Goal: Information Seeking & Learning: Understand process/instructions

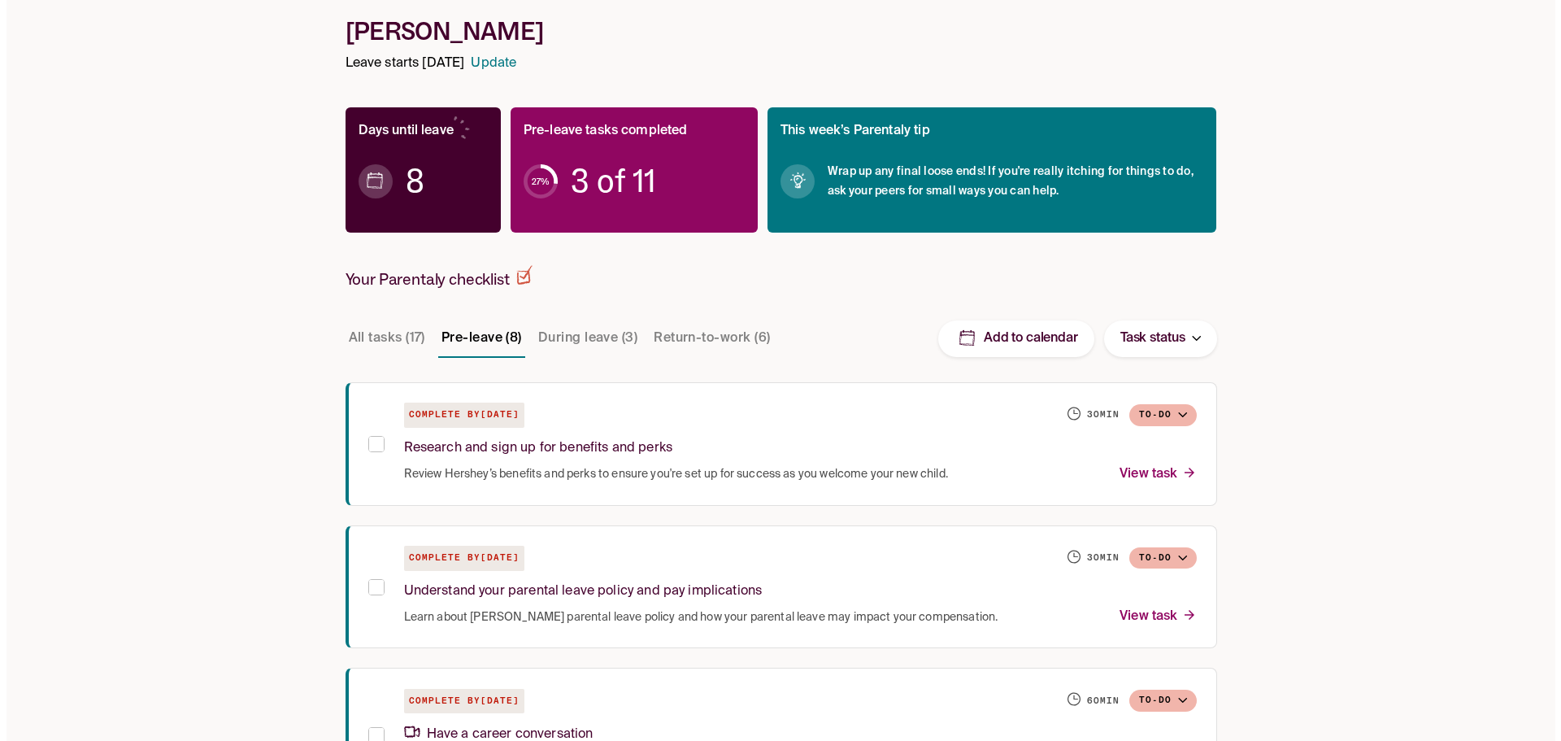
scroll to position [244, 0]
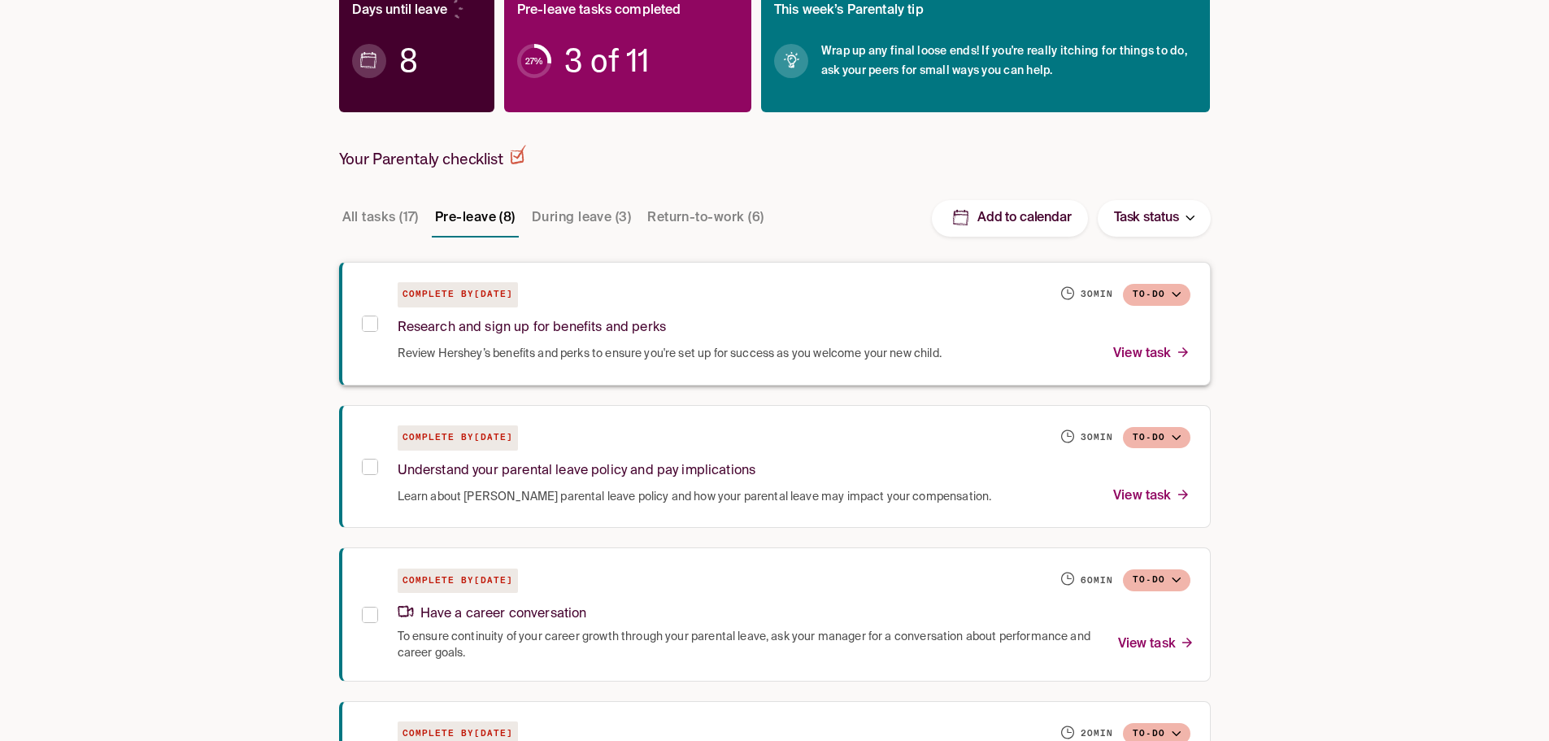
click at [519, 348] on span "Review Hershey’s benefits and perks to ensure you're set up for success as you …" at bounding box center [670, 354] width 544 height 16
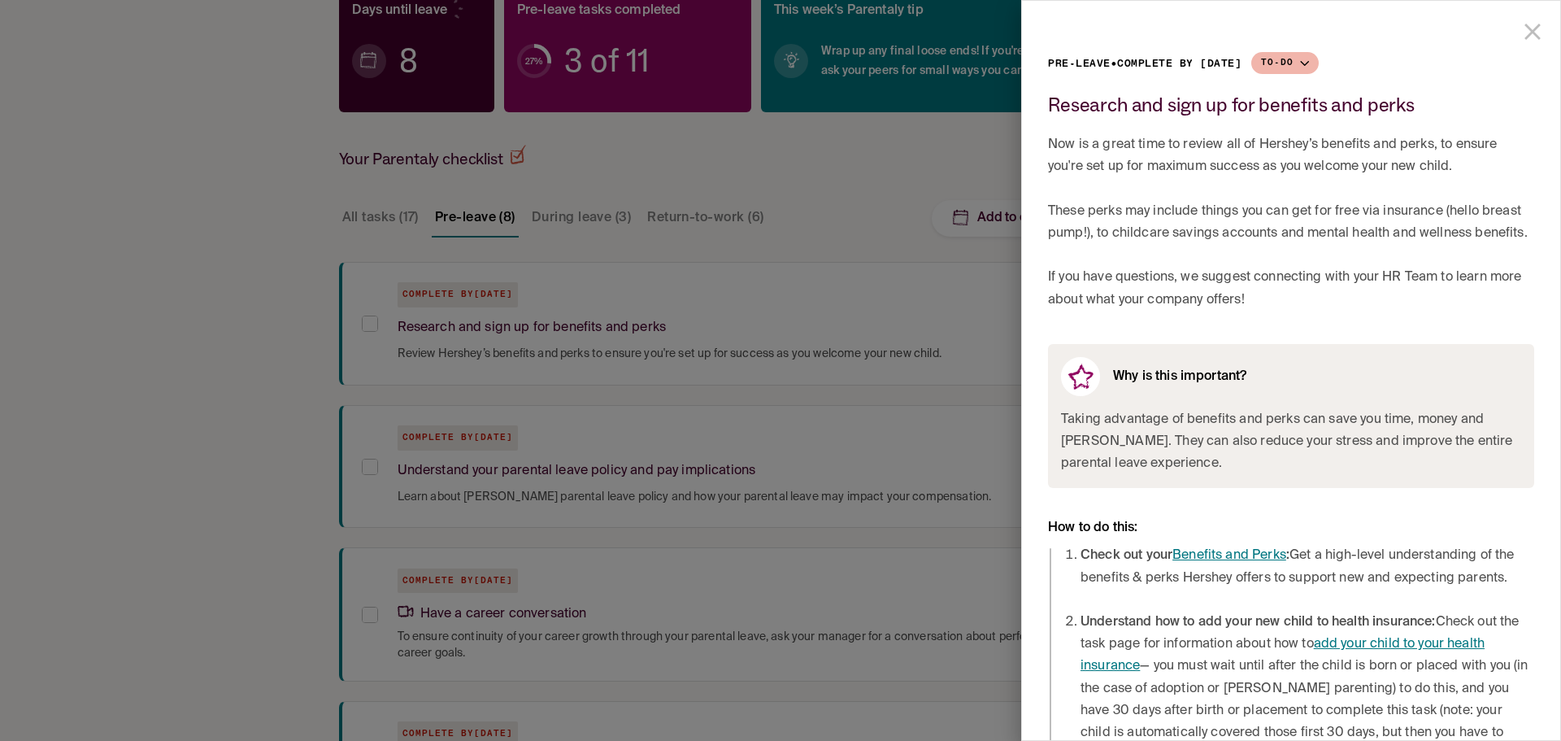
scroll to position [81, 0]
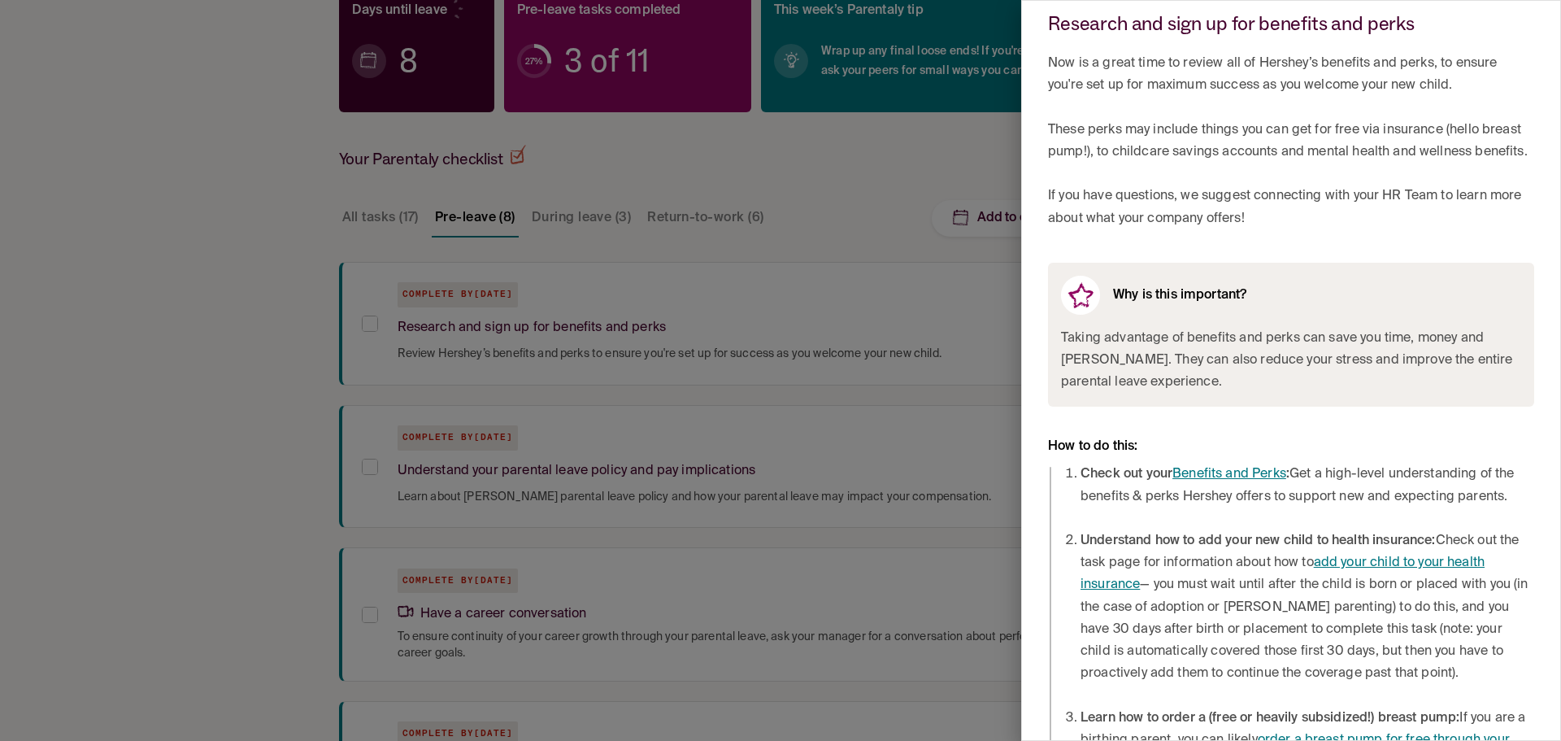
click at [1247, 506] on li "Check out your Benefits and Perks : Get a high-level understanding of the benef…" at bounding box center [1308, 485] width 454 height 44
click at [1247, 481] on link "Benefits and Perks" at bounding box center [1230, 474] width 114 height 13
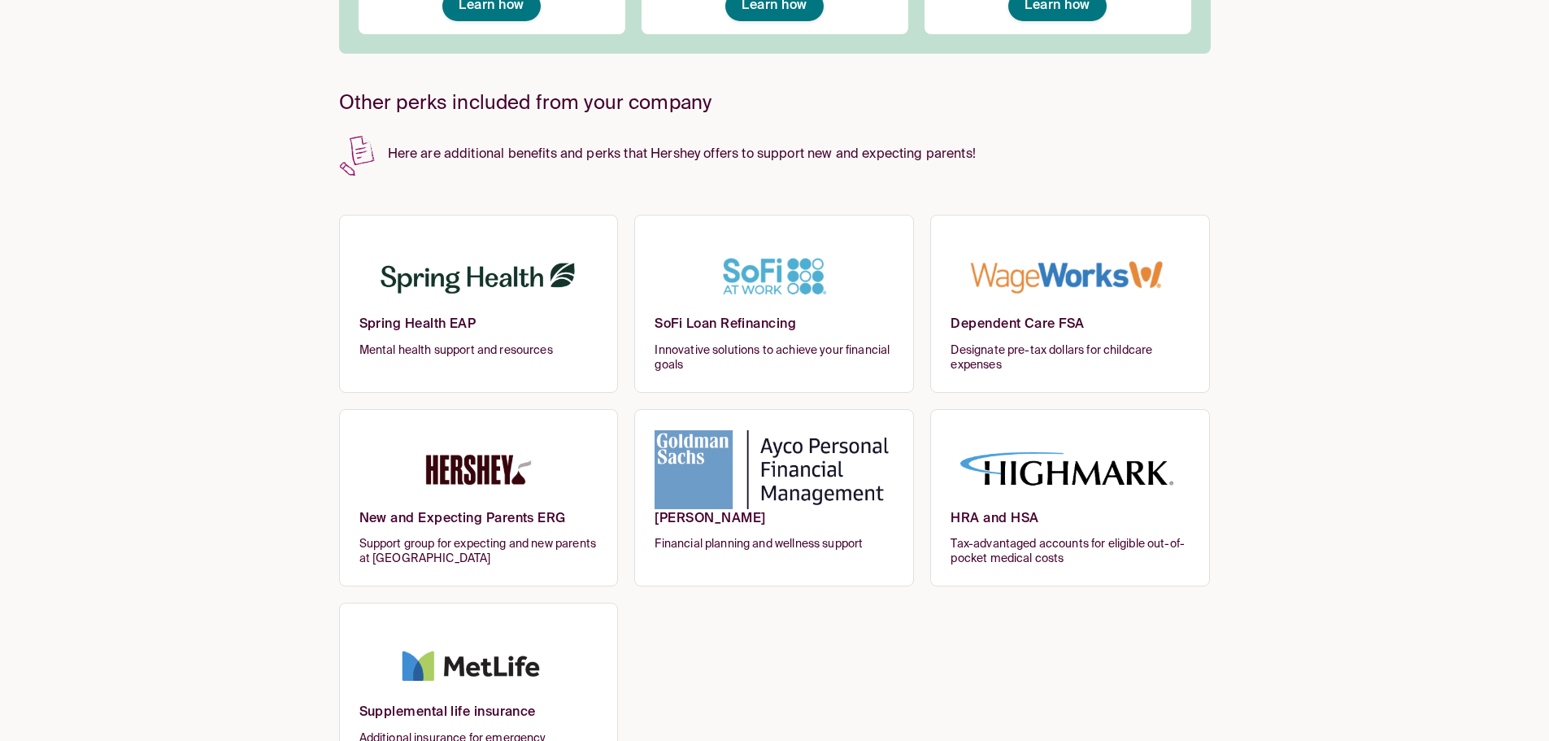
scroll to position [360, 0]
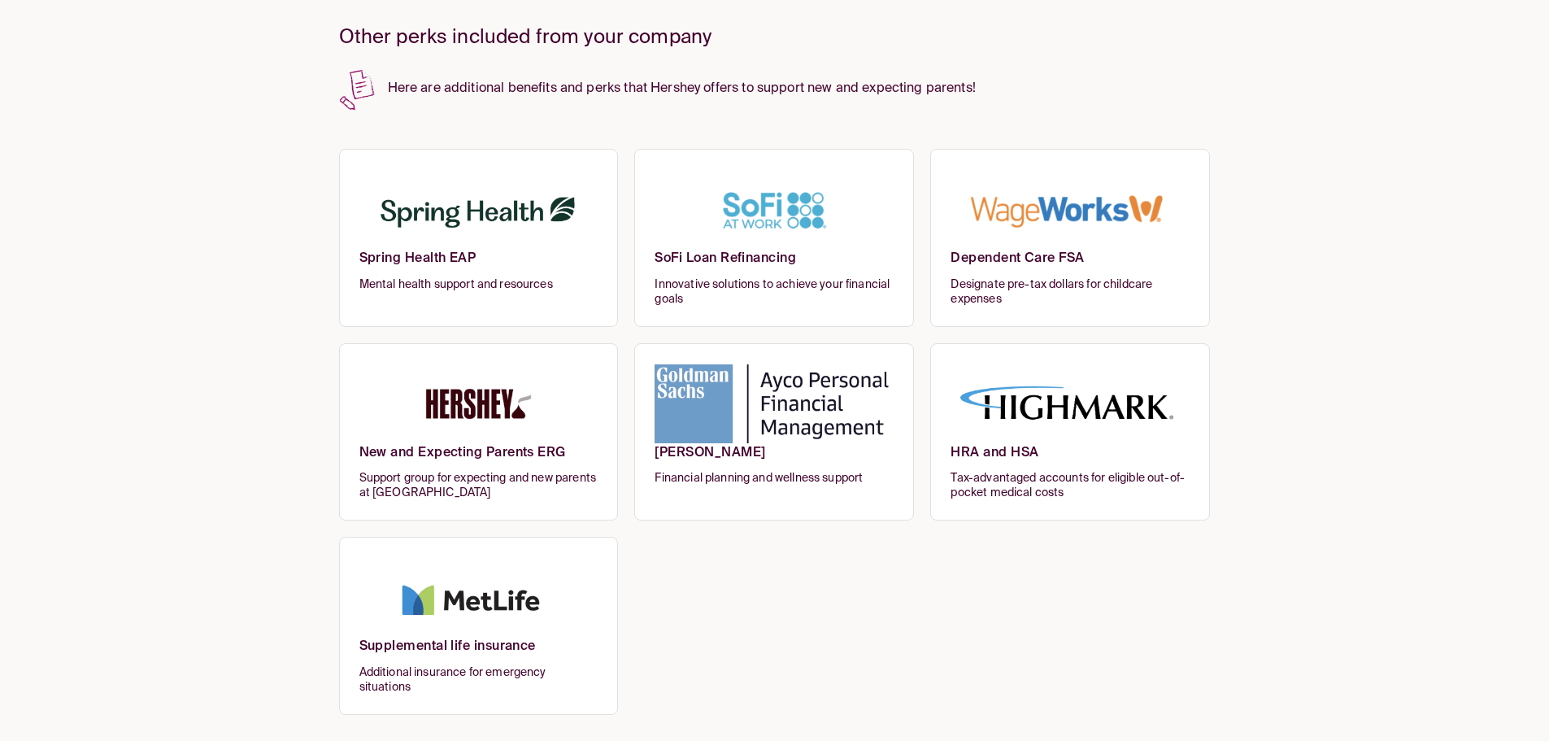
click at [183, 194] on div "Checklist Leave Resources Pay & Policy Benefits & Perks Parenting Resources [PE…" at bounding box center [774, 190] width 1549 height 1101
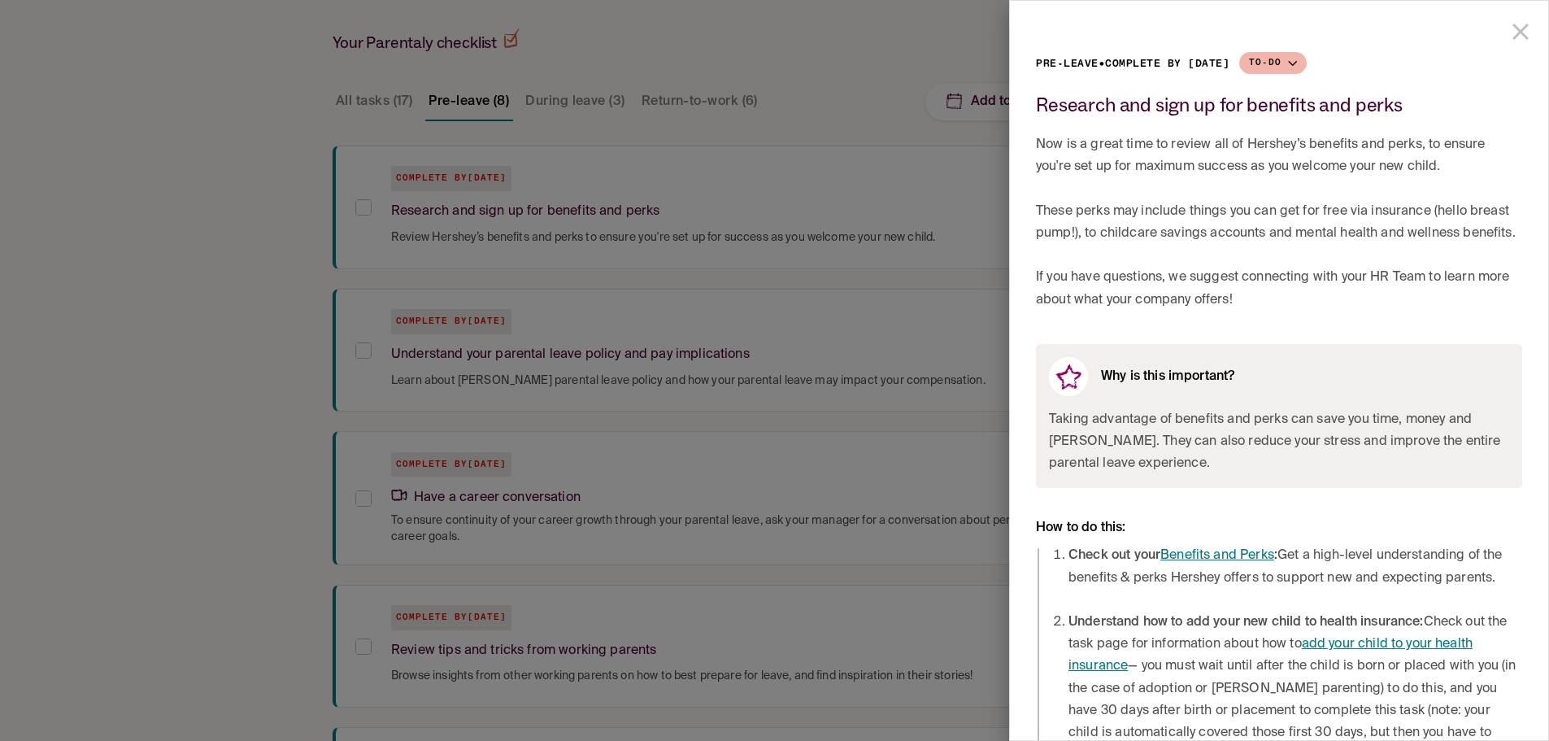
scroll to position [244, 0]
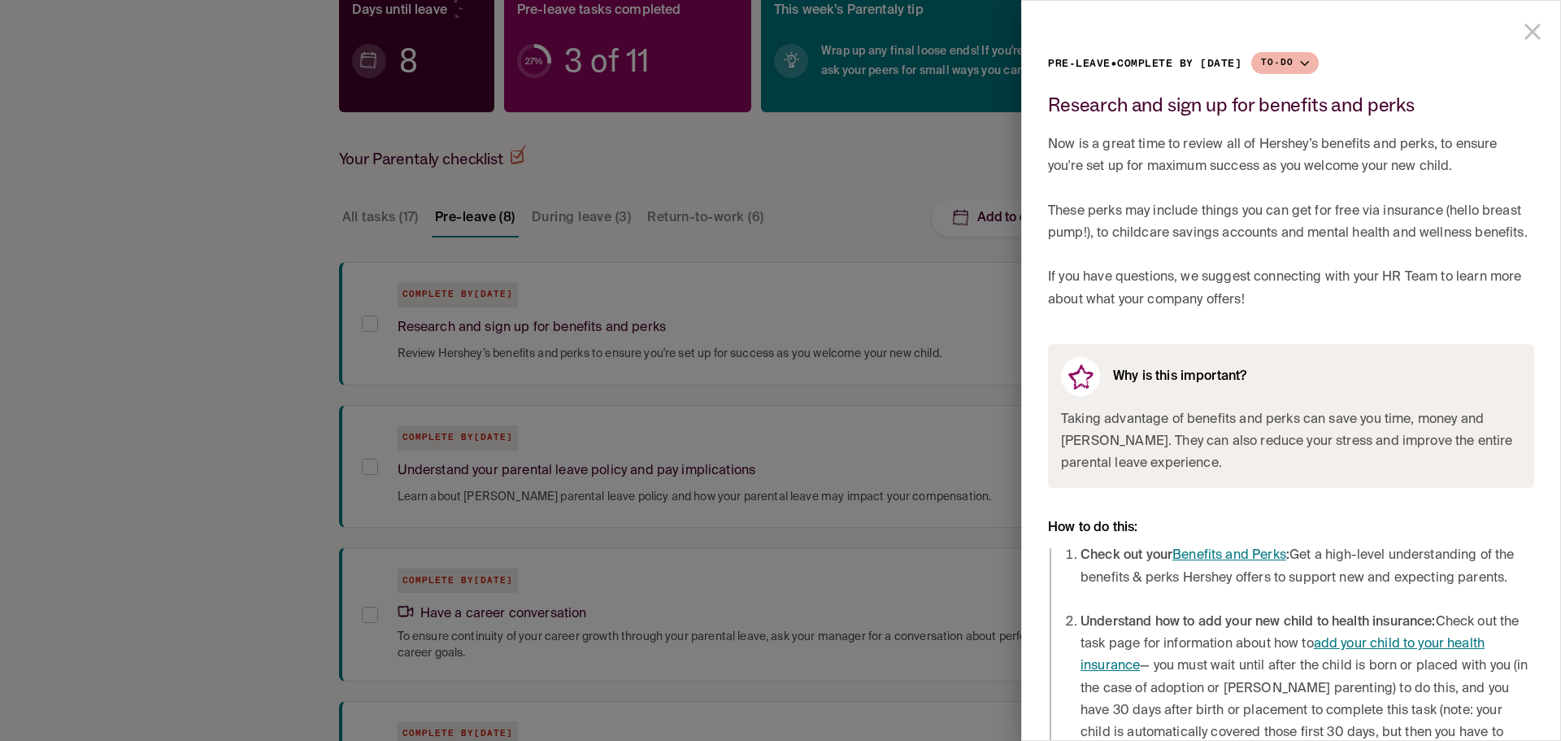
click at [372, 167] on div at bounding box center [780, 370] width 1561 height 741
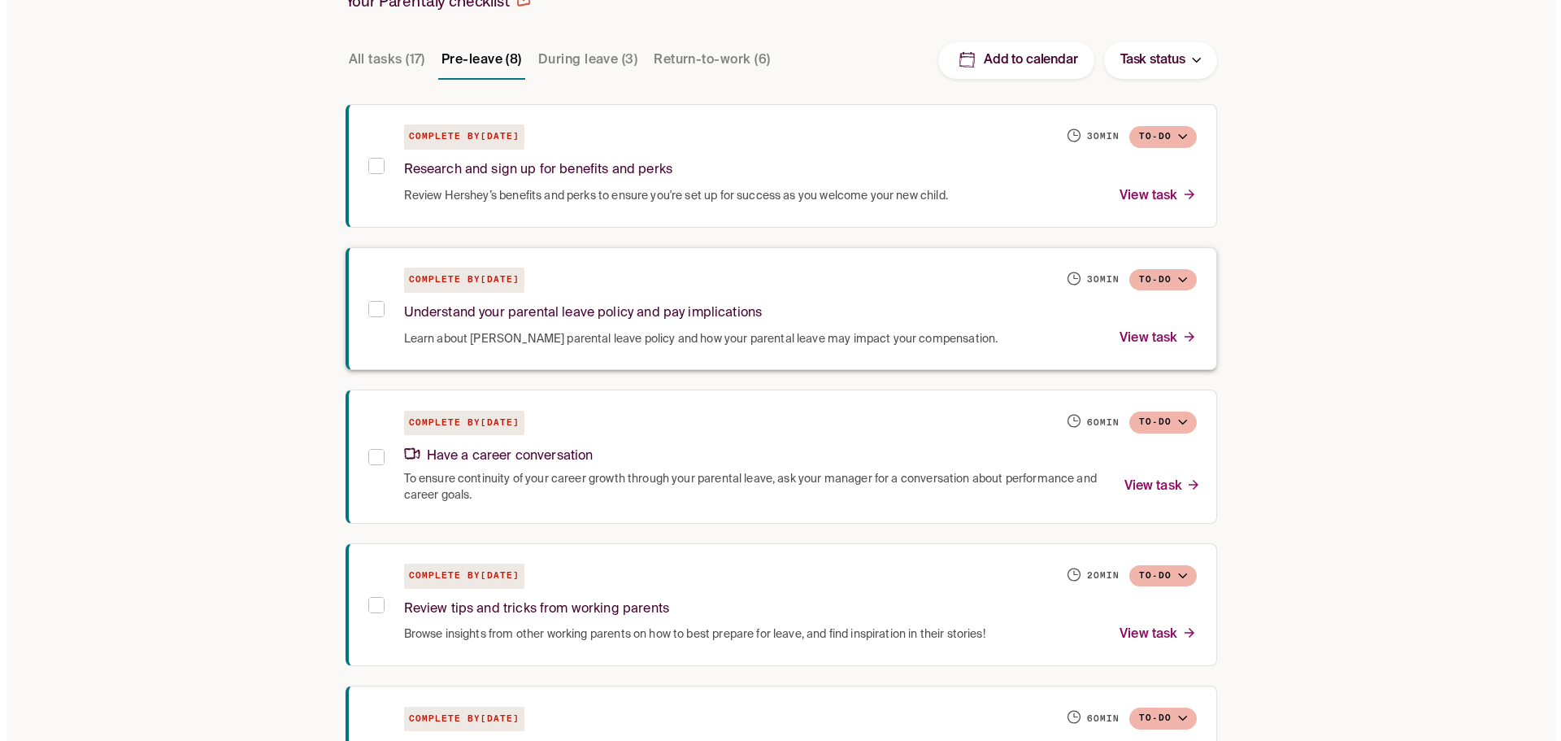
scroll to position [407, 0]
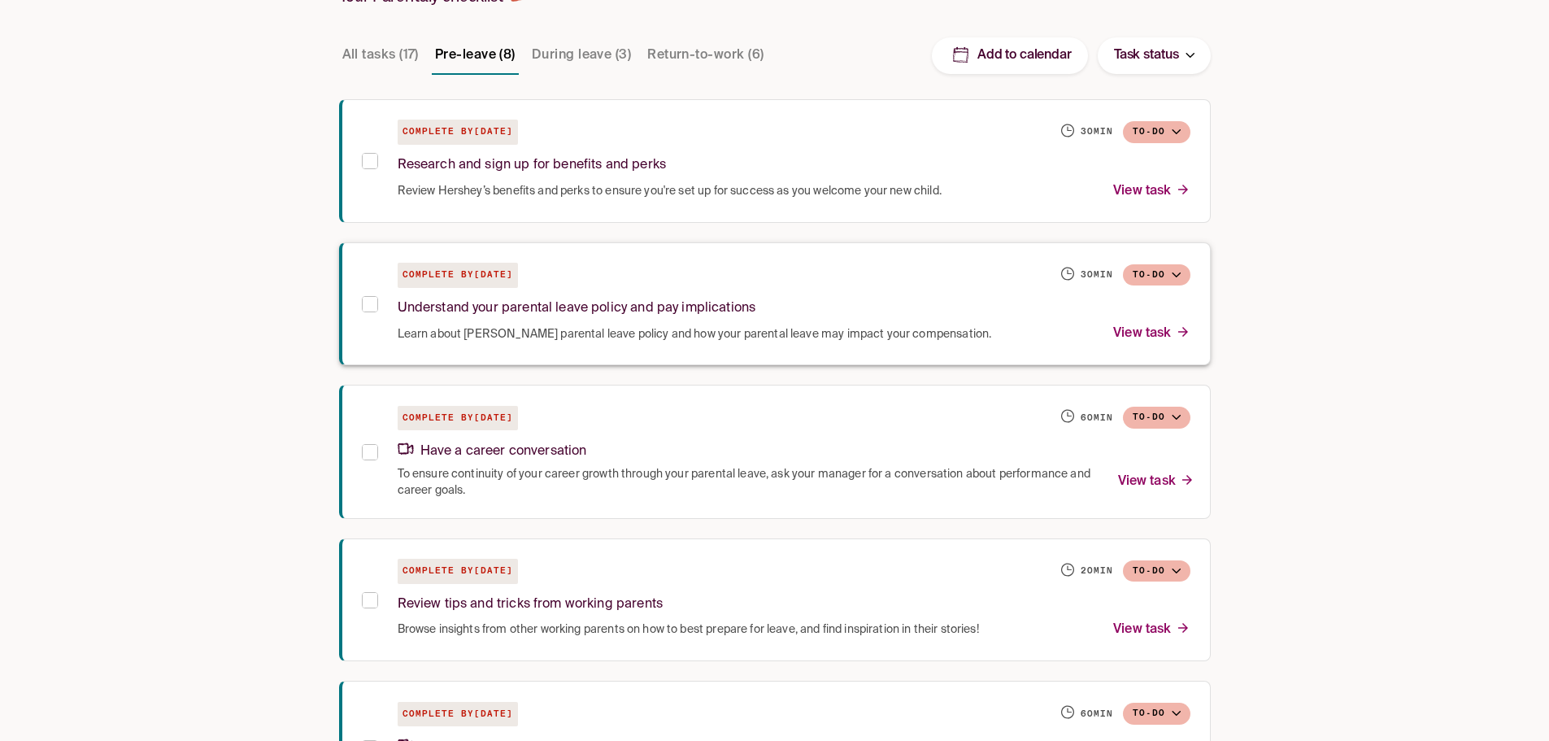
click at [490, 329] on span "Learn about [PERSON_NAME] parental leave policy and how your parental leave may…" at bounding box center [695, 334] width 594 height 16
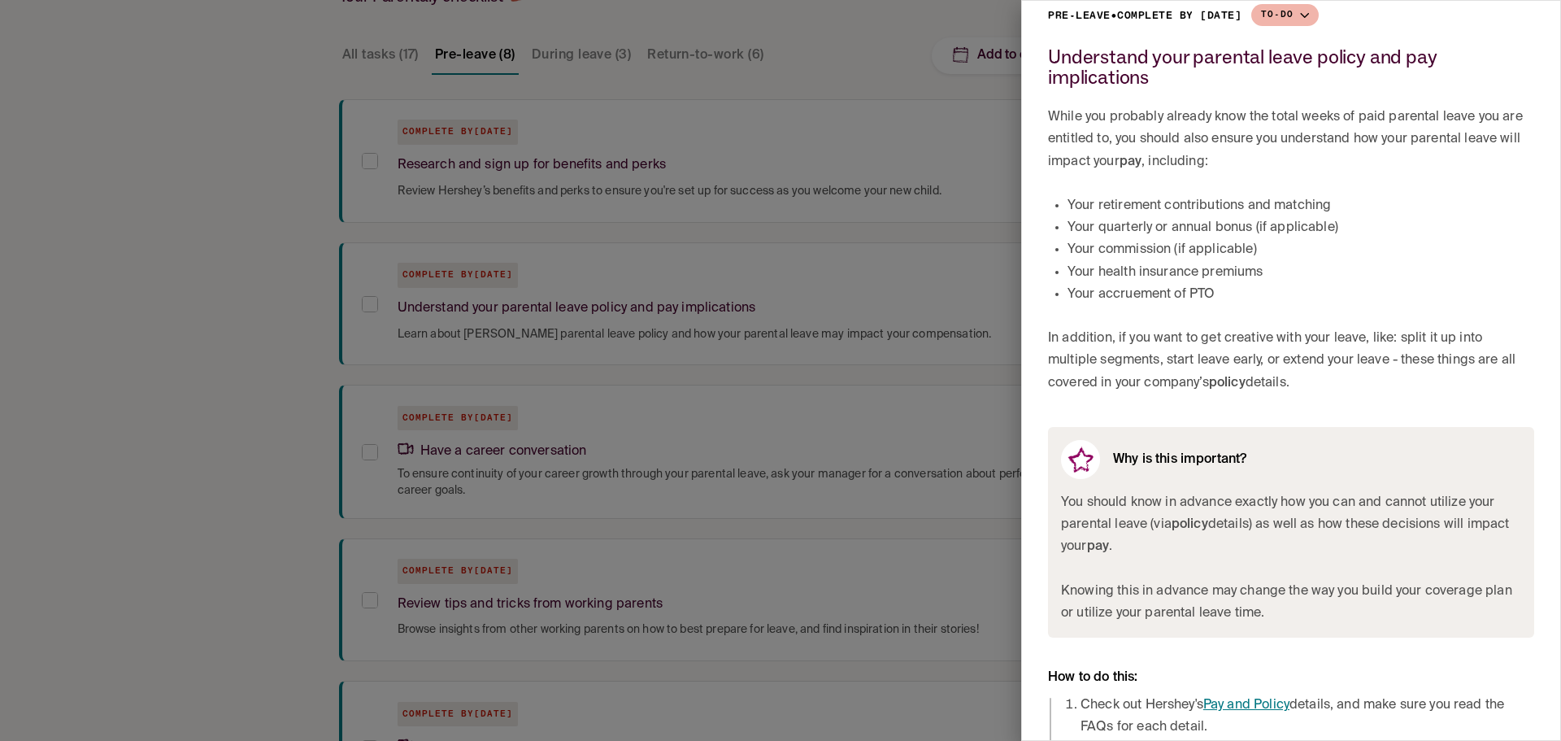
scroll to position [56, 0]
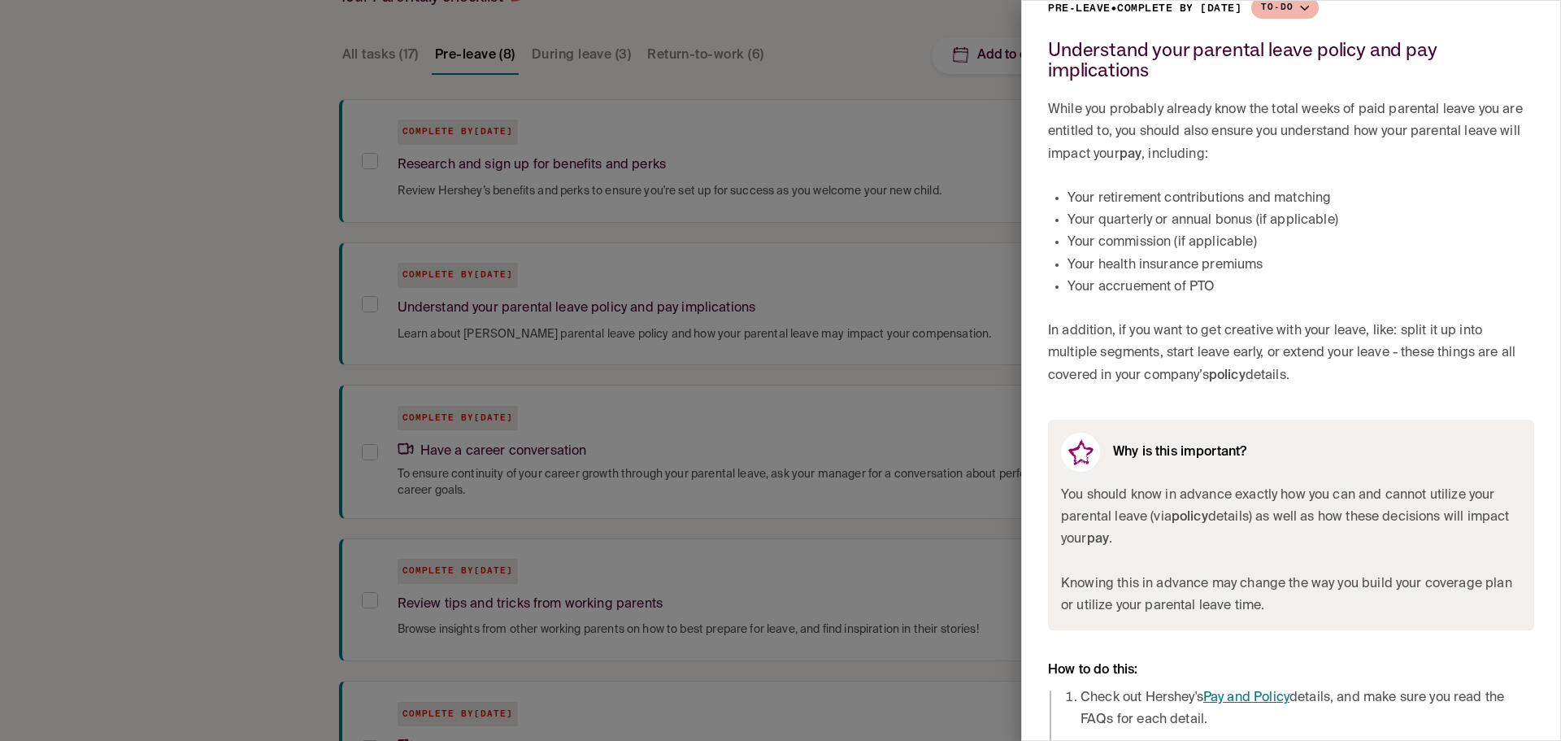
drag, startPoint x: 1197, startPoint y: 153, endPoint x: 1190, endPoint y: 172, distance: 20.8
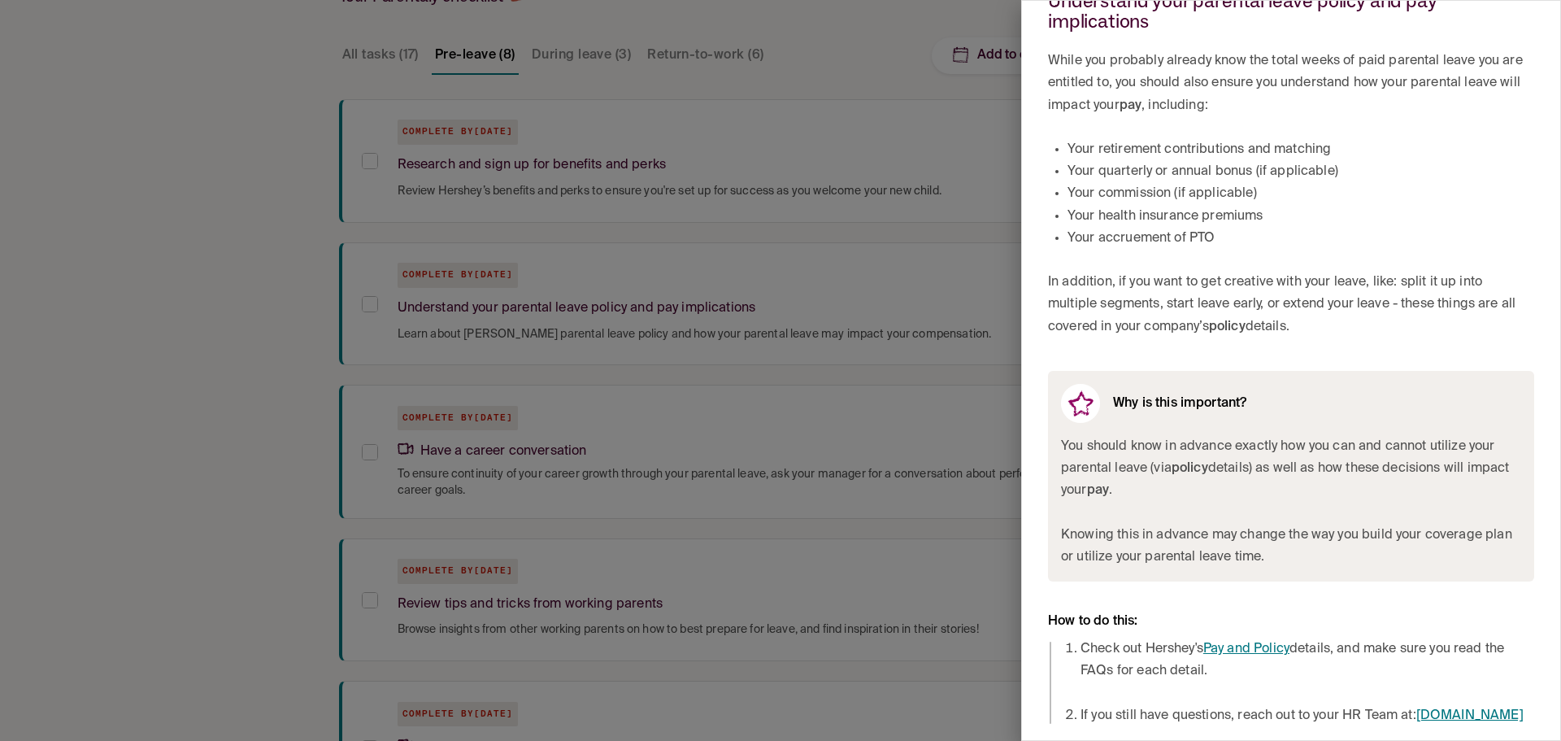
scroll to position [126, 0]
drag, startPoint x: 1181, startPoint y: 130, endPoint x: 1177, endPoint y: 247, distance: 117.2
click at [1252, 642] on link "Pay and Policy" at bounding box center [1246, 648] width 86 height 13
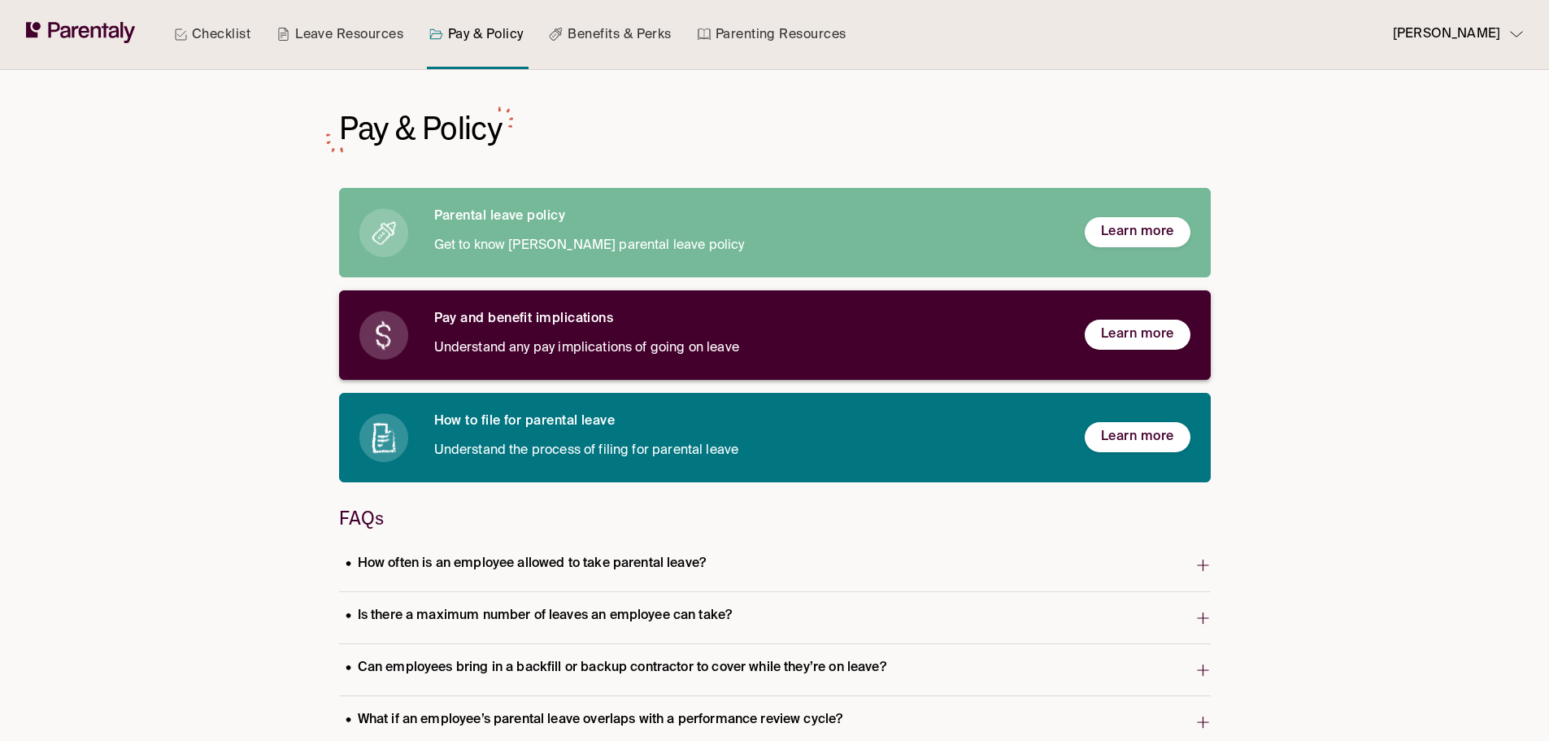
click at [496, 321] on h6 "Pay and benefit implications" at bounding box center [746, 319] width 624 height 17
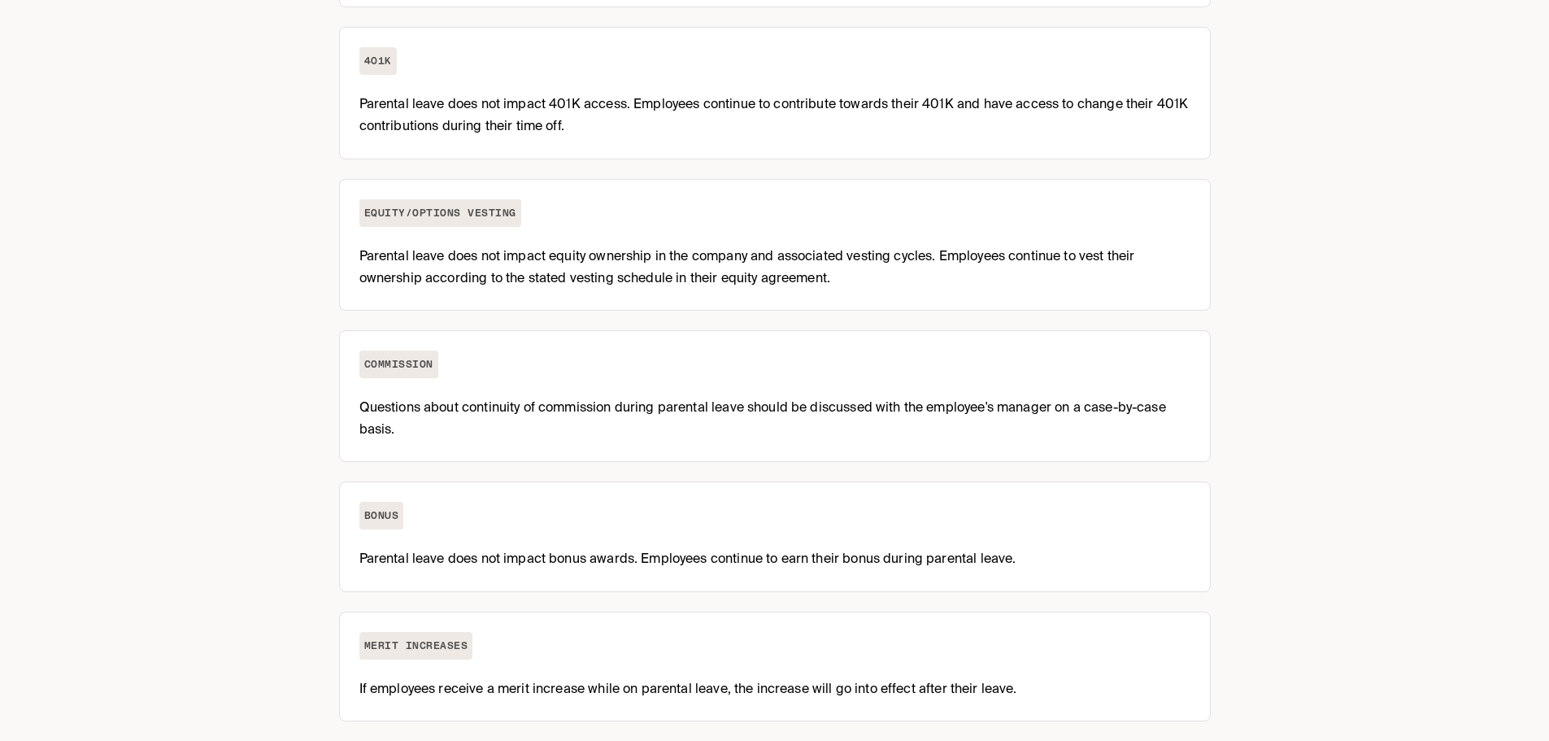
scroll to position [548, 0]
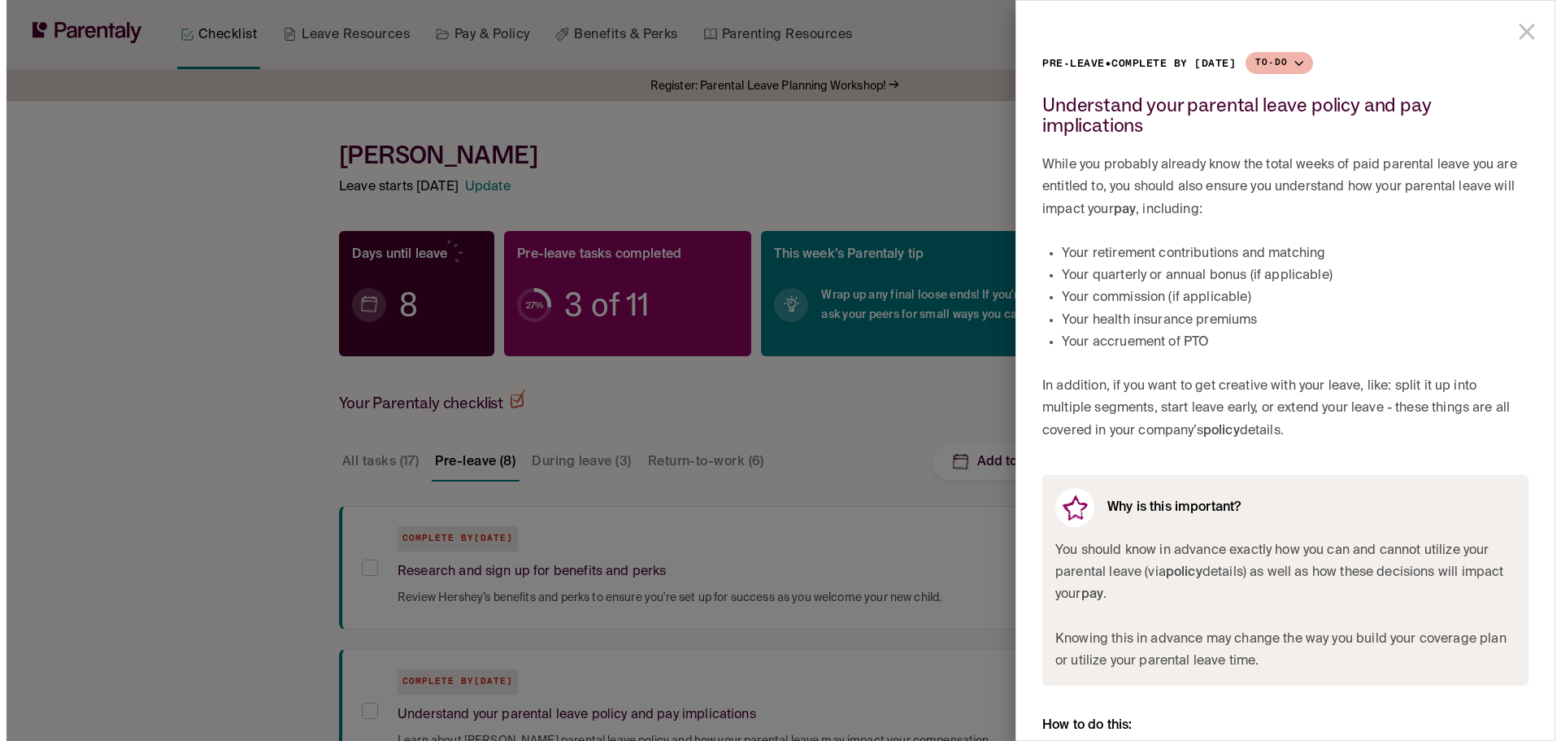
scroll to position [407, 0]
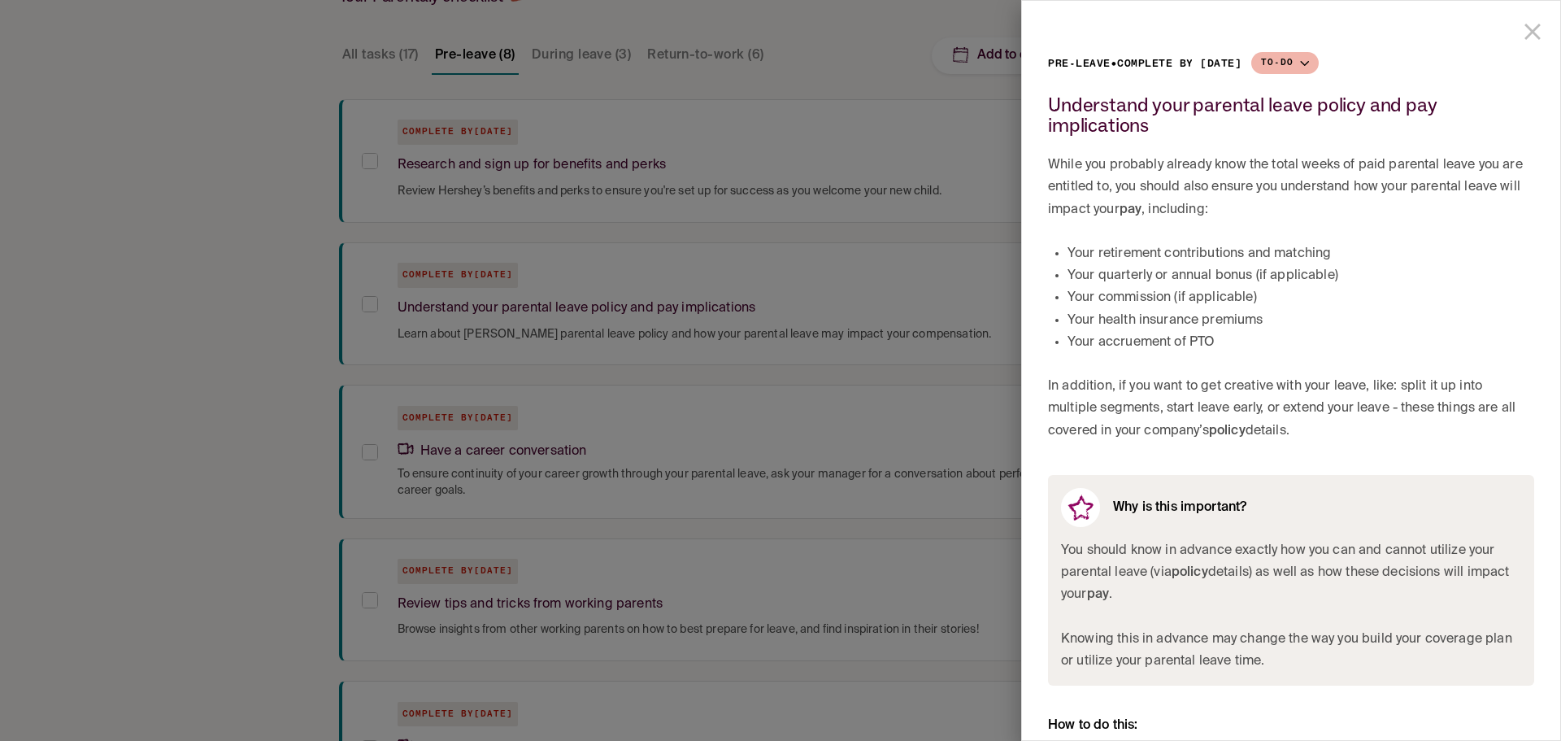
click at [807, 213] on div at bounding box center [780, 370] width 1561 height 741
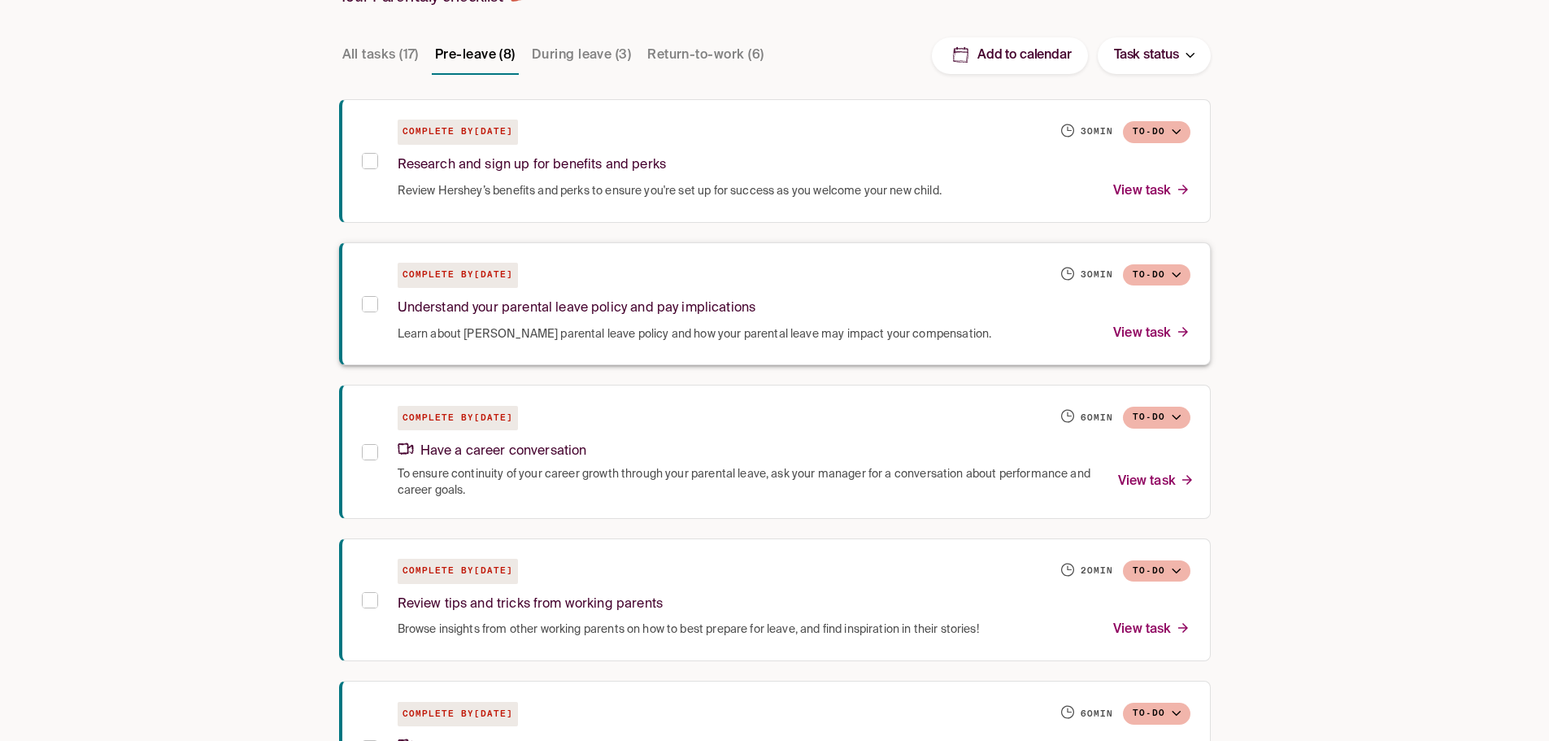
click at [485, 309] on p "Understand your parental leave policy and pay implications" at bounding box center [577, 309] width 359 height 22
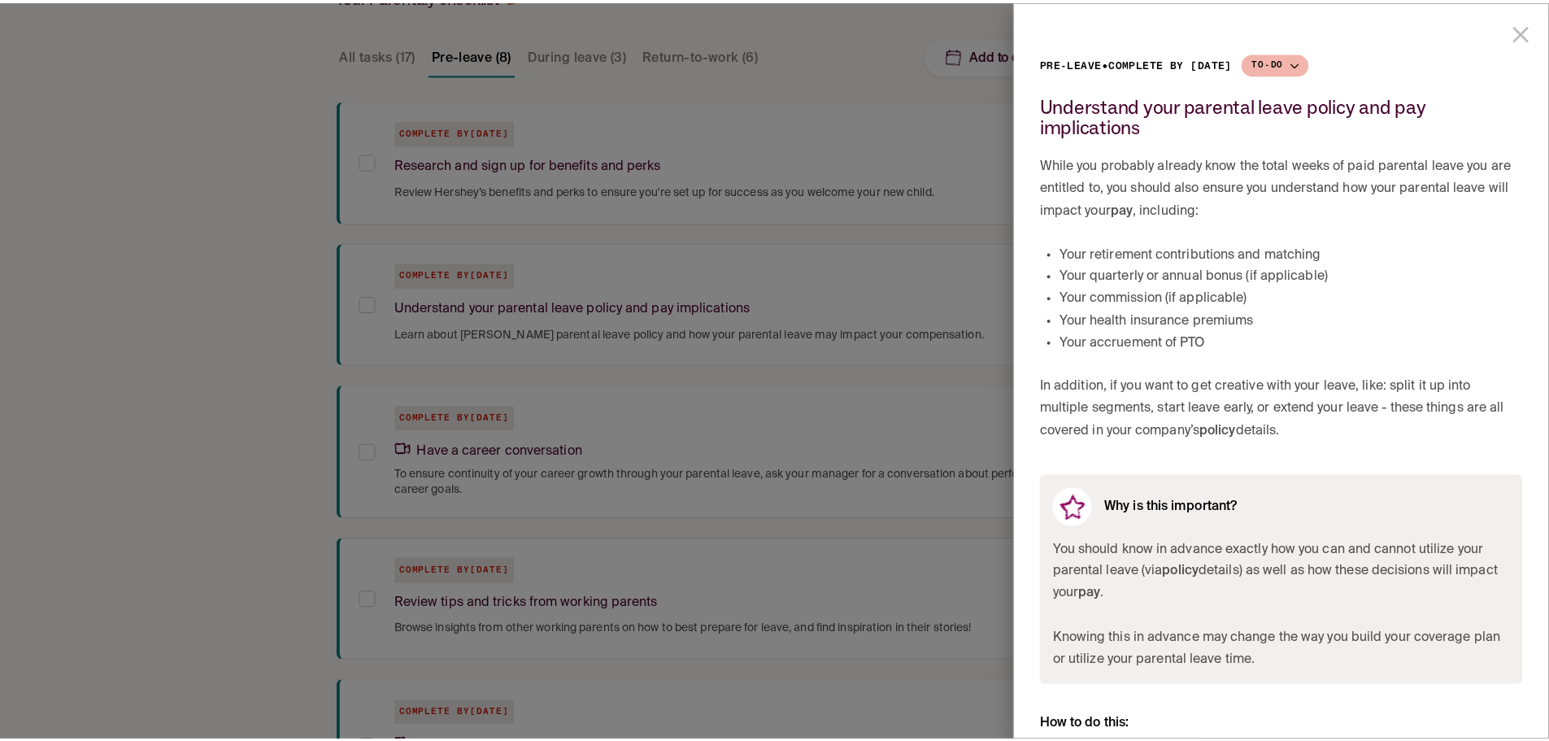
scroll to position [126, 0]
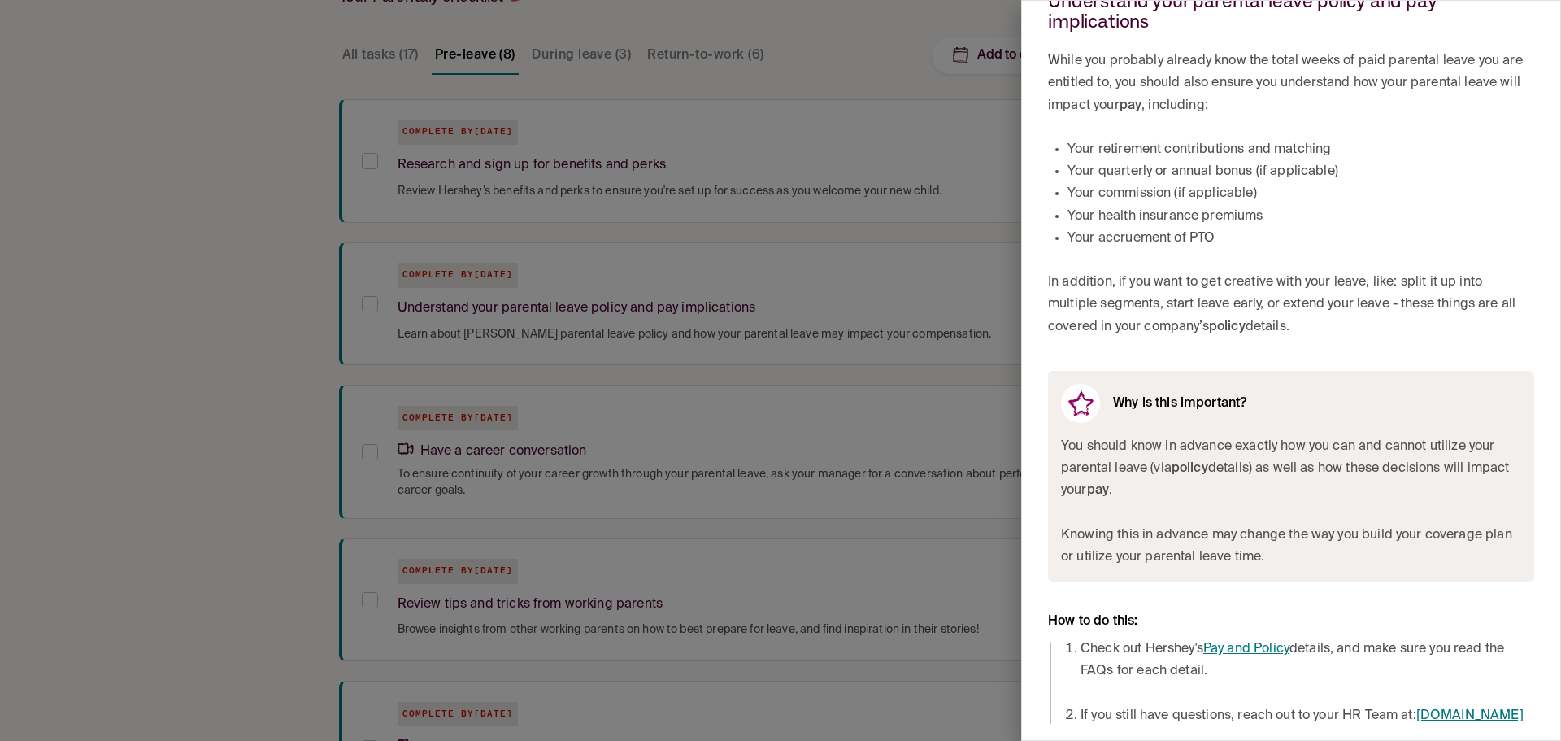
drag, startPoint x: 1205, startPoint y: 321, endPoint x: 1207, endPoint y: 520, distance: 199.2
click at [641, 205] on div at bounding box center [780, 370] width 1561 height 741
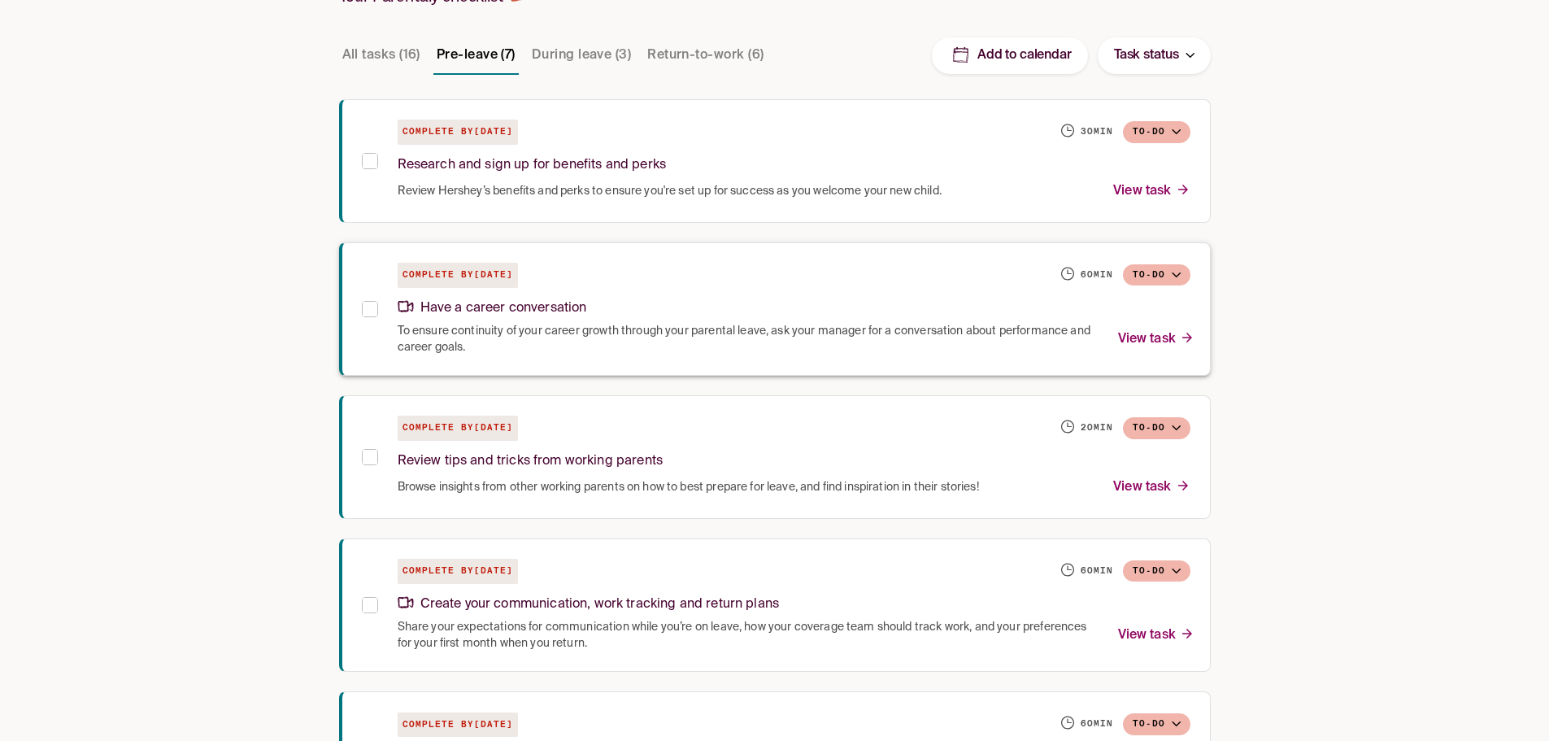
click at [1149, 331] on p "View task" at bounding box center [1156, 340] width 76 height 22
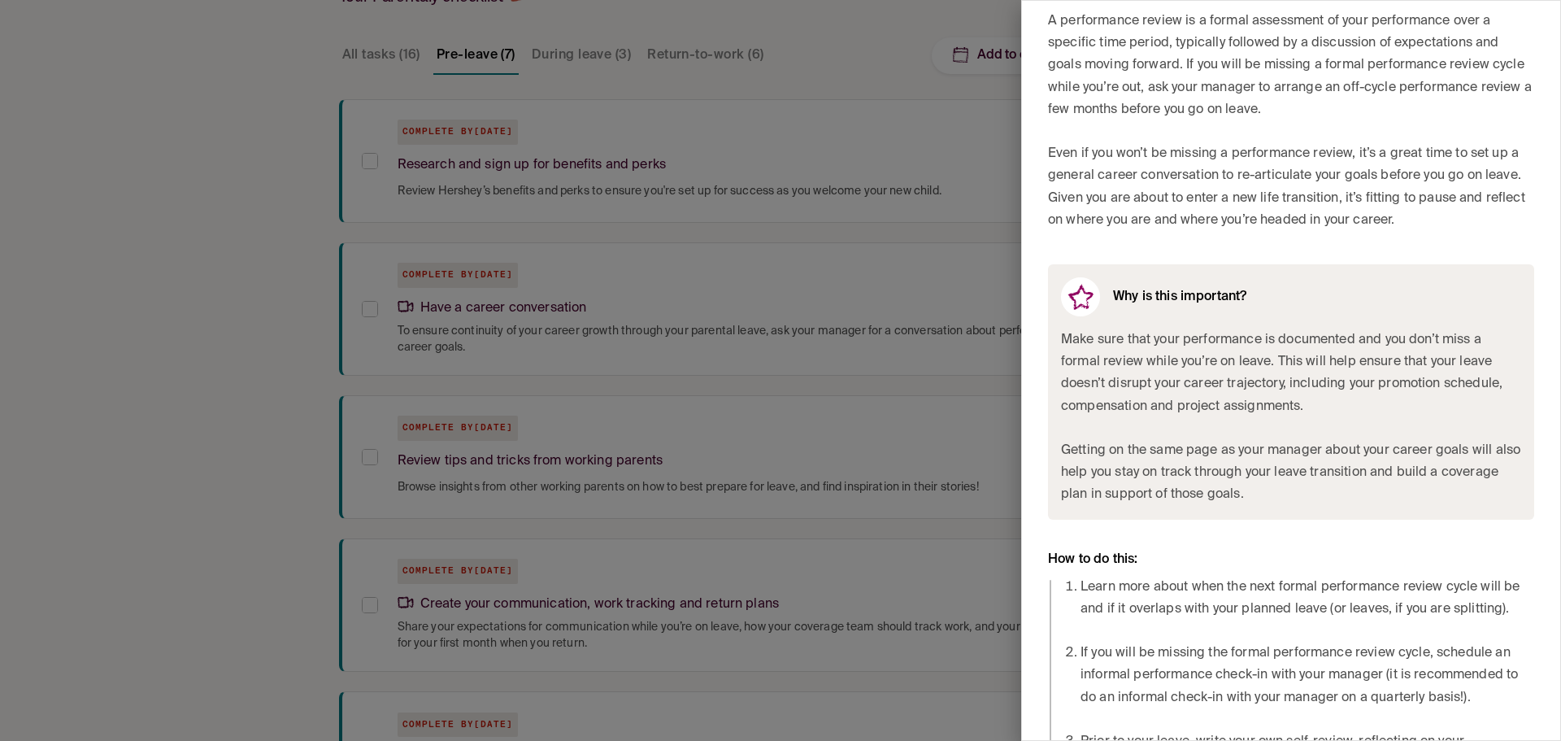
scroll to position [448, 0]
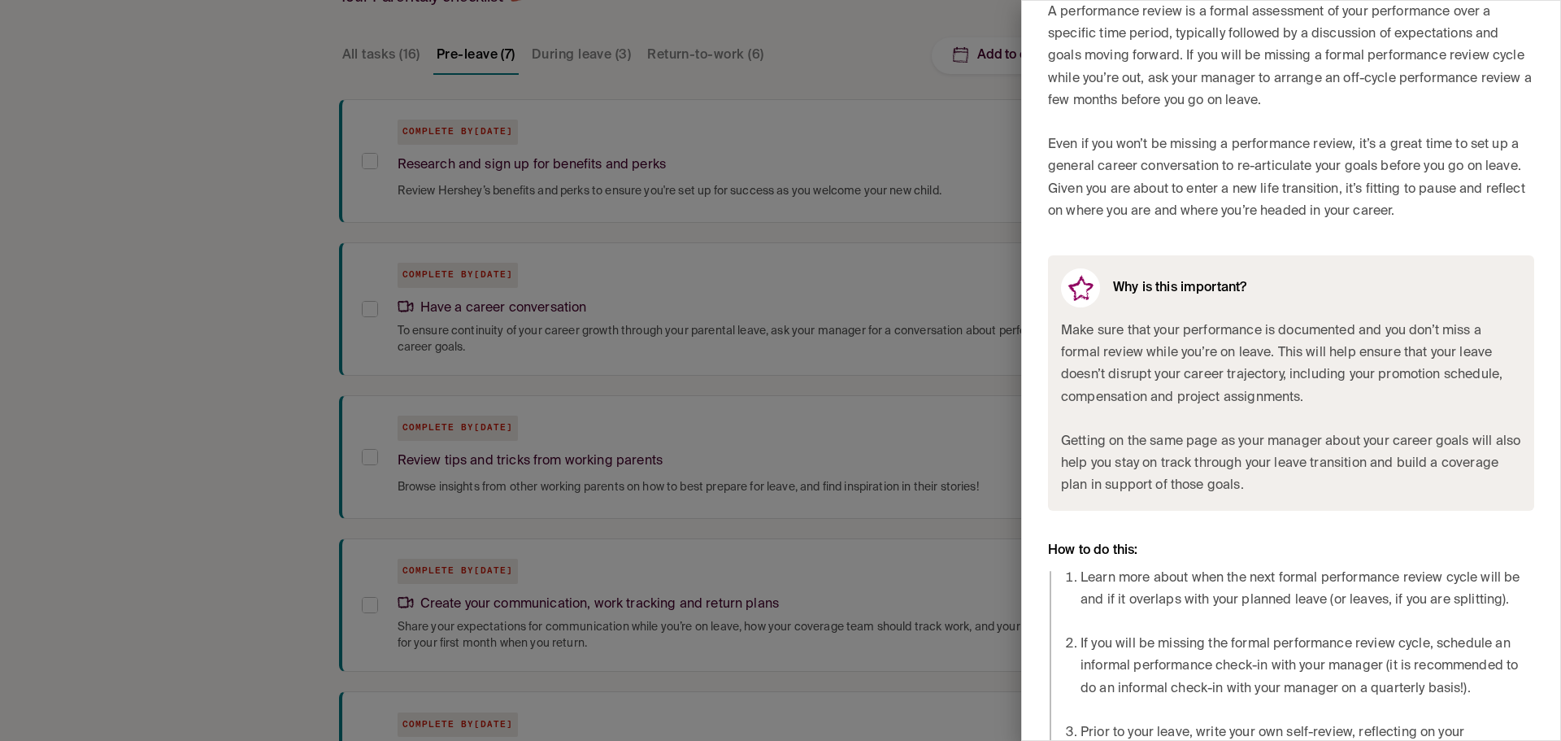
drag, startPoint x: 1122, startPoint y: 208, endPoint x: 1121, endPoint y: 228, distance: 20.3
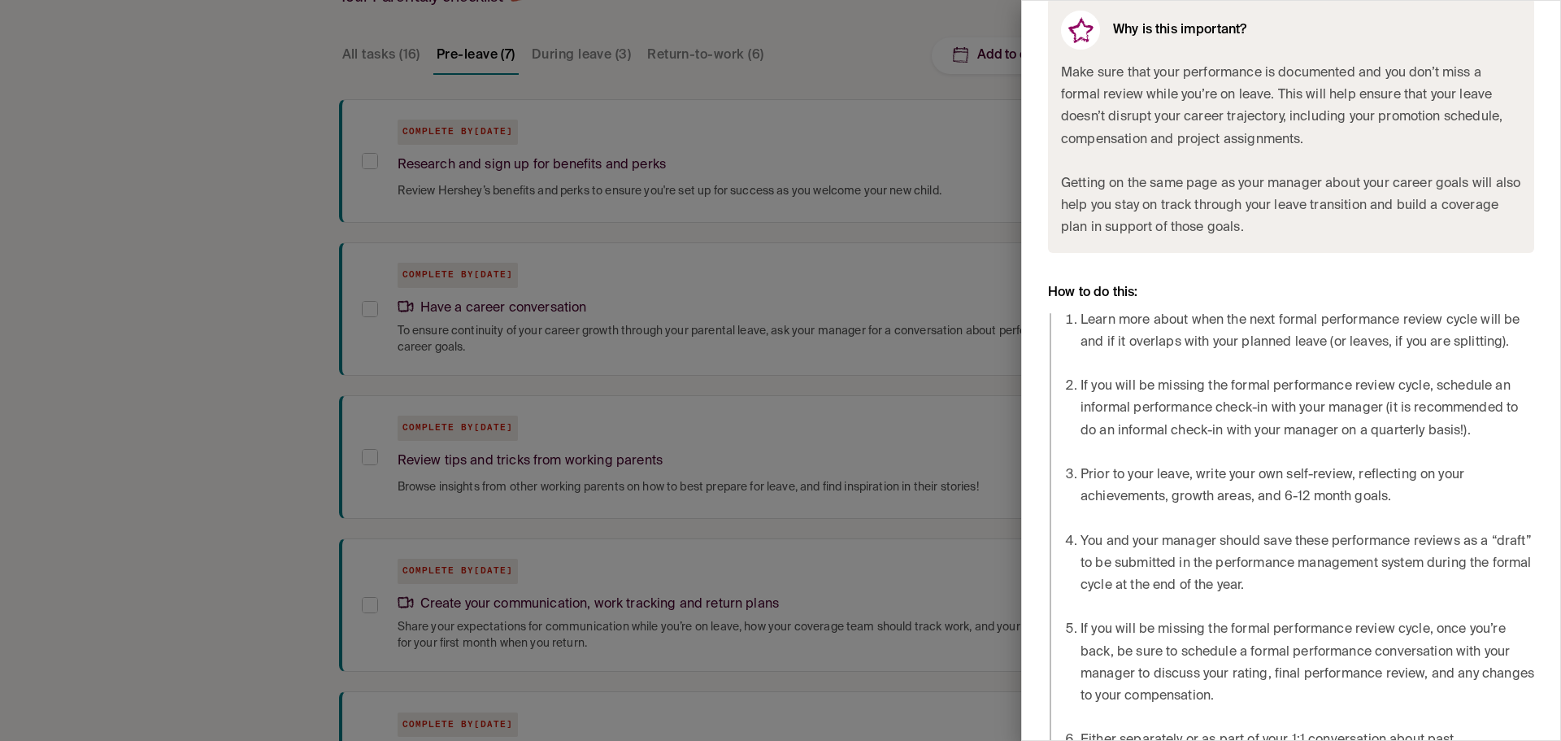
scroll to position [730, 0]
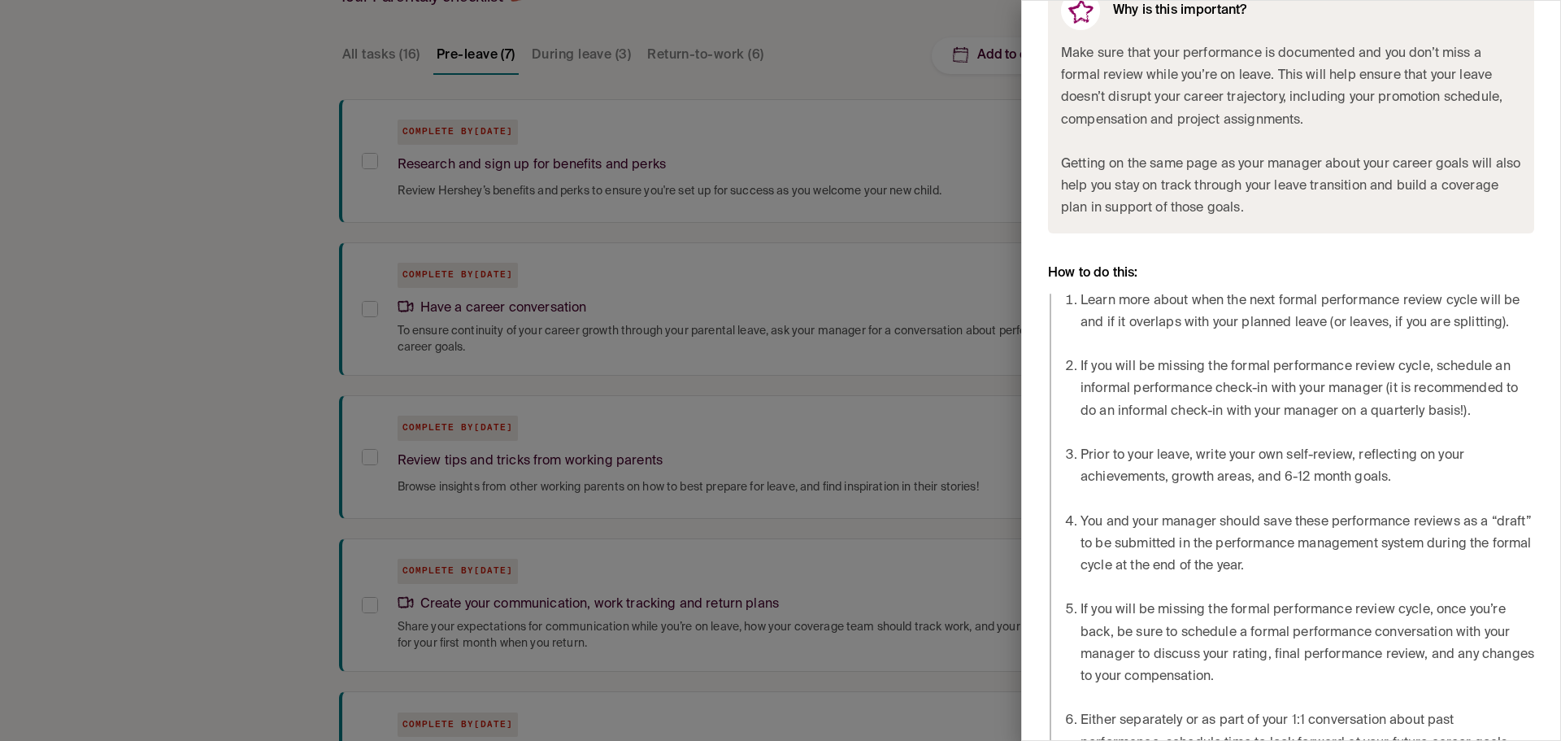
drag, startPoint x: 1115, startPoint y: 207, endPoint x: 1108, endPoint y: 246, distance: 39.6
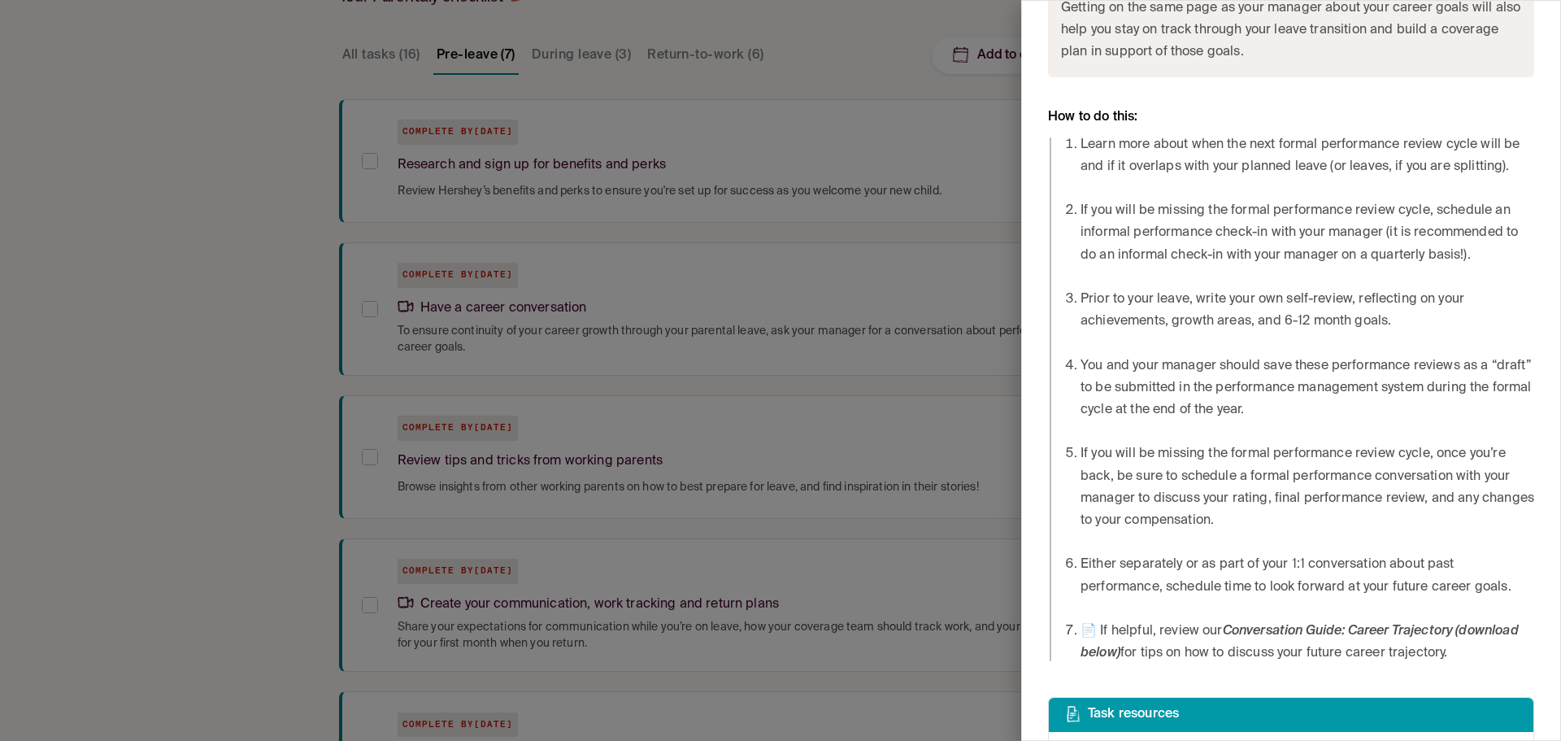
drag, startPoint x: 1107, startPoint y: 245, endPoint x: 1097, endPoint y: 289, distance: 45.8
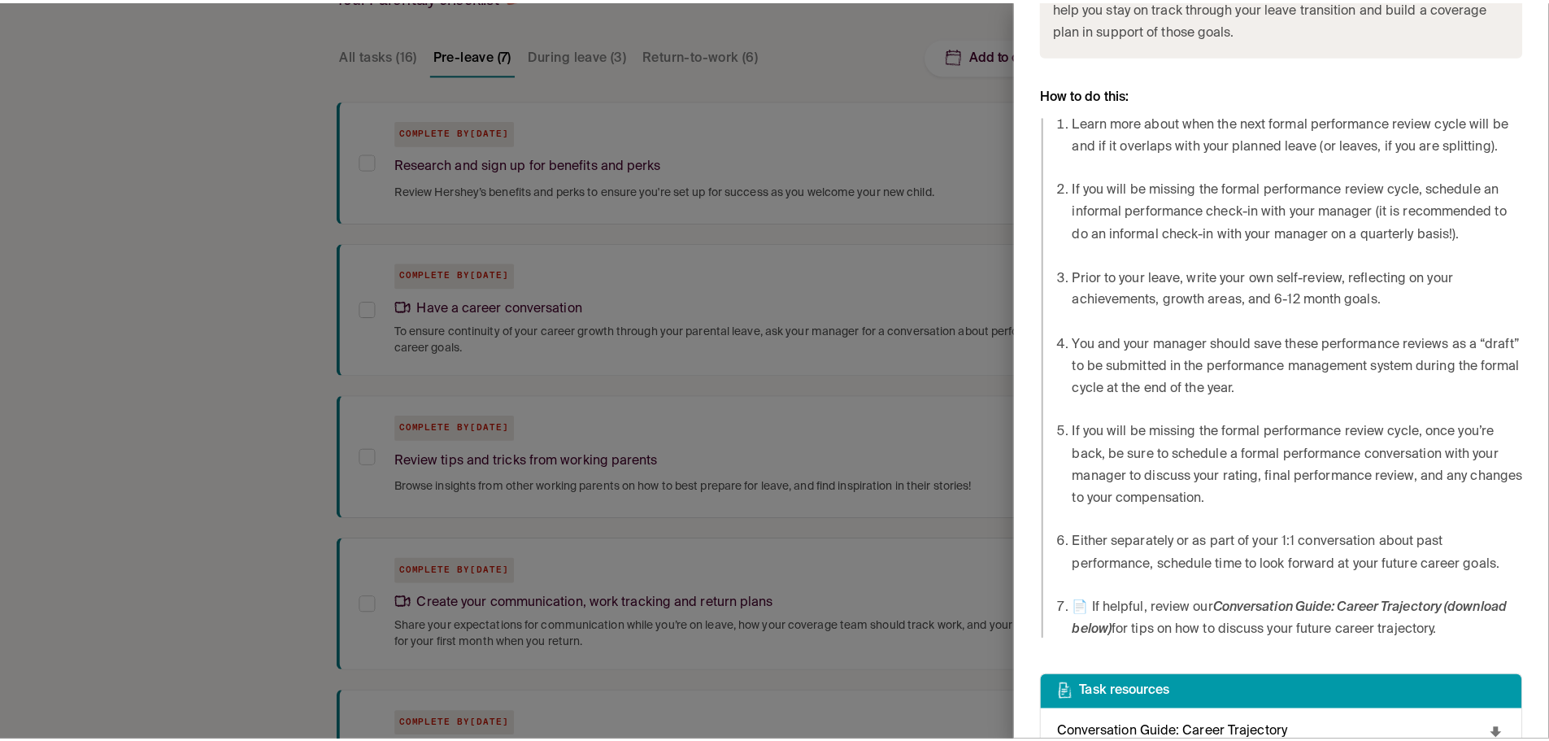
scroll to position [935, 0]
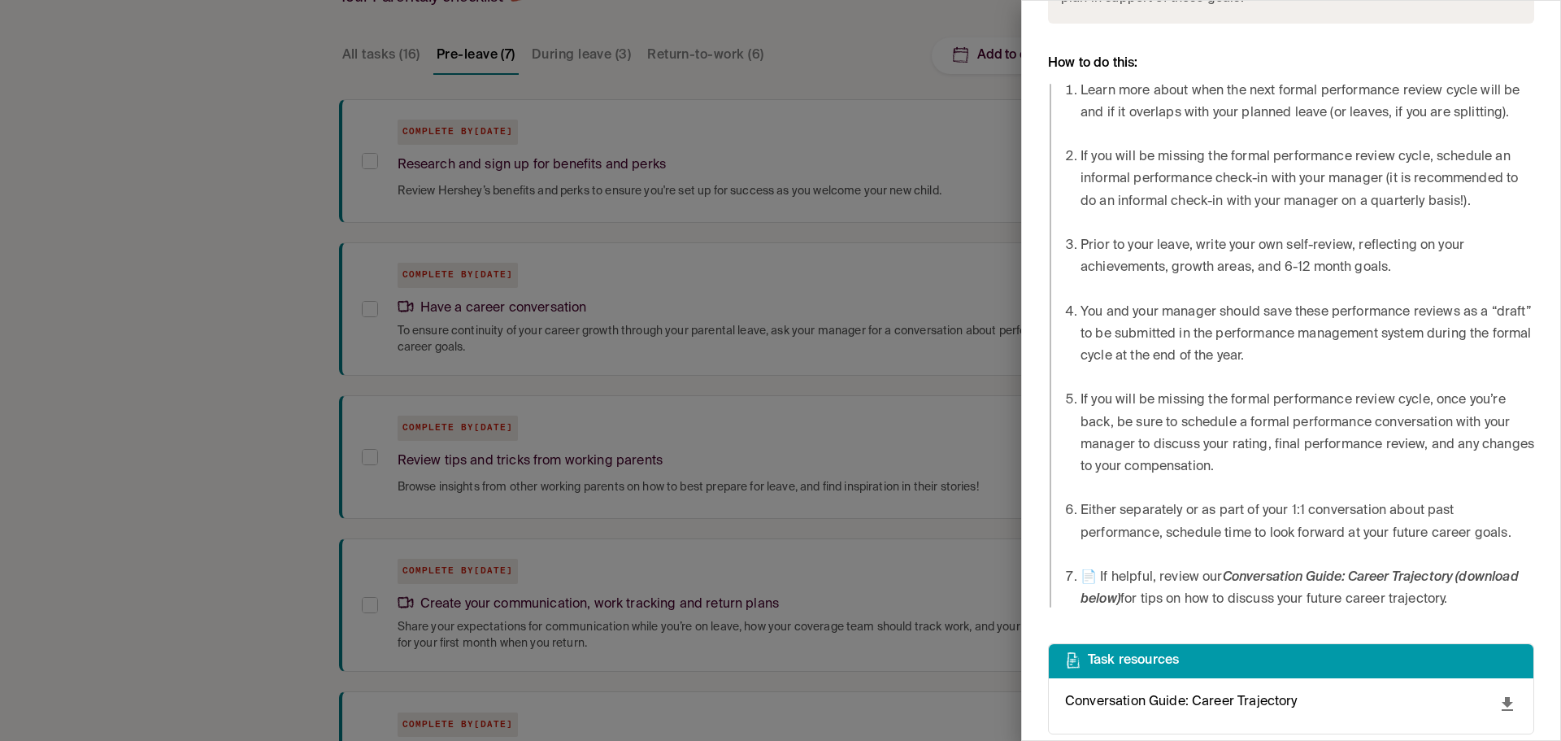
drag, startPoint x: 1094, startPoint y: 312, endPoint x: 1078, endPoint y: 425, distance: 114.2
click at [187, 301] on div at bounding box center [780, 370] width 1561 height 741
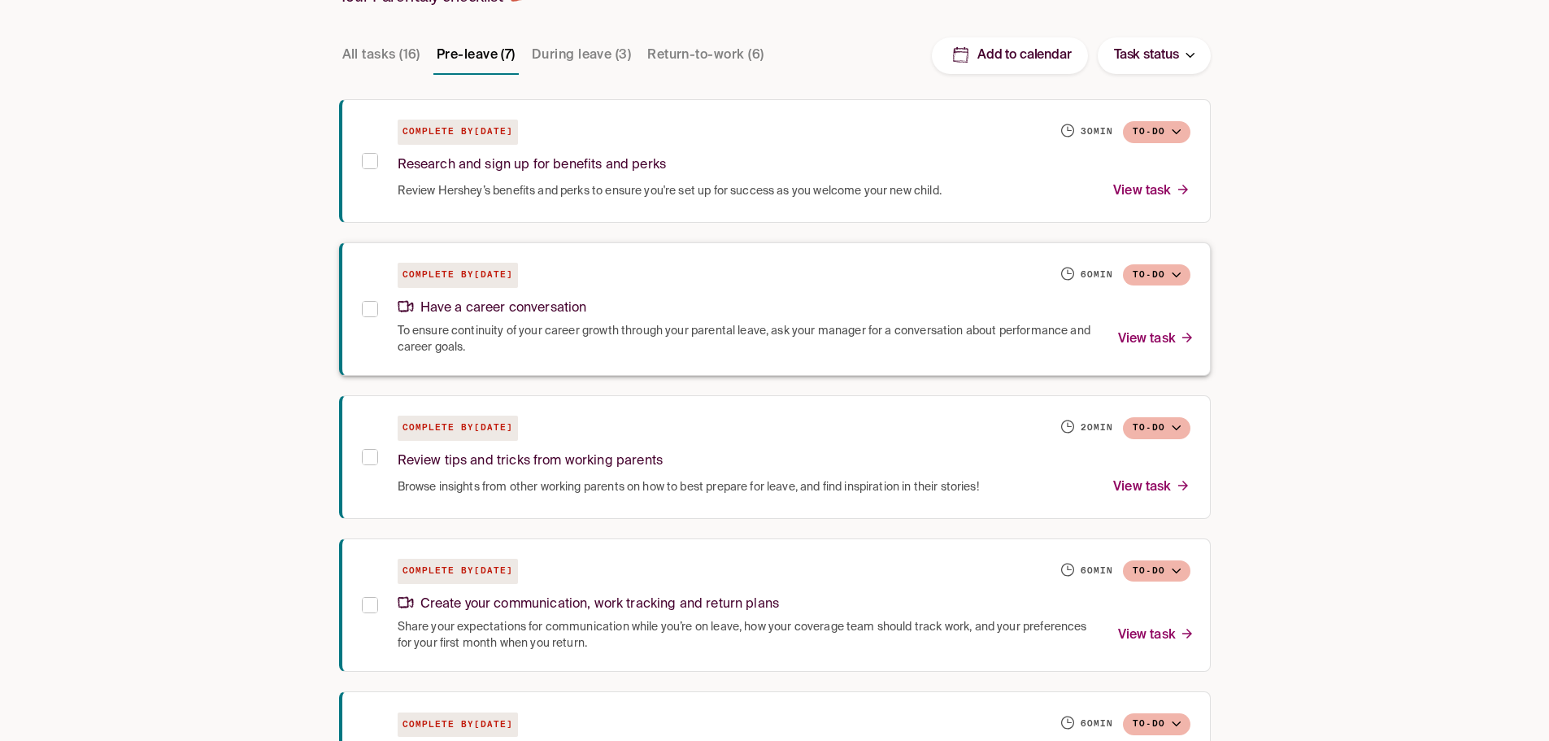
click at [378, 305] on icon at bounding box center [370, 309] width 20 height 20
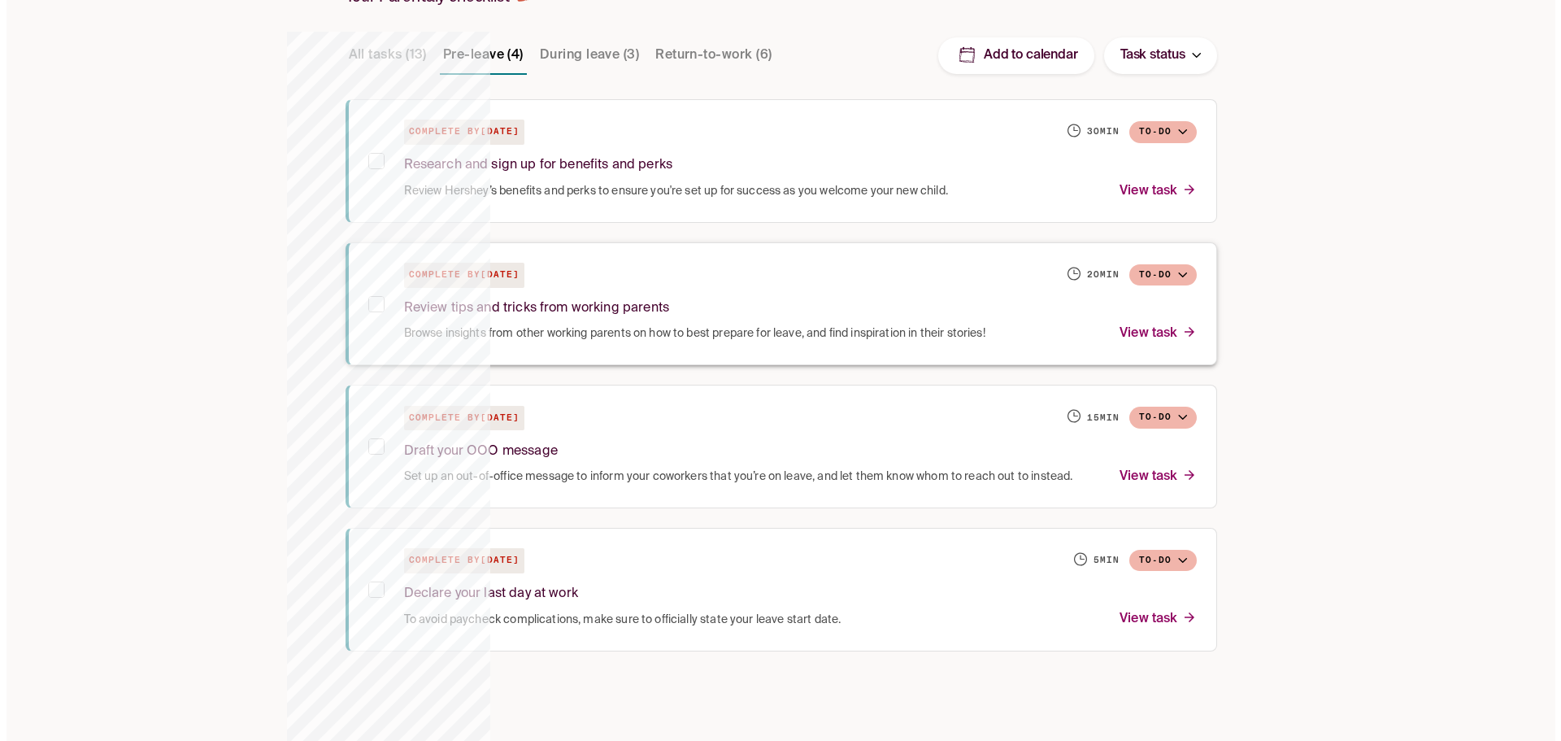
scroll to position [244, 0]
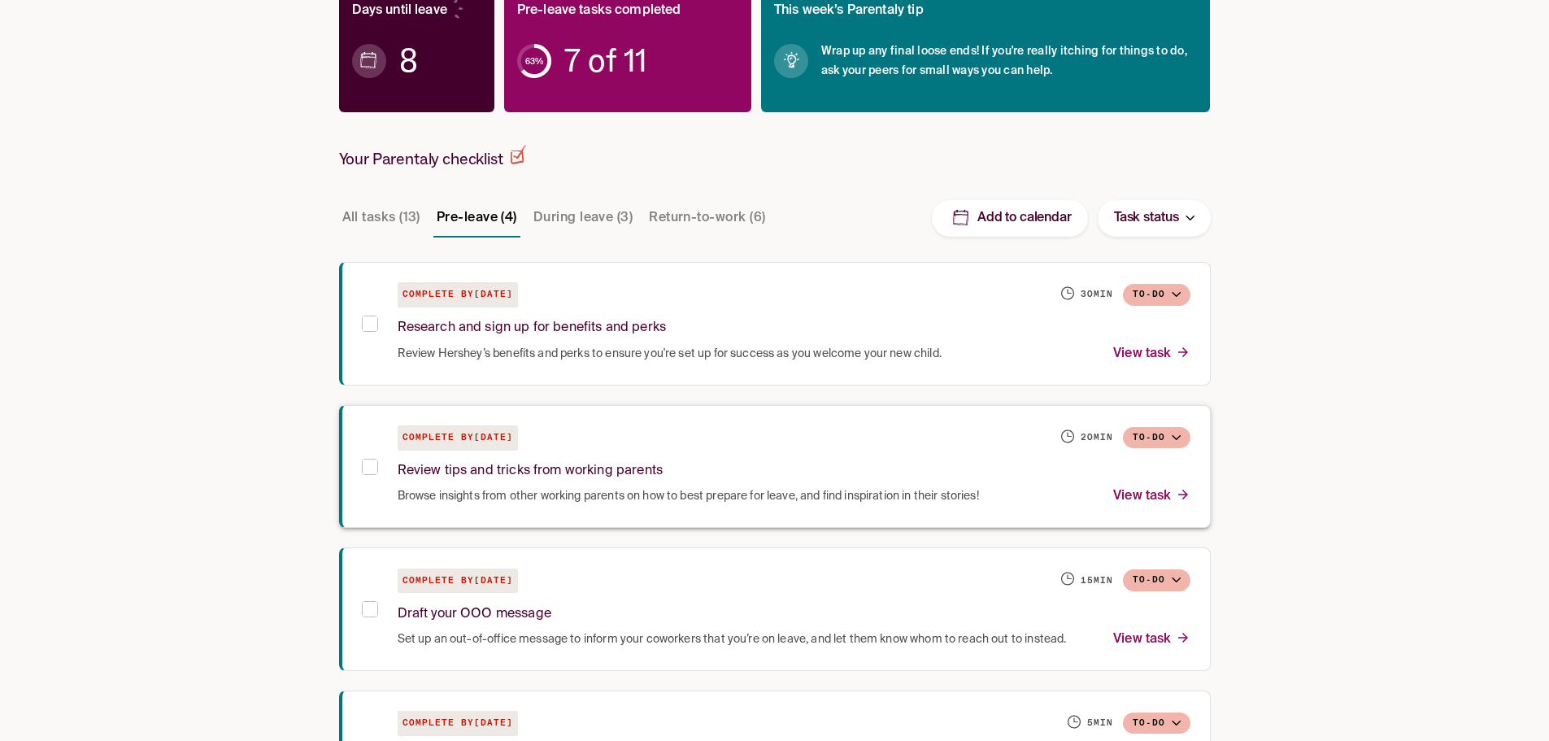
click at [542, 501] on p "Browse insights from other working parents on how to best prepare for leave, an…" at bounding box center [688, 496] width 581 height 22
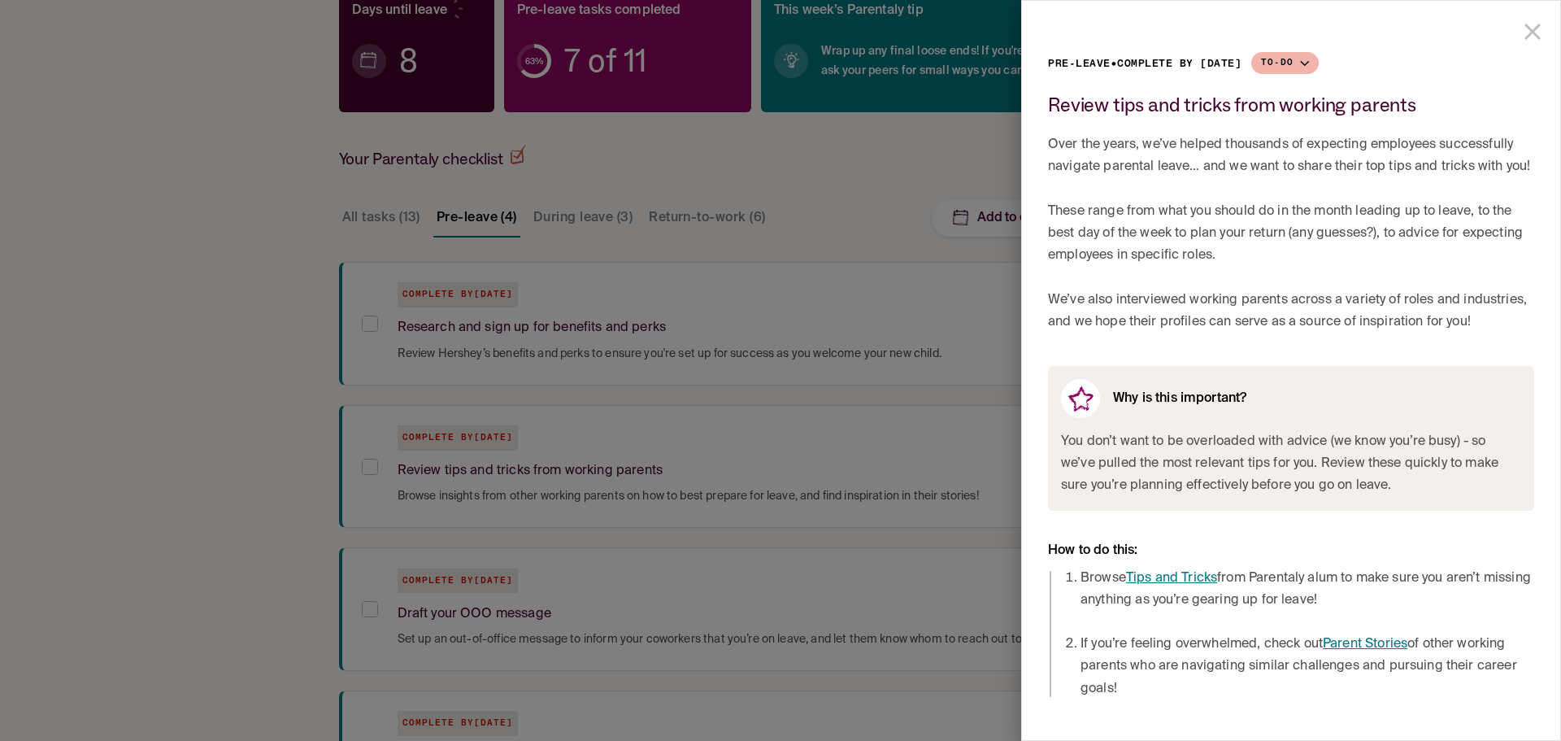
drag, startPoint x: 1163, startPoint y: 220, endPoint x: 1151, endPoint y: 289, distance: 69.4
click at [1187, 576] on link "Tips and Tricks" at bounding box center [1171, 578] width 91 height 13
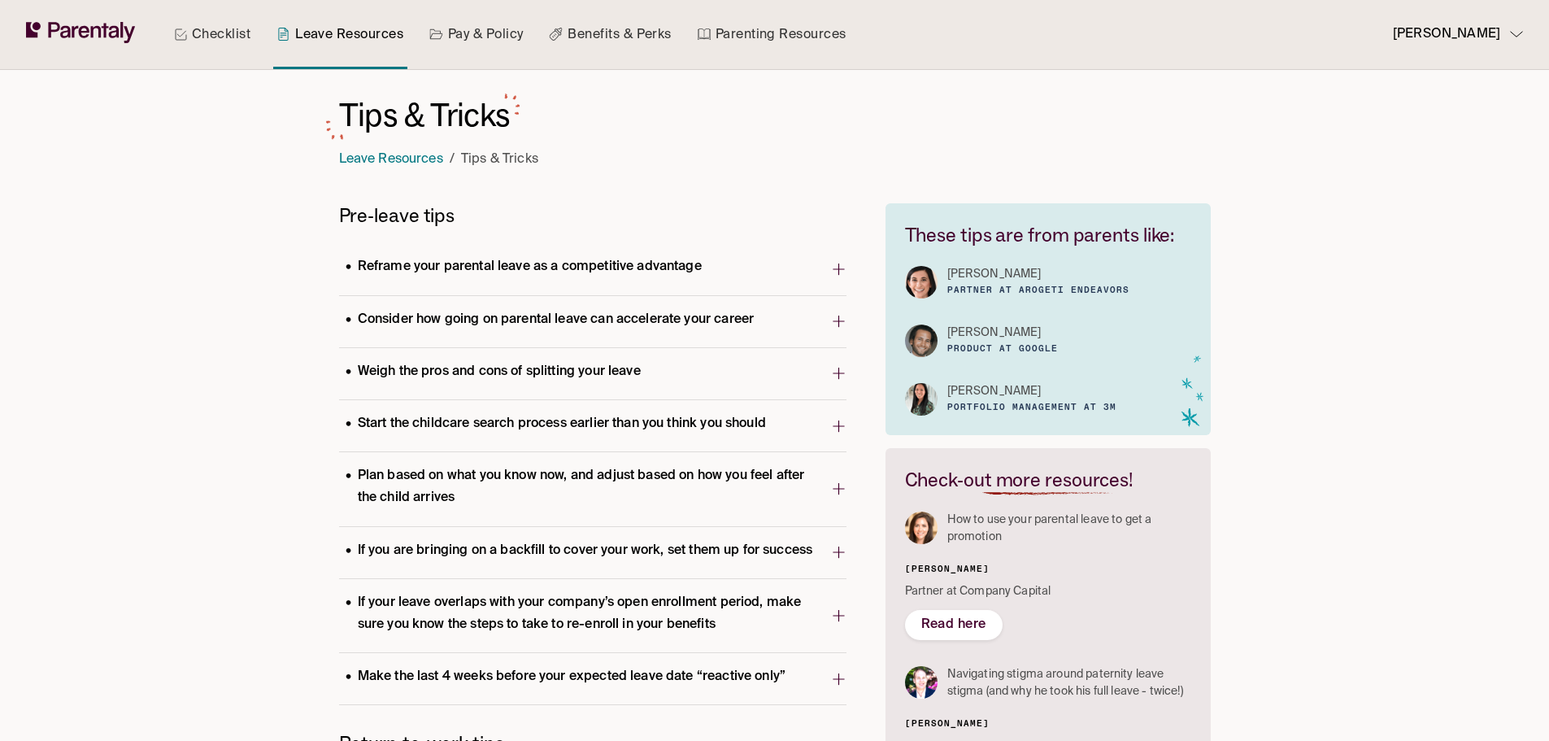
click at [600, 270] on p "Reframe your parental leave as a competitive advantage" at bounding box center [523, 267] width 369 height 22
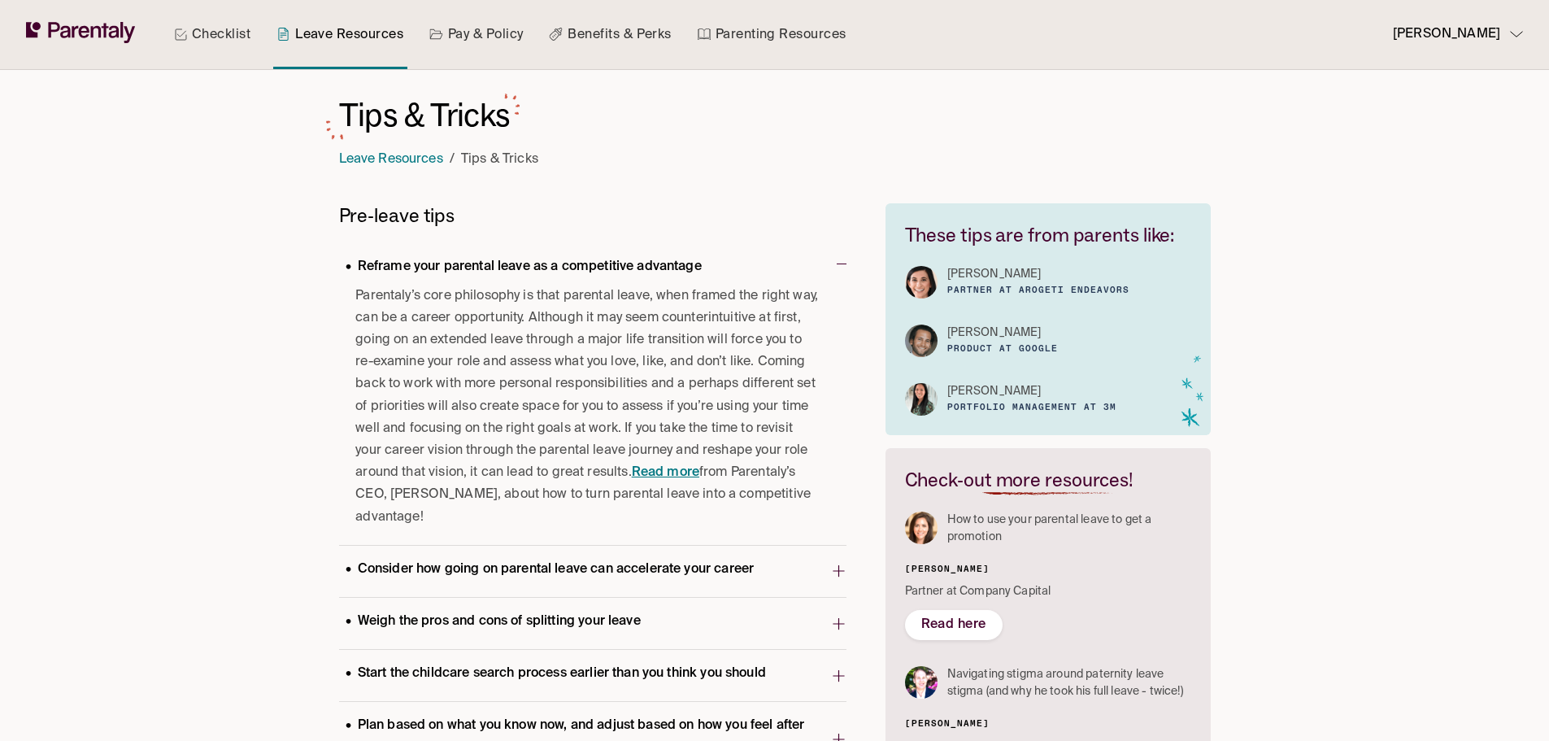
click at [600, 270] on p "Reframe your parental leave as a competitive advantage" at bounding box center [523, 267] width 369 height 22
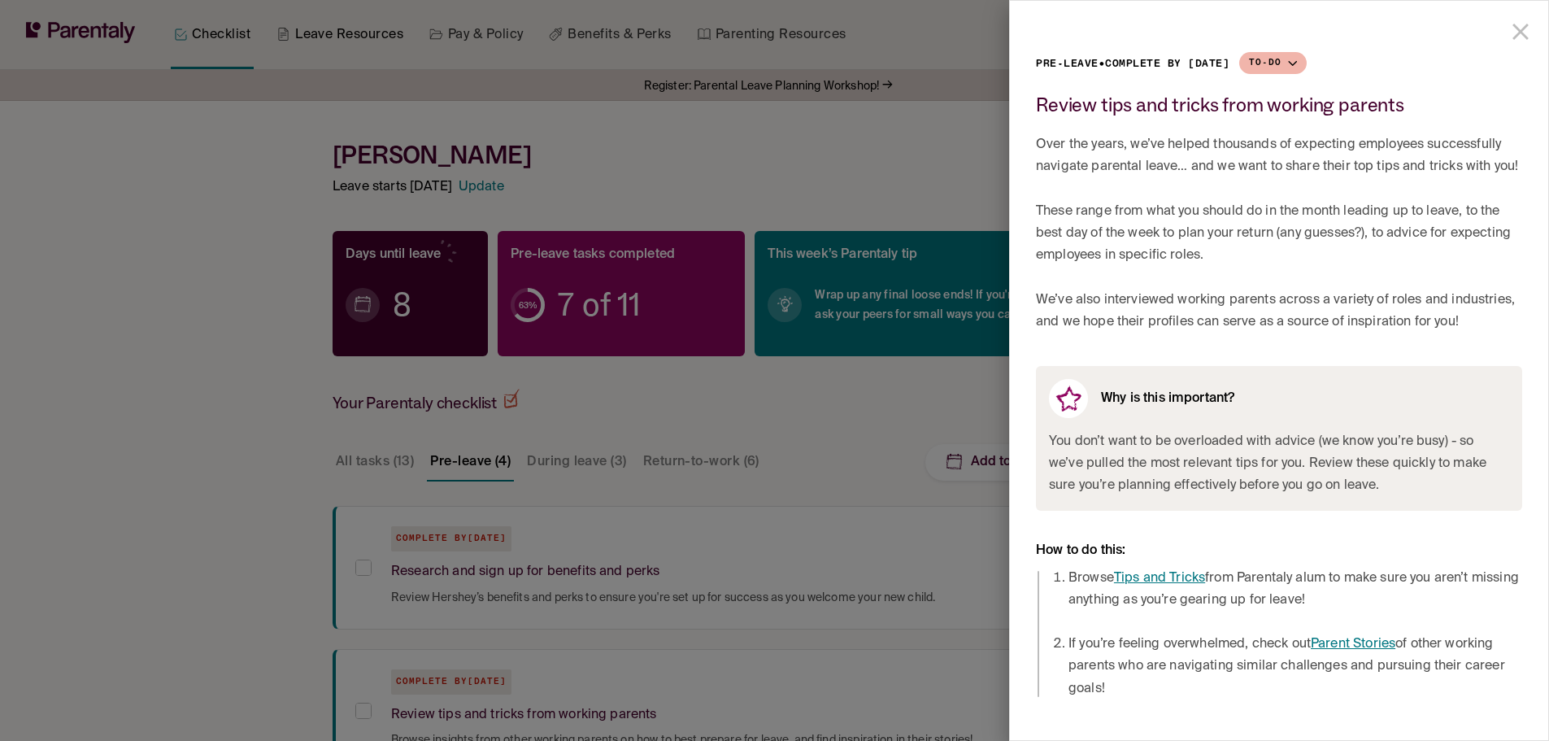
scroll to position [244, 0]
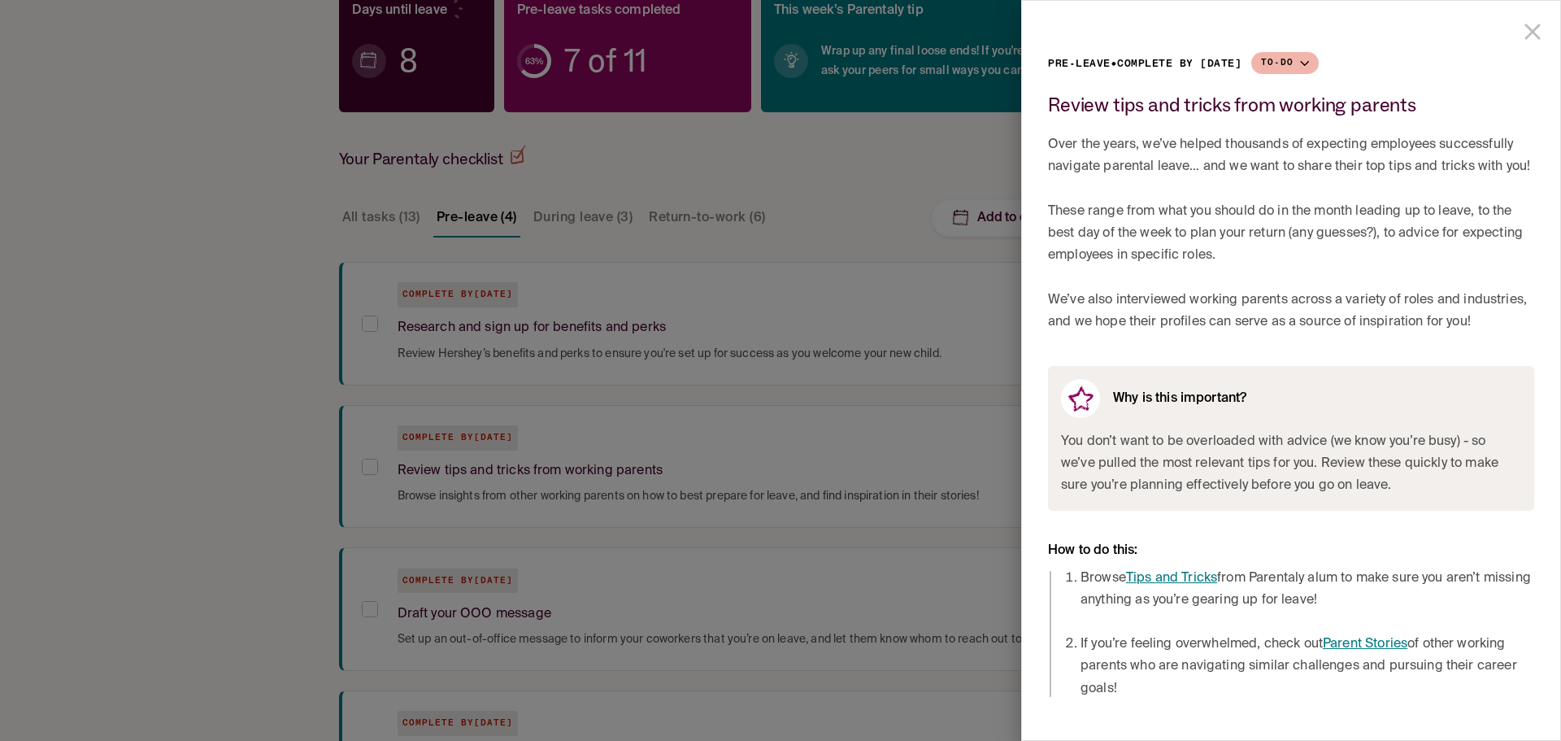
click at [266, 250] on div at bounding box center [780, 370] width 1561 height 741
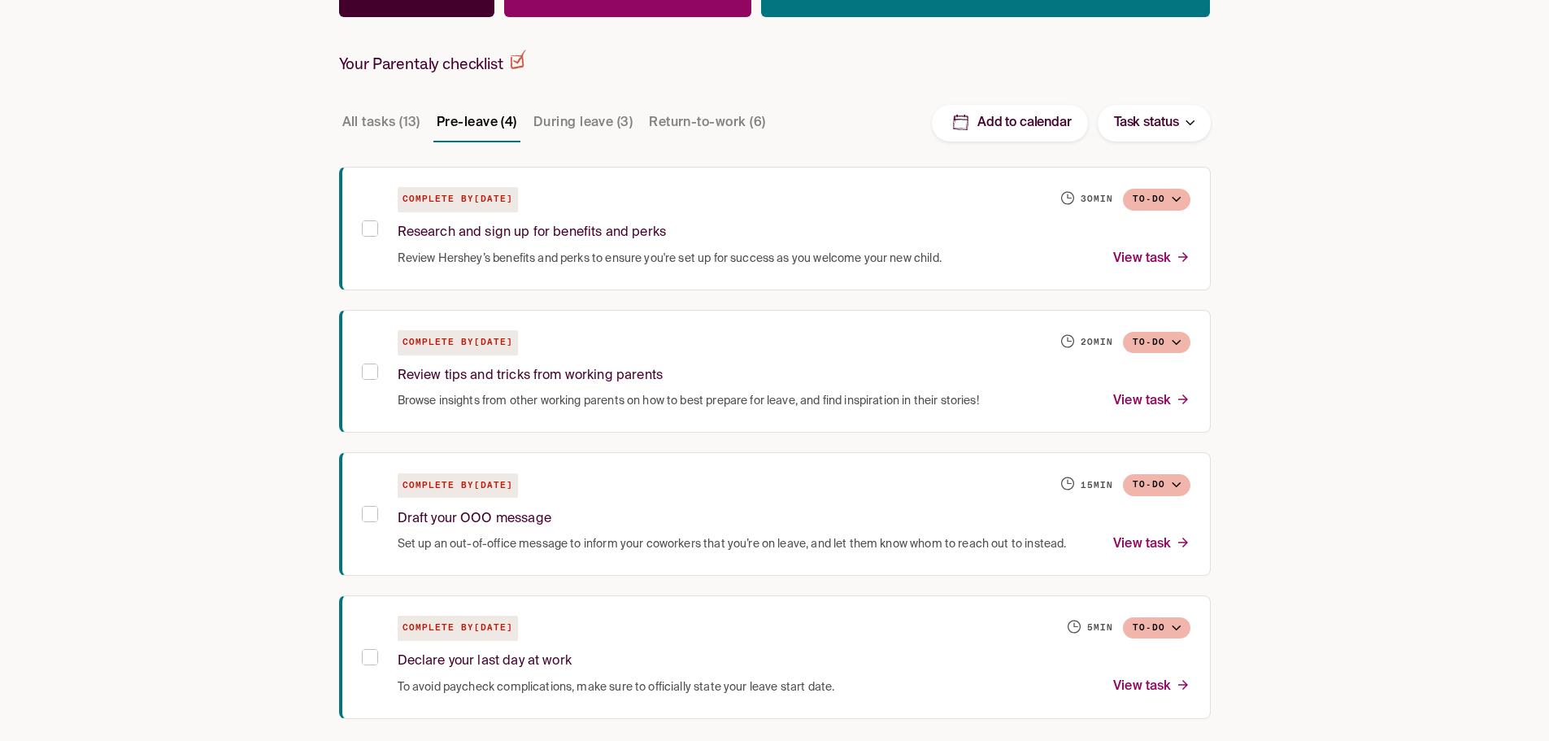
scroll to position [343, 0]
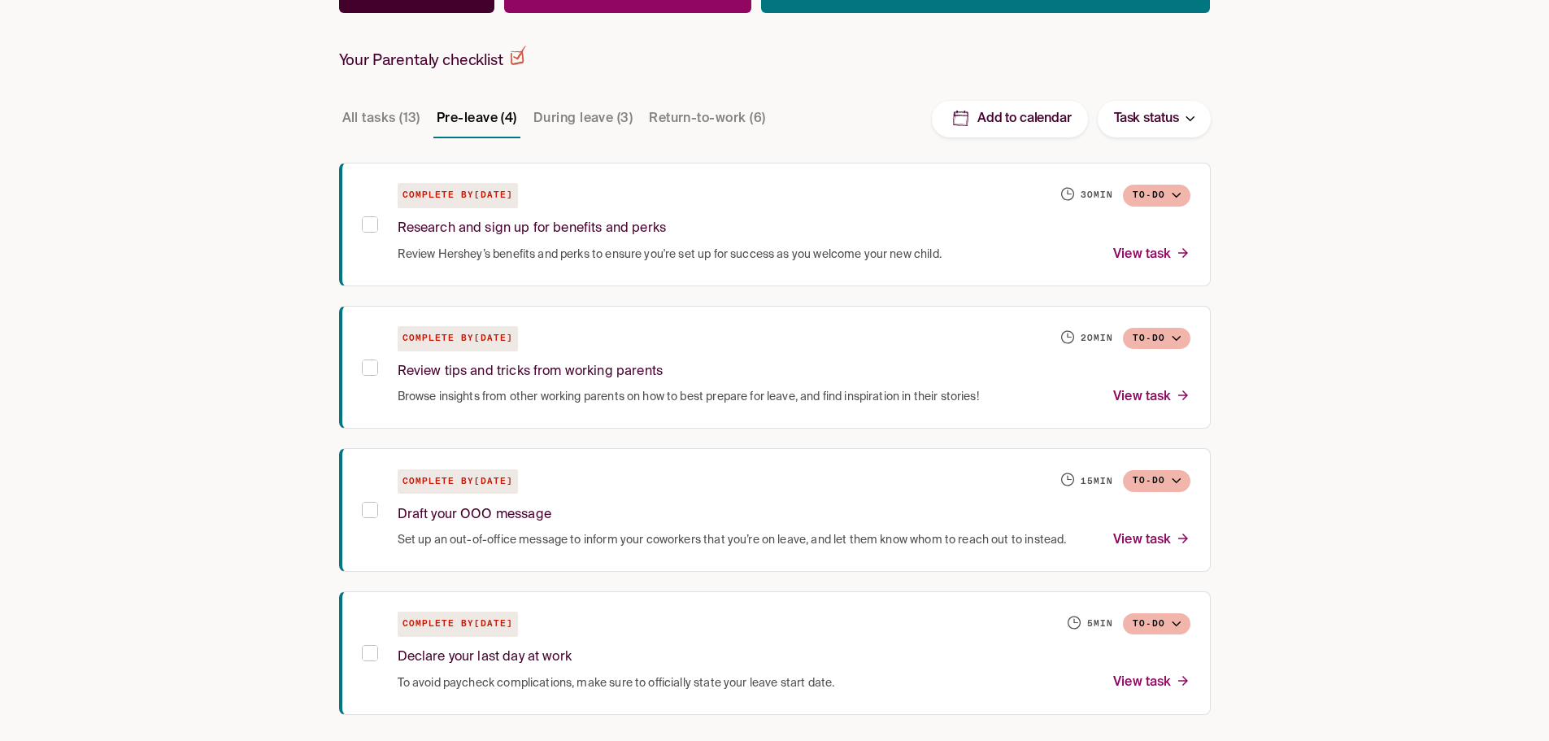
click at [603, 121] on button "During leave (3)" at bounding box center [583, 118] width 106 height 39
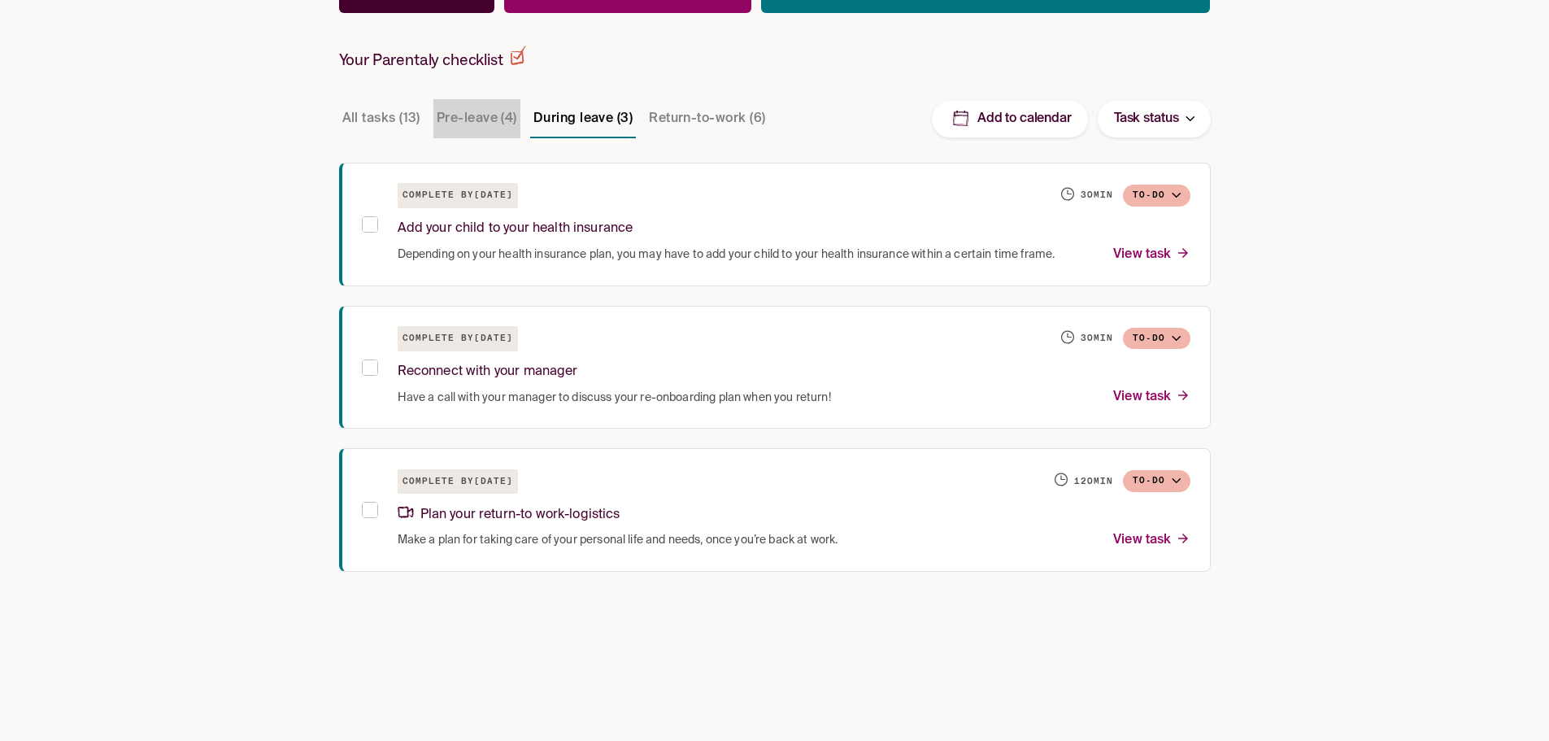
click at [471, 119] on button "Pre-leave (4)" at bounding box center [476, 118] width 87 height 39
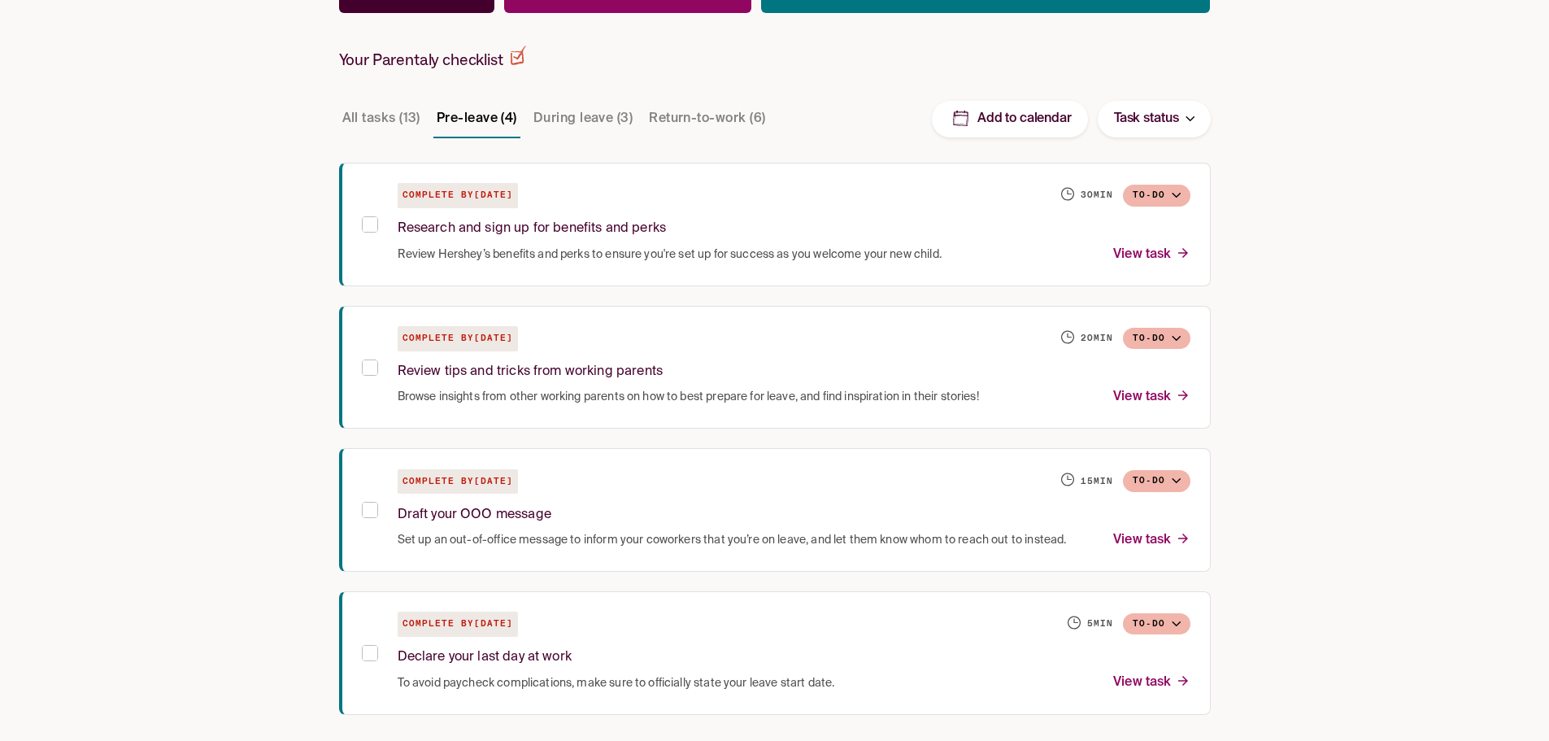
click at [577, 149] on div "Register: Parental Leave Planning Workshop! → [PERSON_NAME] Leave starts [DATE]…" at bounding box center [775, 252] width 904 height 1051
click at [581, 128] on button "During leave (3)" at bounding box center [583, 118] width 106 height 39
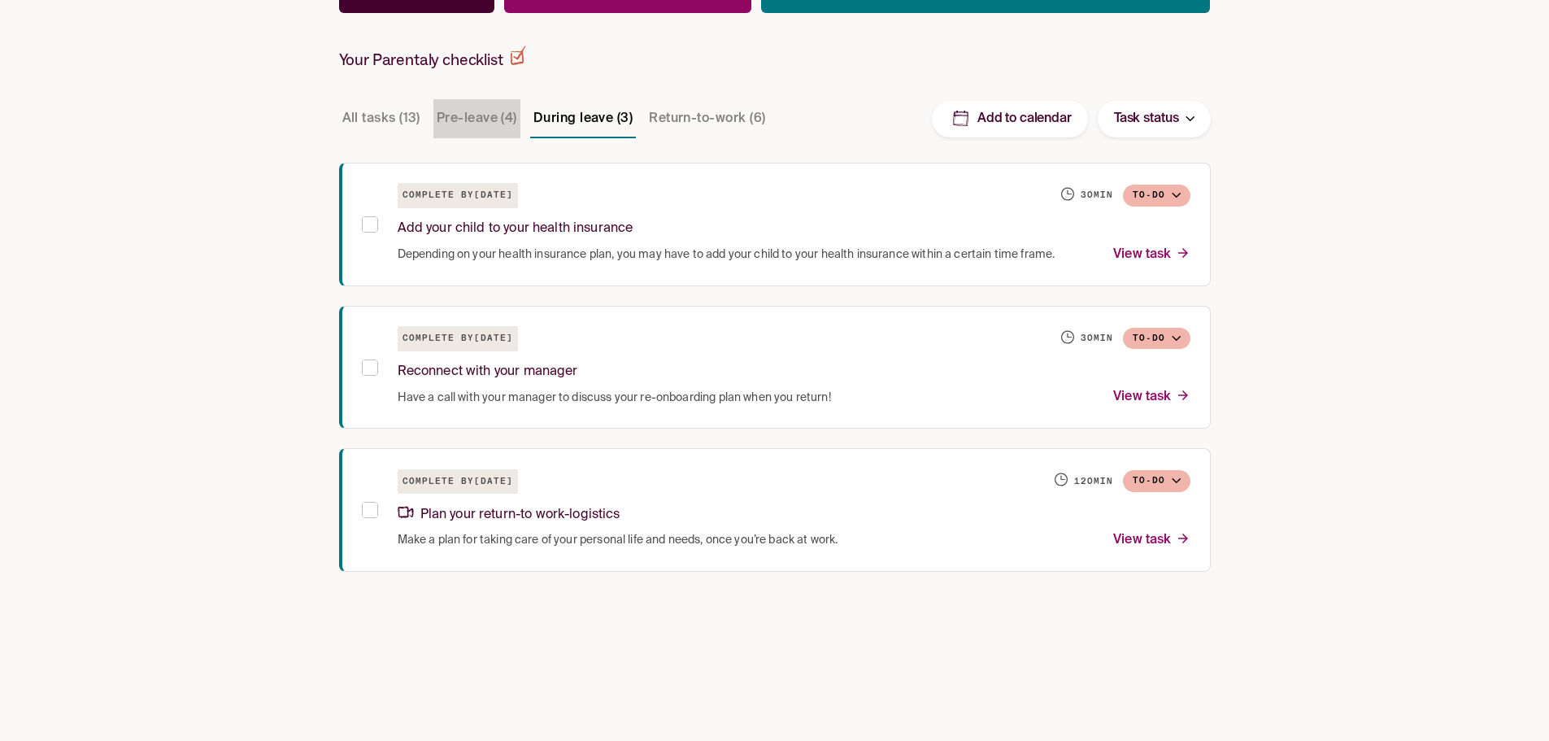
click at [485, 118] on button "Pre-leave (4)" at bounding box center [476, 118] width 87 height 39
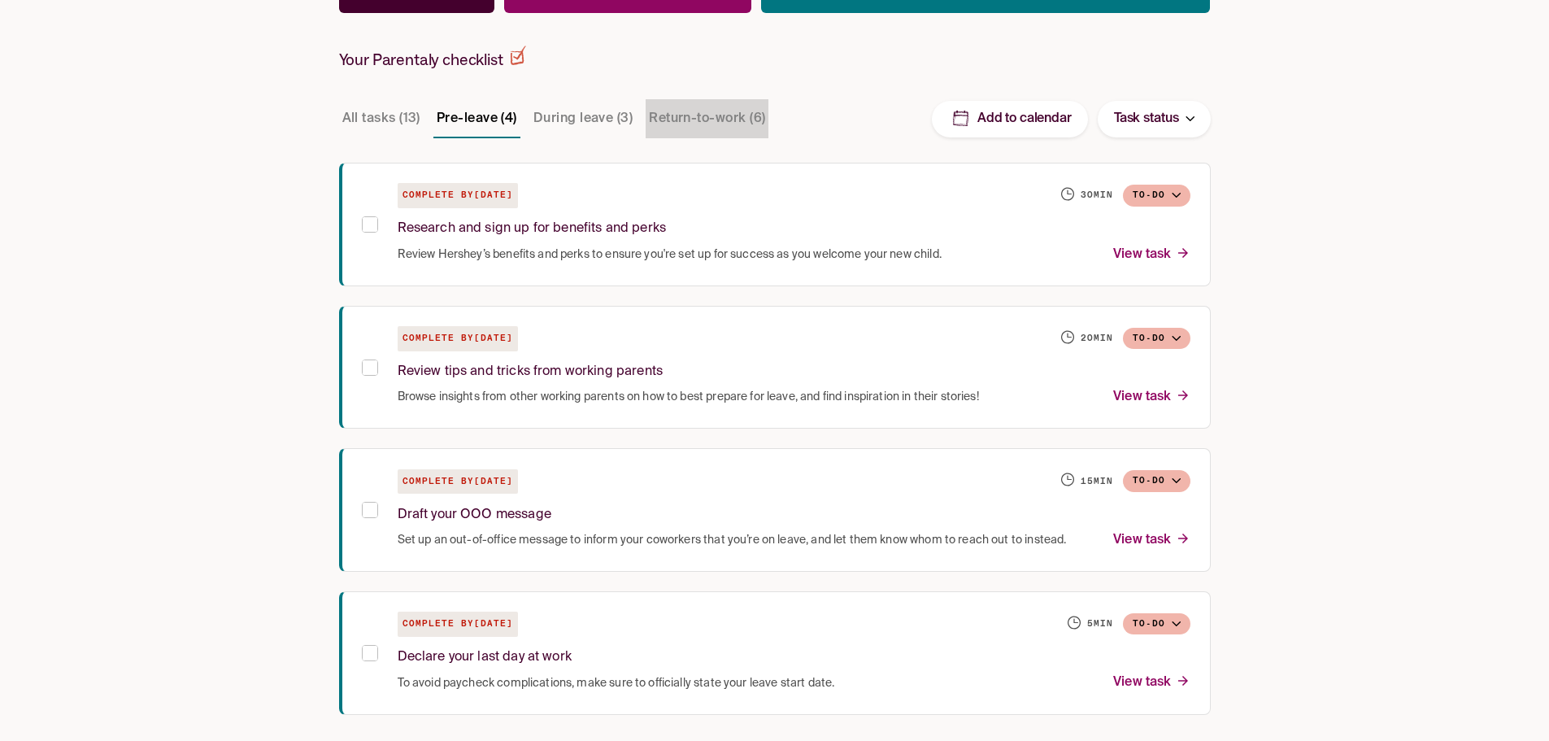
click at [646, 114] on button "Return-to-work (6)" at bounding box center [707, 118] width 123 height 39
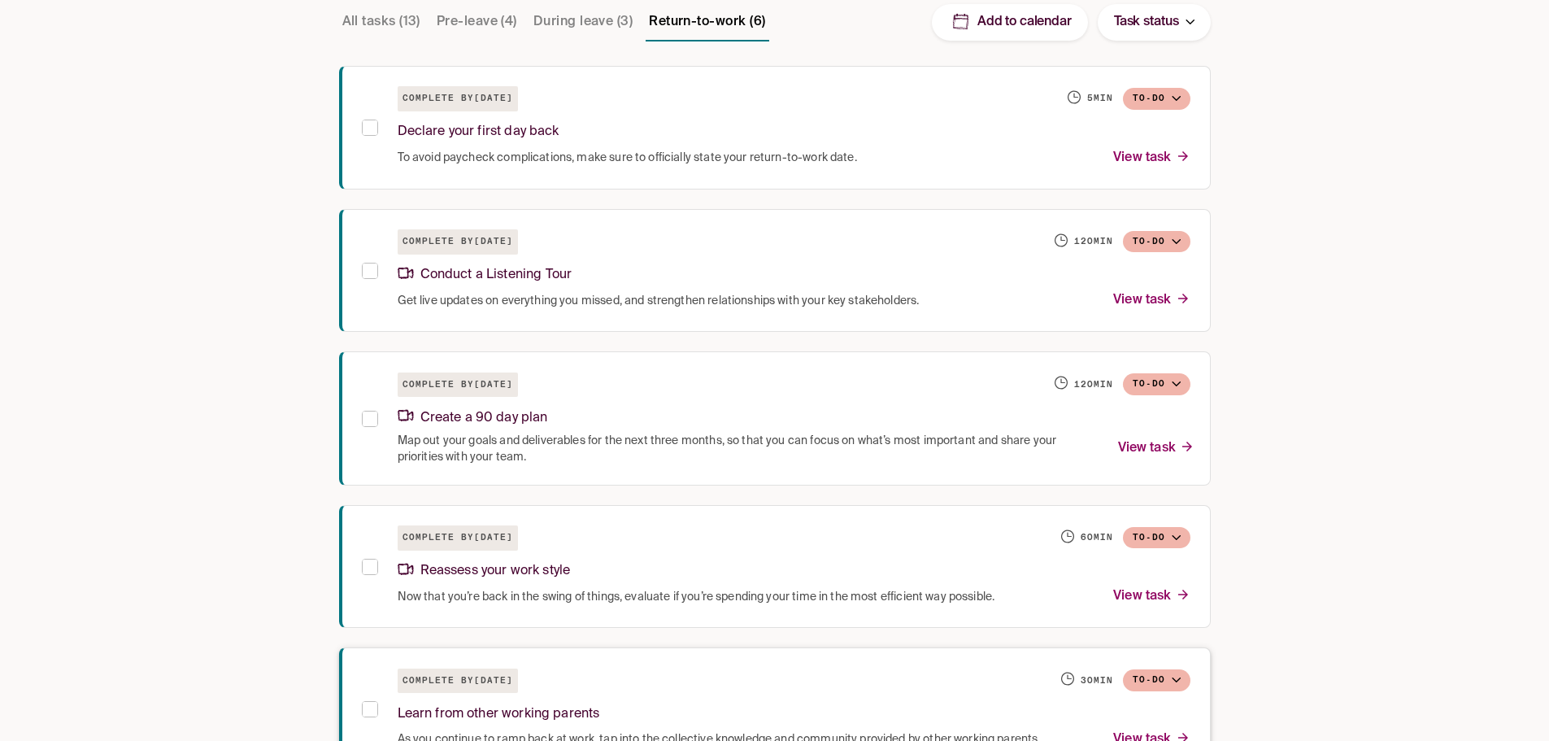
scroll to position [639, 0]
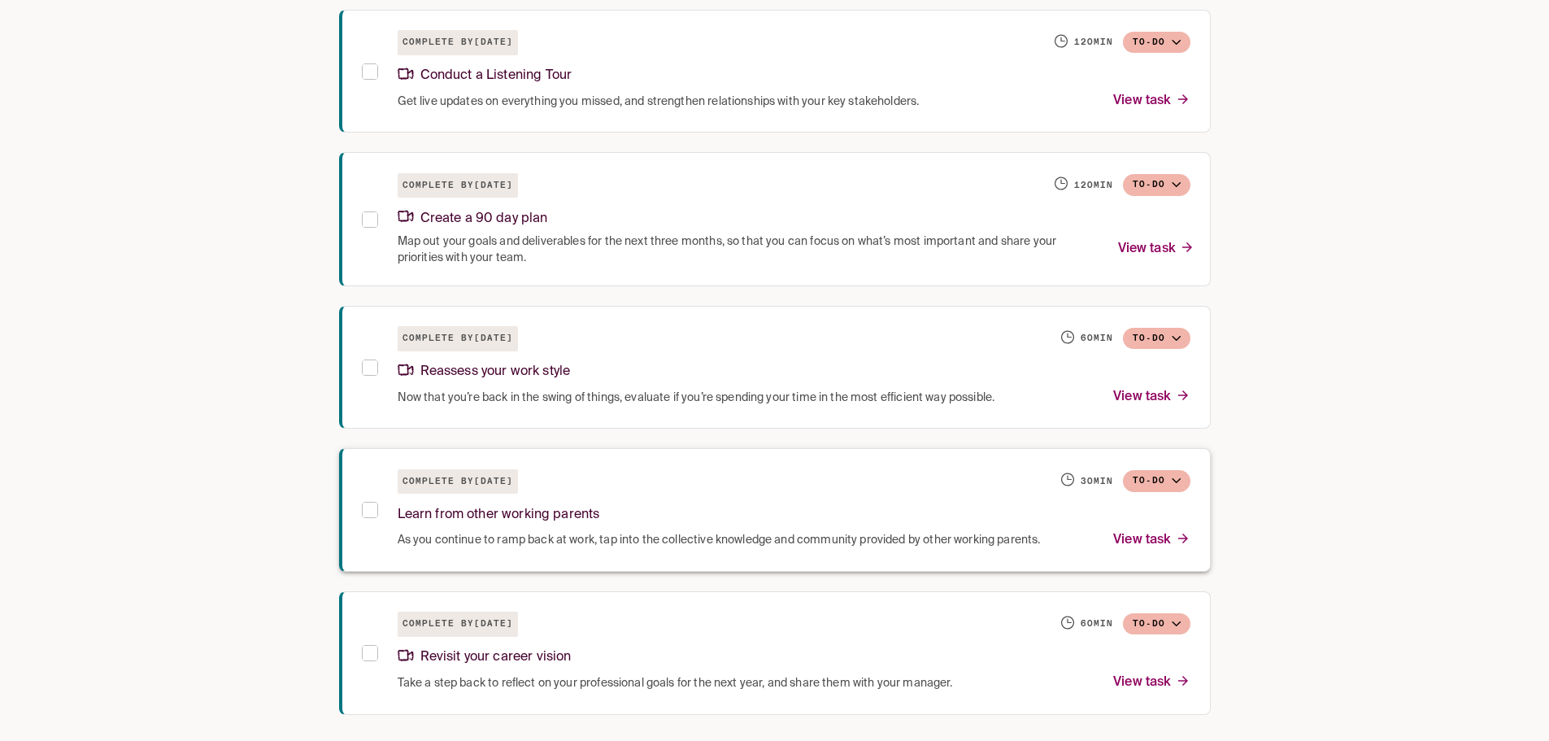
drag, startPoint x: 656, startPoint y: 231, endPoint x: 624, endPoint y: 460, distance: 231.6
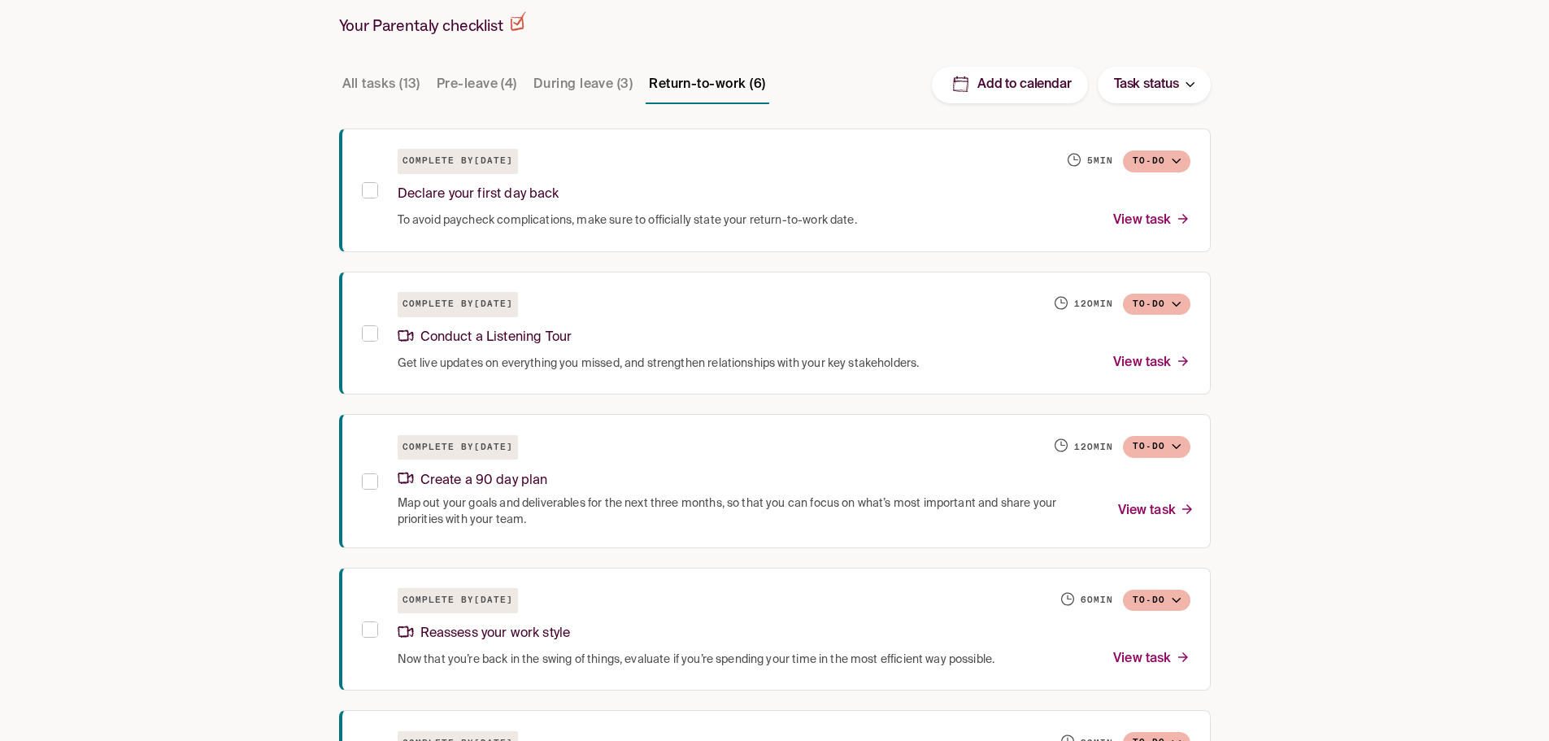
scroll to position [0, 0]
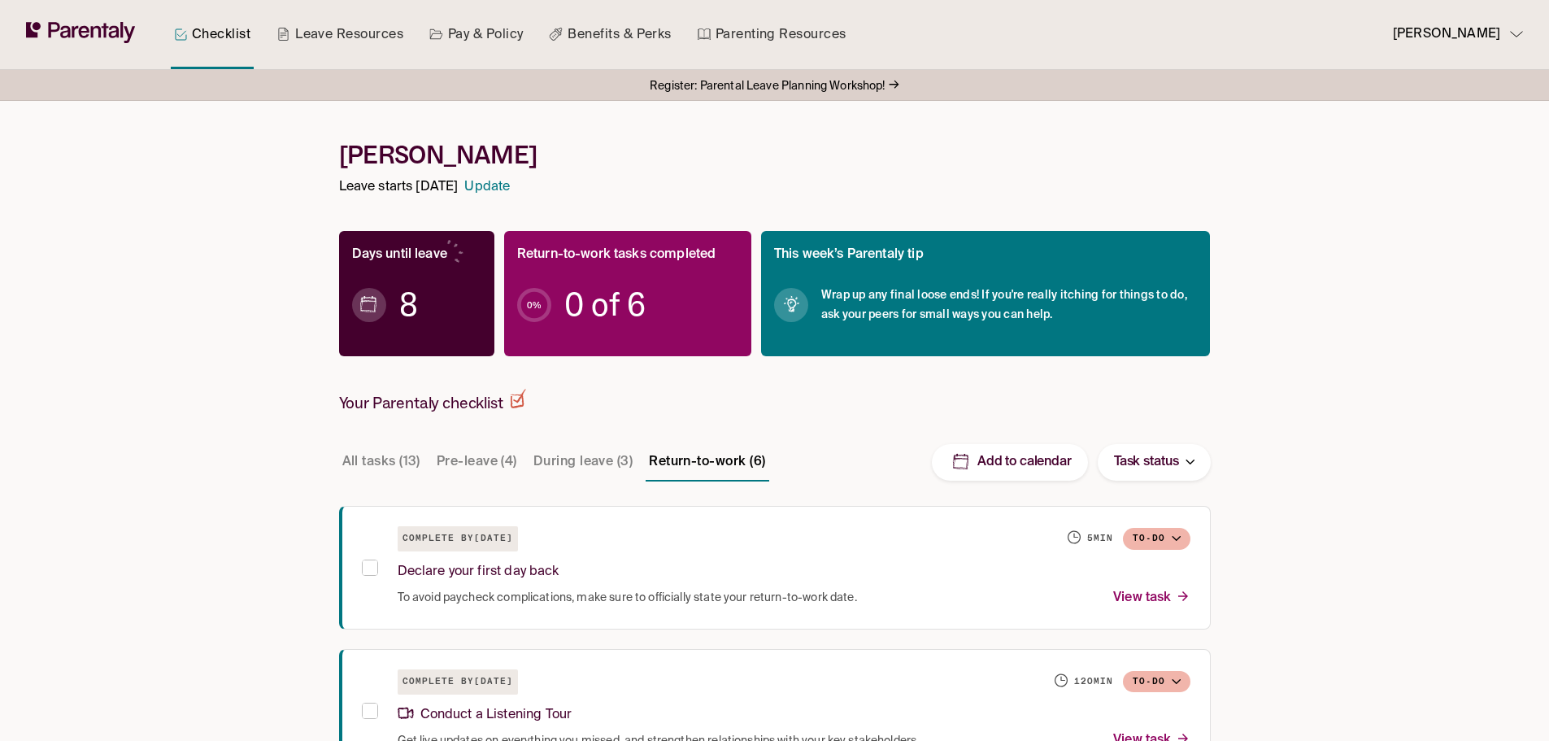
drag, startPoint x: 658, startPoint y: 172, endPoint x: 565, endPoint y: -67, distance: 256.4
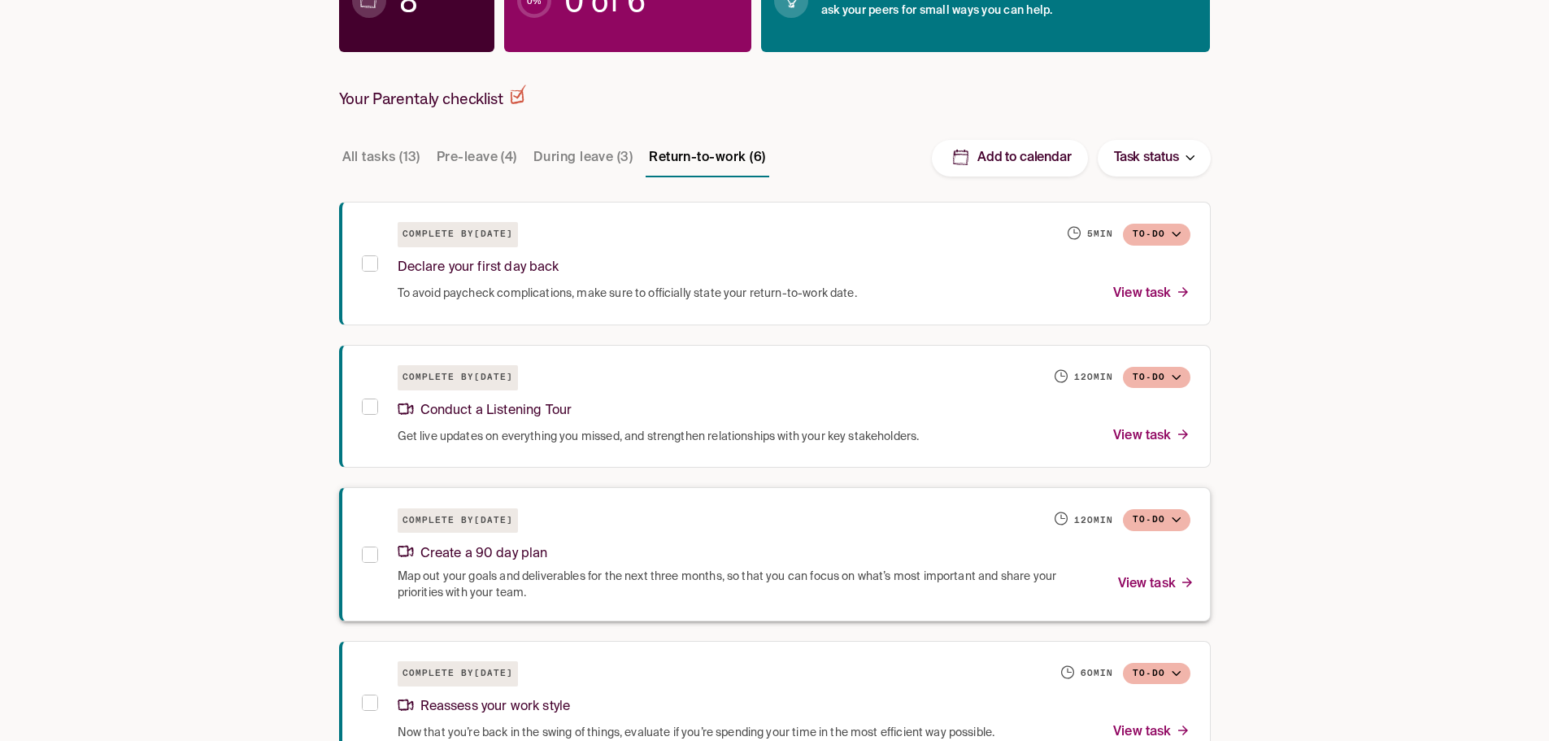
scroll to position [163, 0]
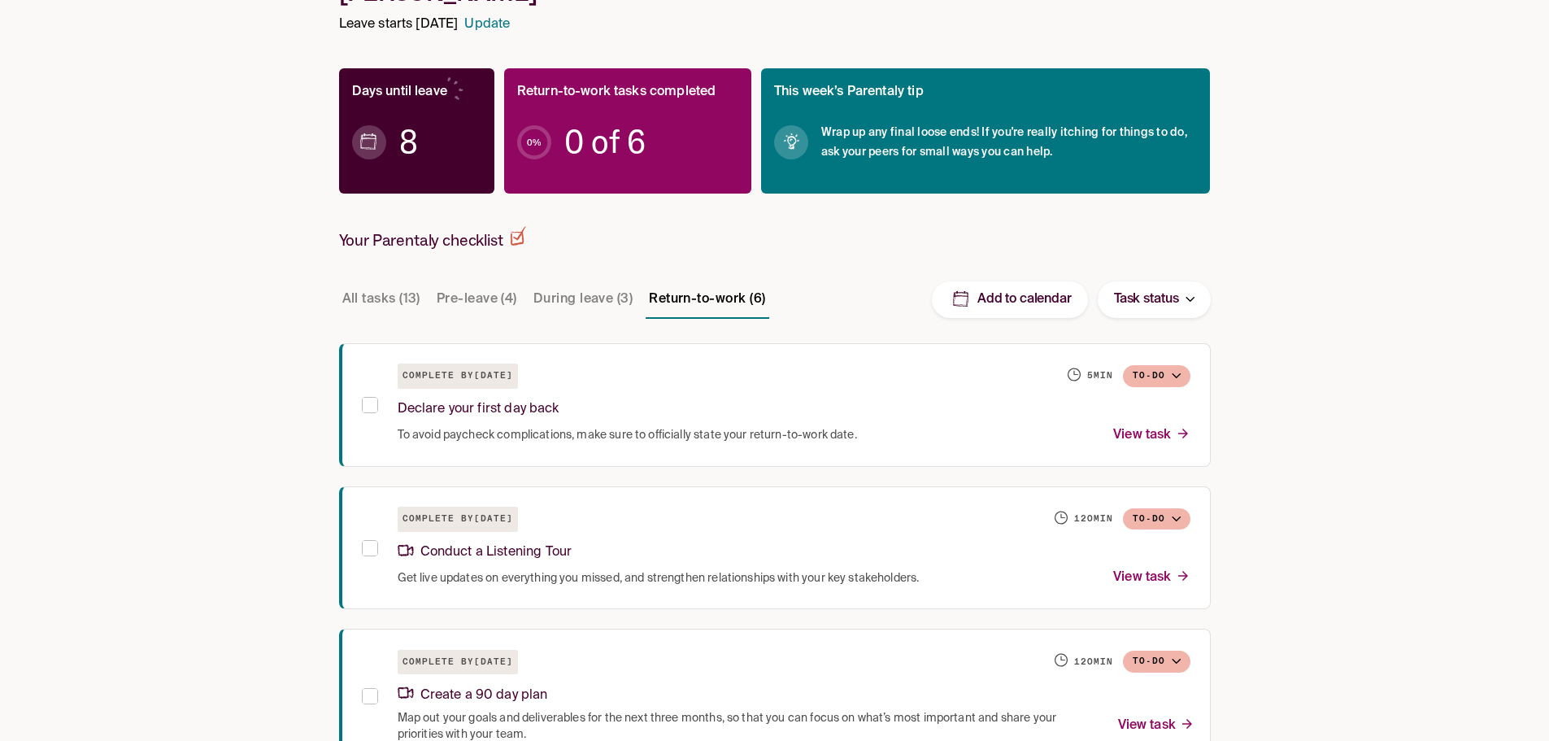
click at [520, 298] on button "Pre-leave (4)" at bounding box center [476, 299] width 87 height 39
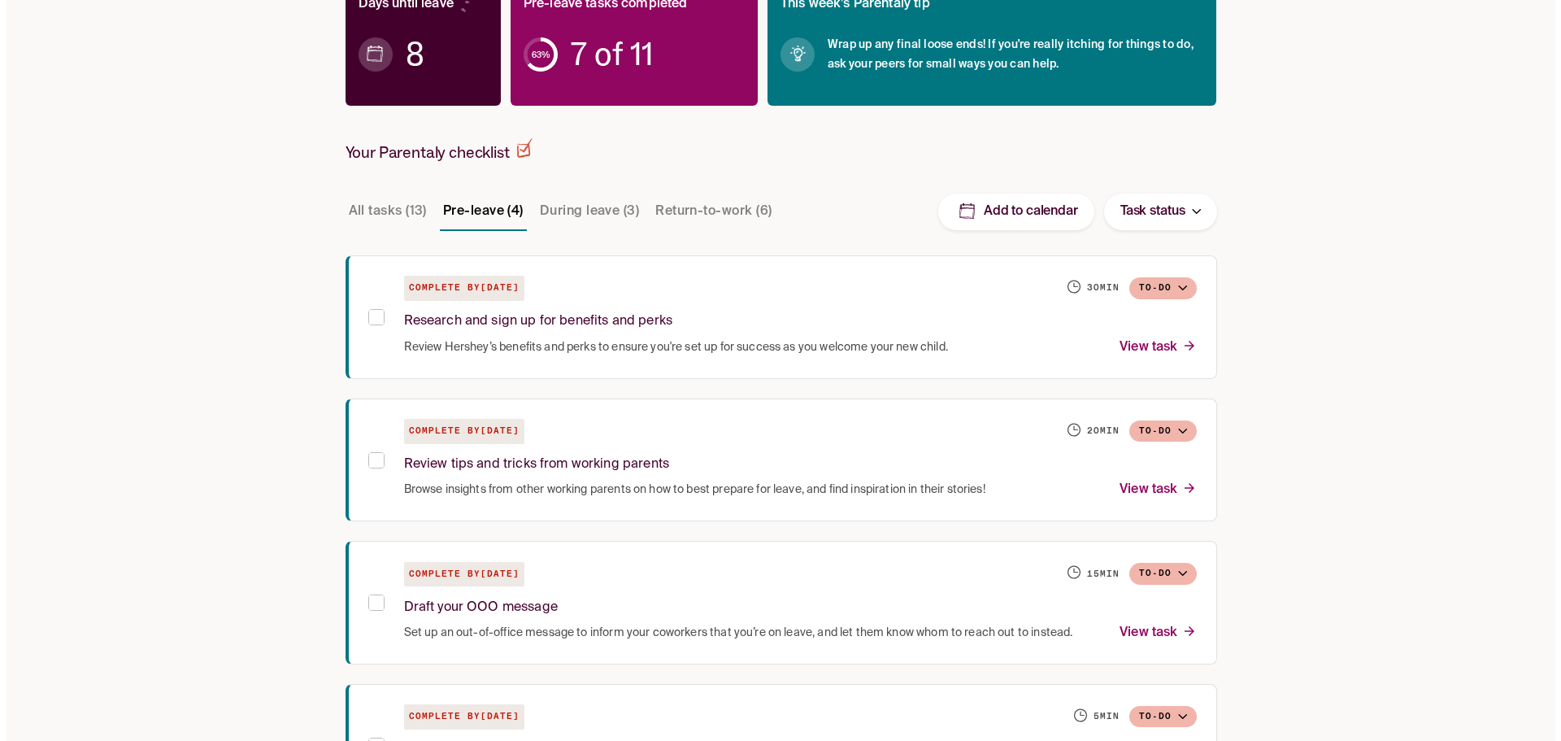
scroll to position [343, 0]
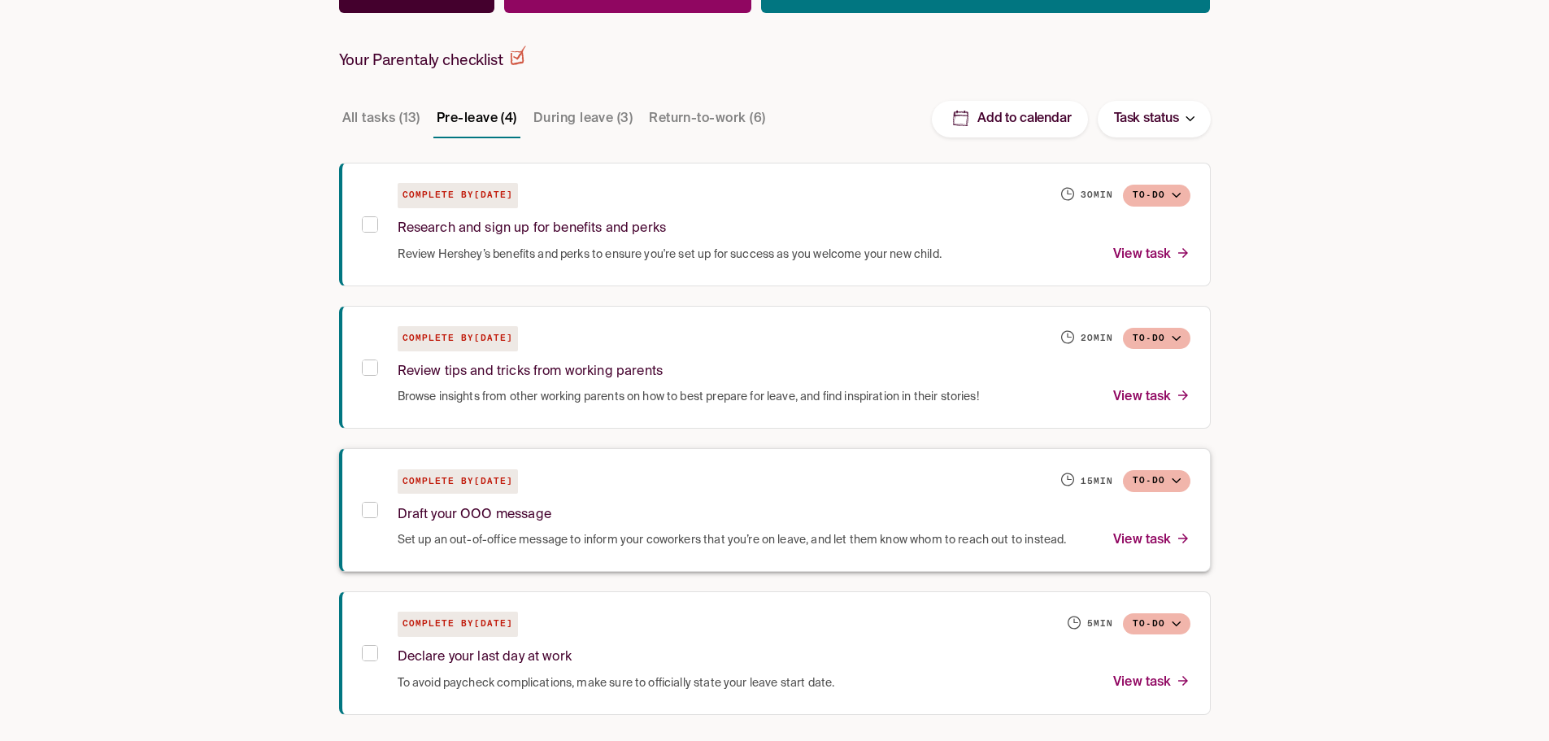
click at [530, 505] on p "Draft your OOO message" at bounding box center [475, 515] width 154 height 22
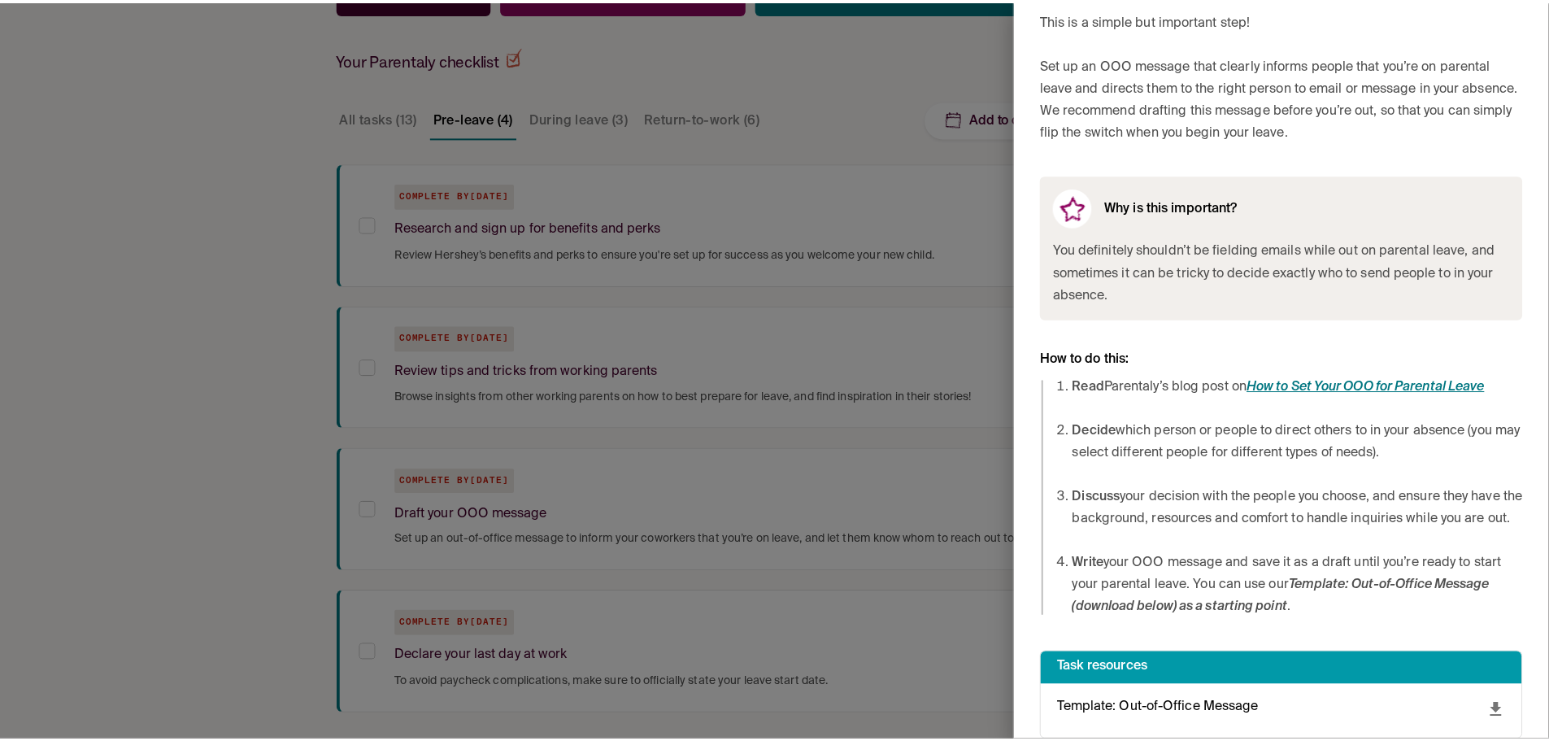
scroll to position [161, 0]
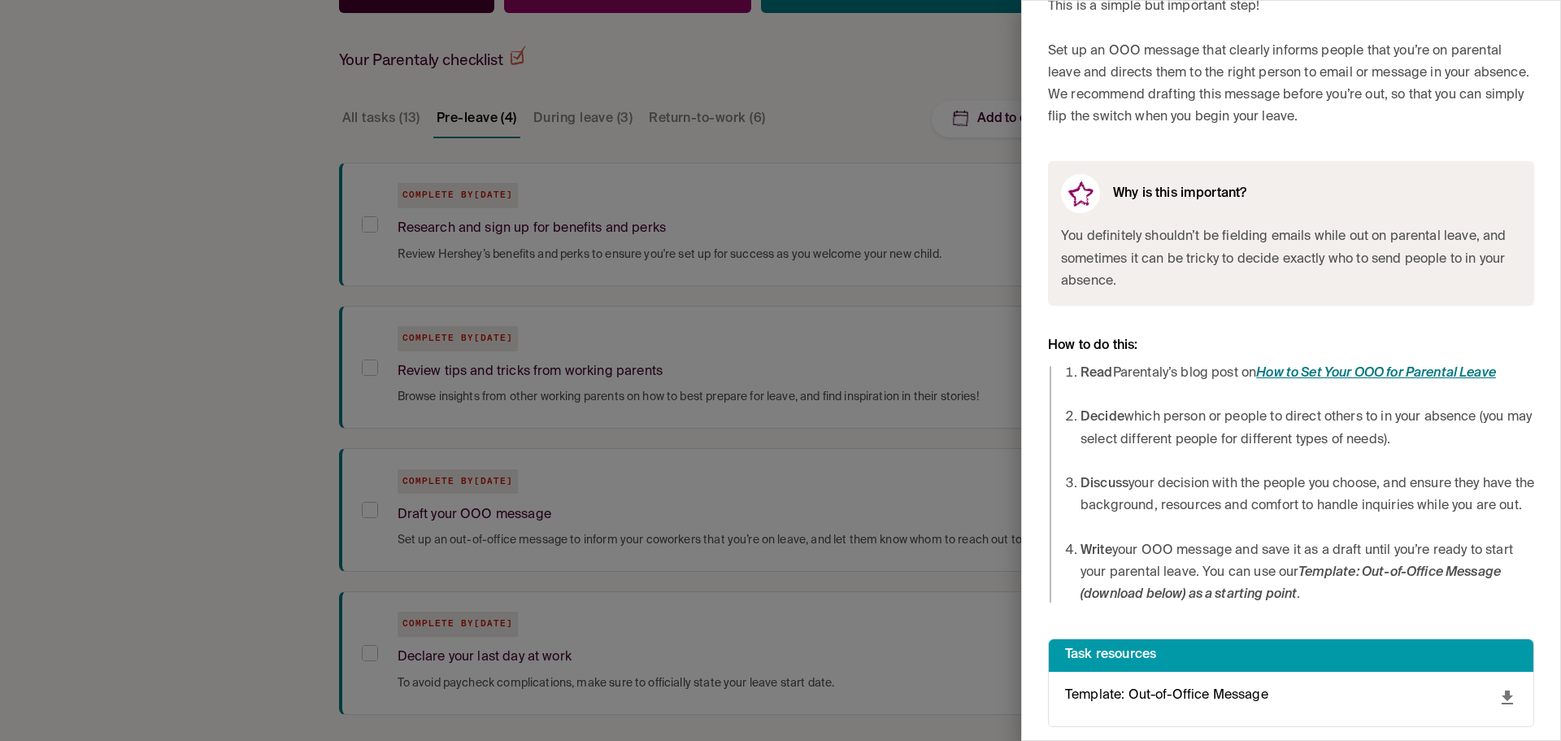
click at [1342, 367] on em "How to Set Your OOO for Parental Leave" at bounding box center [1376, 373] width 240 height 13
click at [1207, 688] on p "Template: Out-of-Office Message" at bounding box center [1166, 696] width 203 height 22
click at [1498, 698] on icon "download" at bounding box center [1508, 698] width 20 height 20
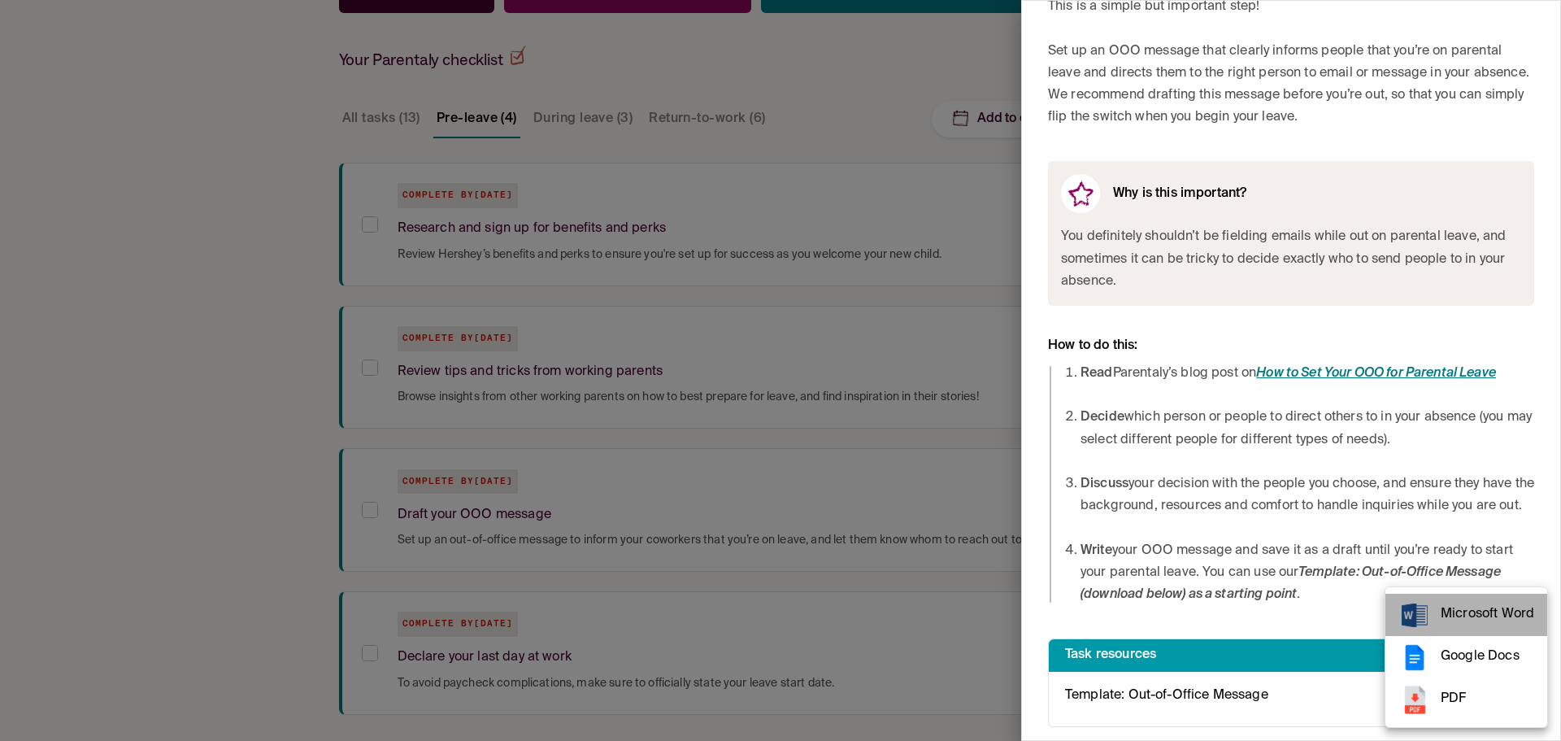
click at [1446, 607] on span "Microsoft Word" at bounding box center [1488, 614] width 94 height 22
click at [768, 144] on div at bounding box center [780, 370] width 1561 height 741
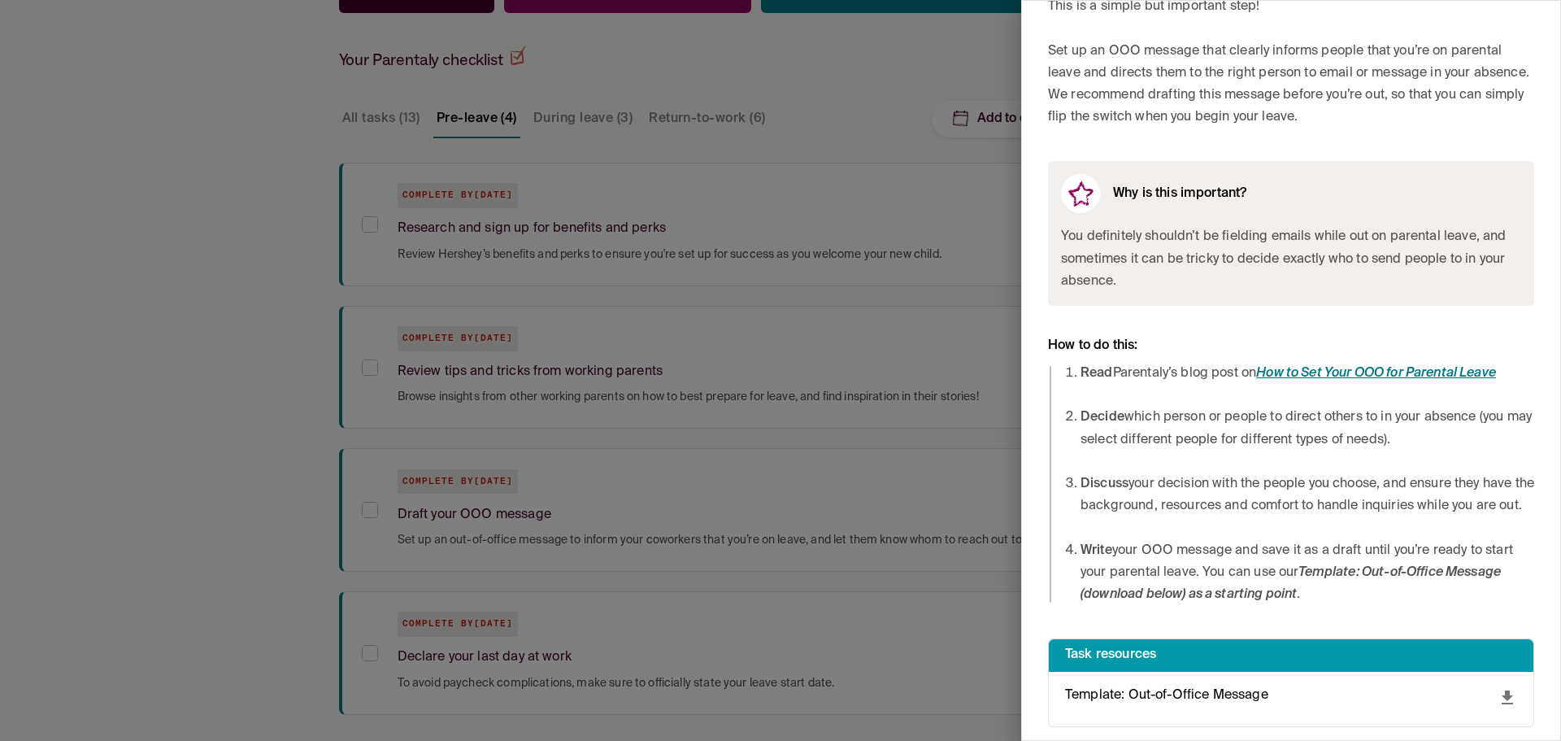
click at [211, 371] on div at bounding box center [780, 370] width 1561 height 741
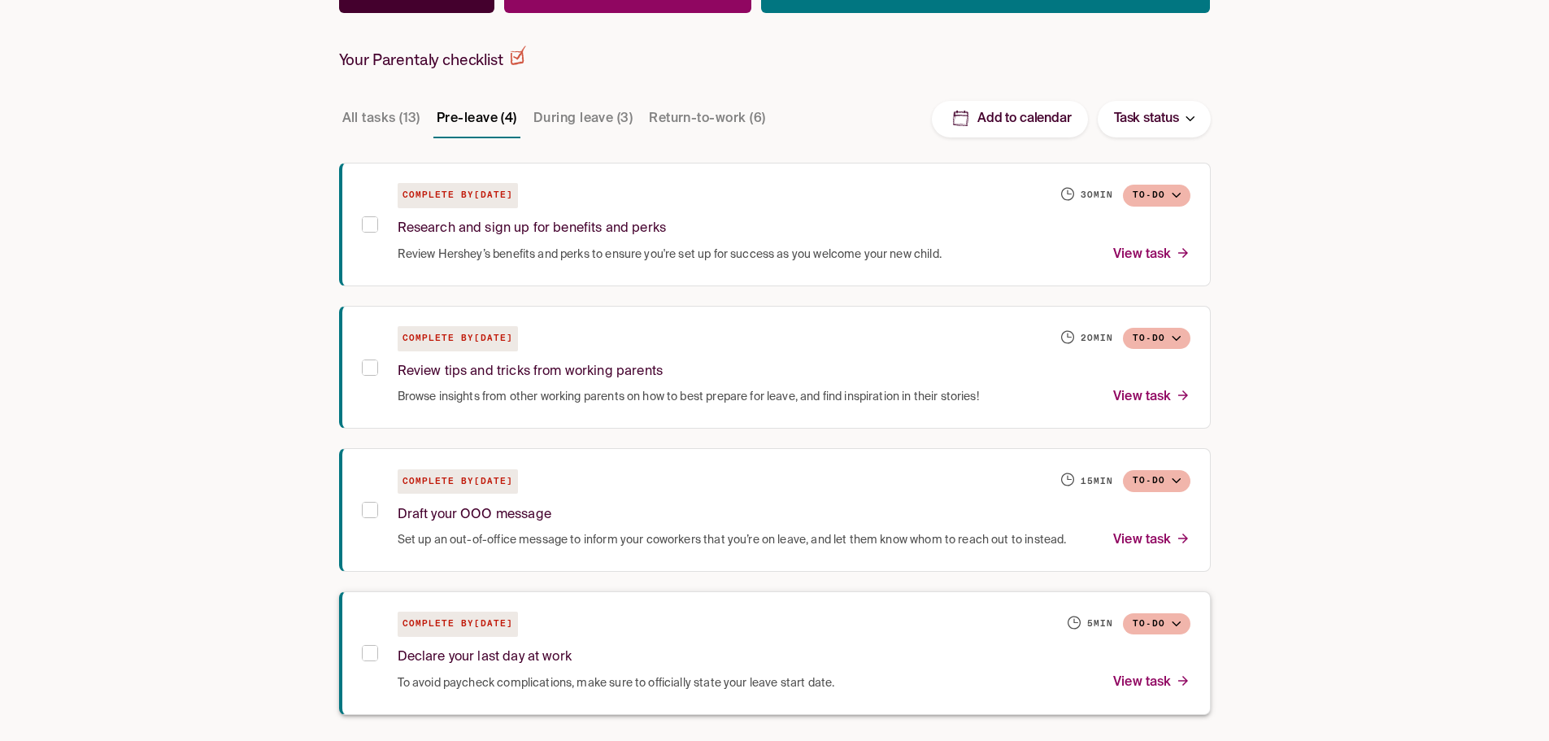
click at [465, 677] on span "To avoid paycheck complications, make sure to officially state your leave start…" at bounding box center [616, 683] width 437 height 16
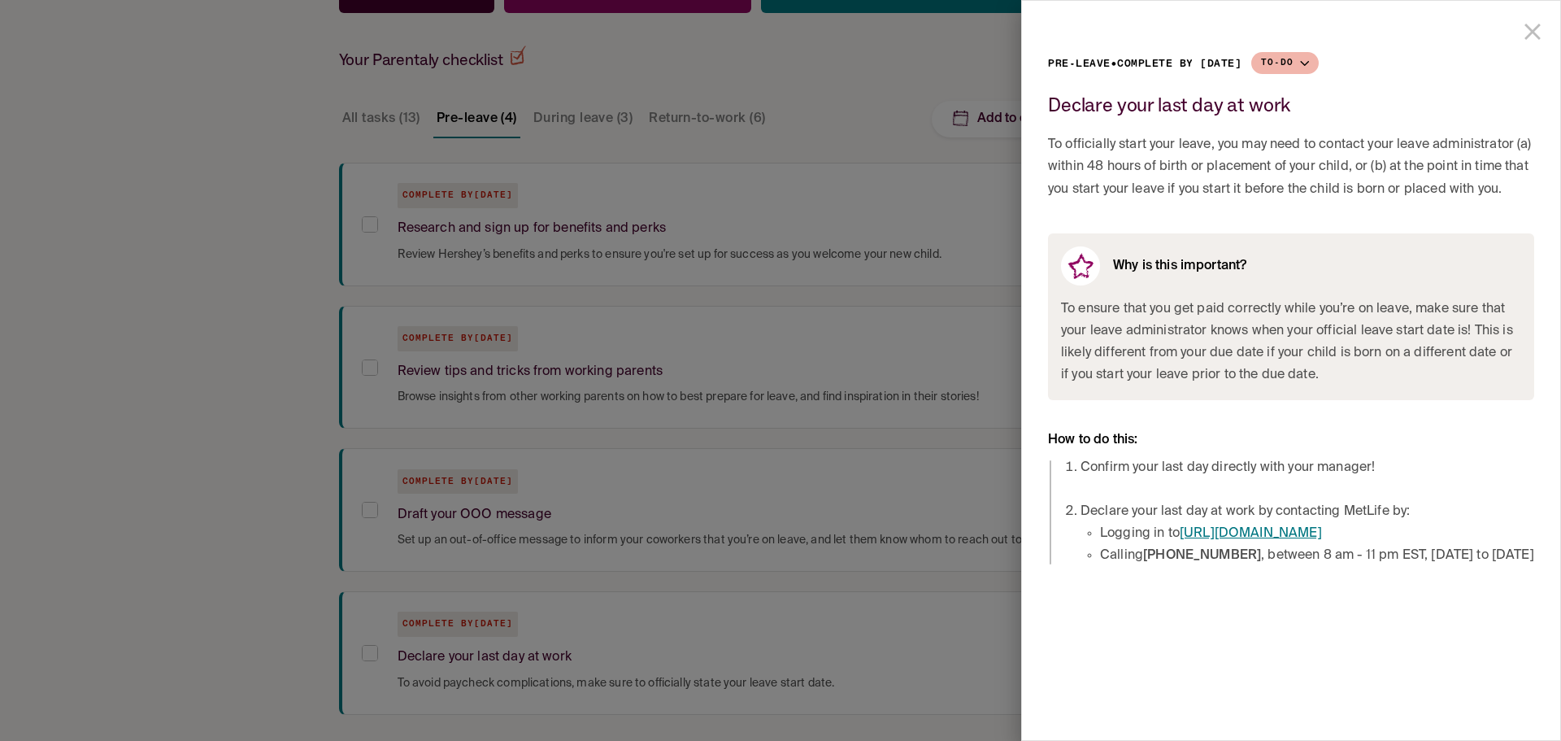
click at [217, 294] on div at bounding box center [780, 370] width 1561 height 741
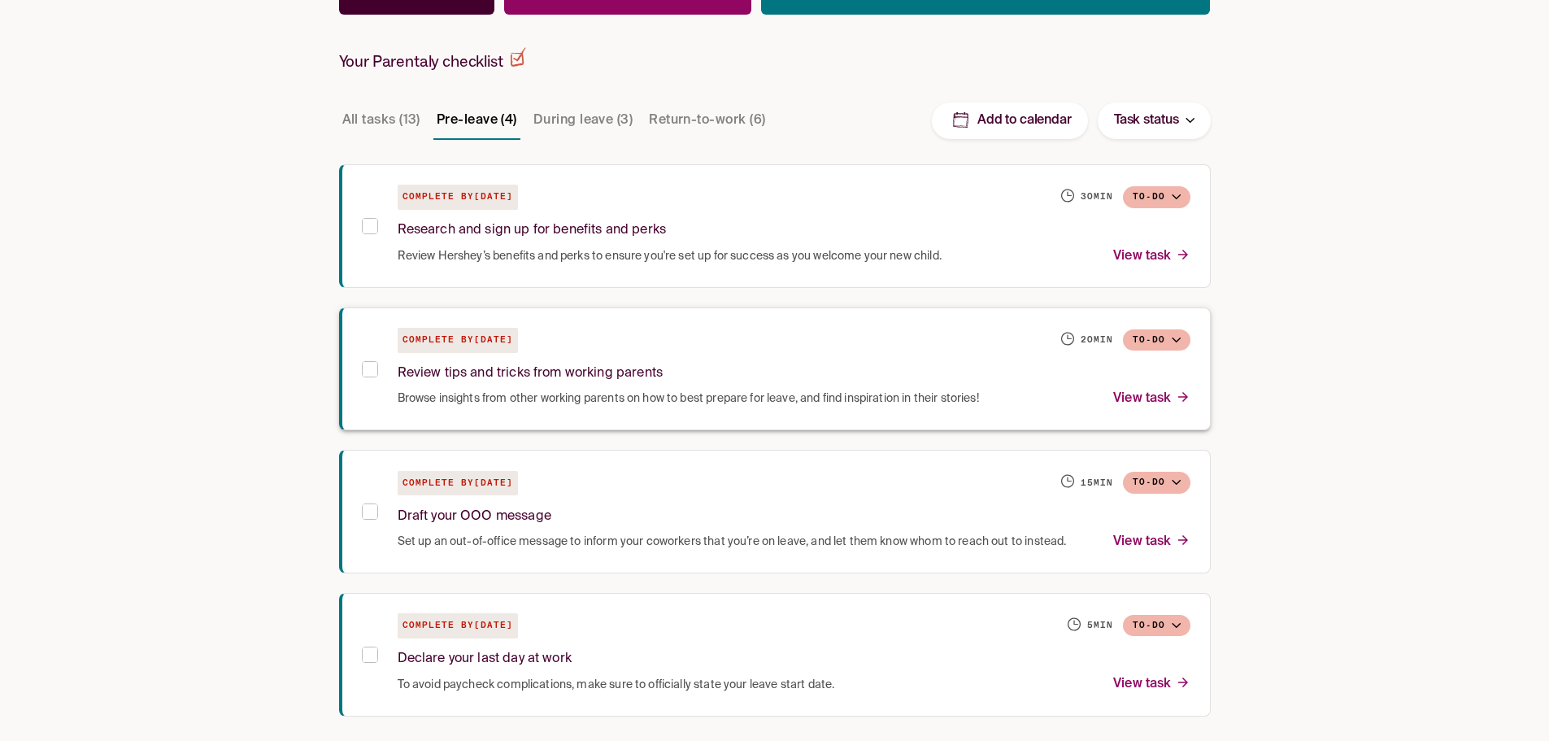
scroll to position [343, 0]
click at [607, 111] on button "During leave (3)" at bounding box center [583, 118] width 106 height 39
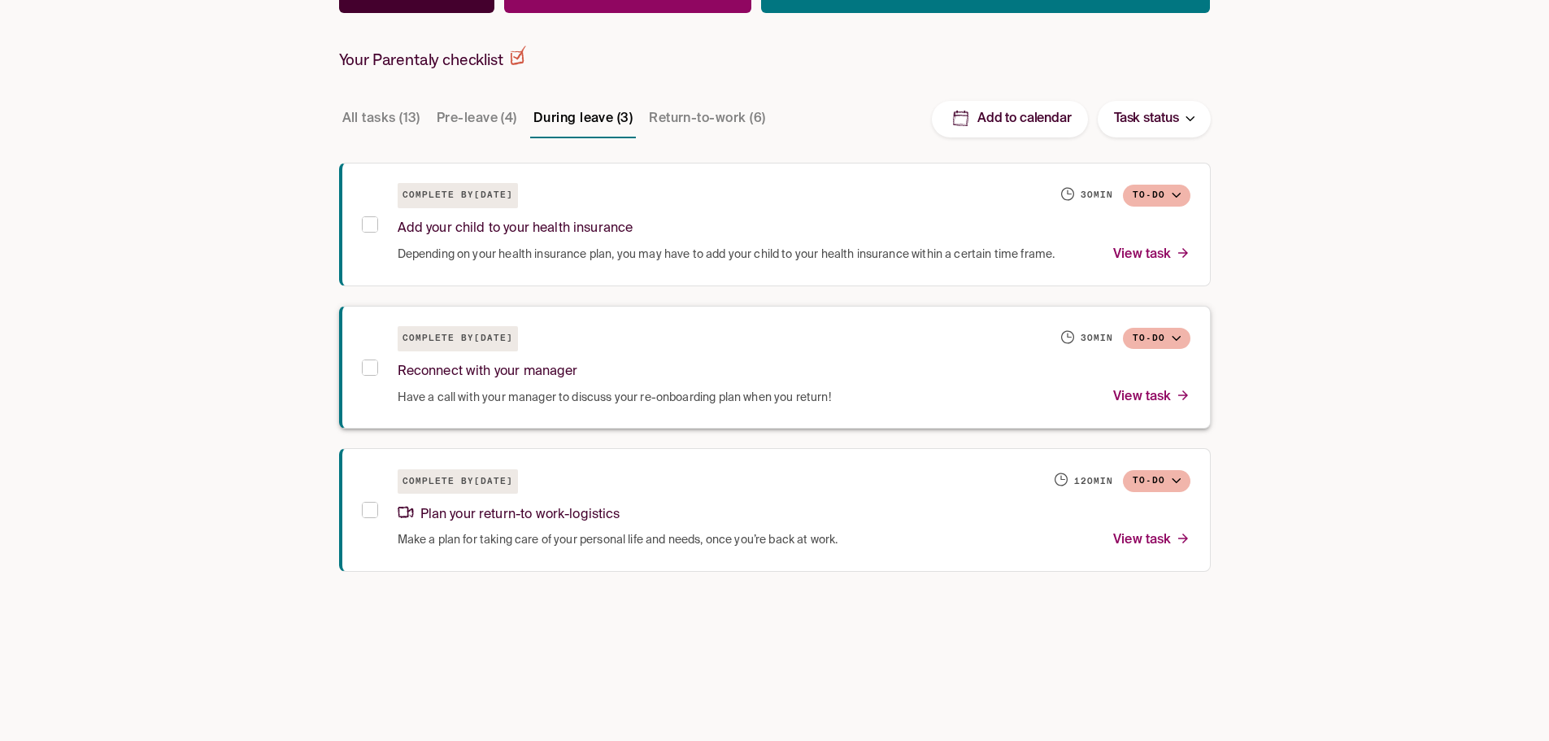
click at [581, 381] on div "Reconnect with your manager" at bounding box center [794, 368] width 793 height 35
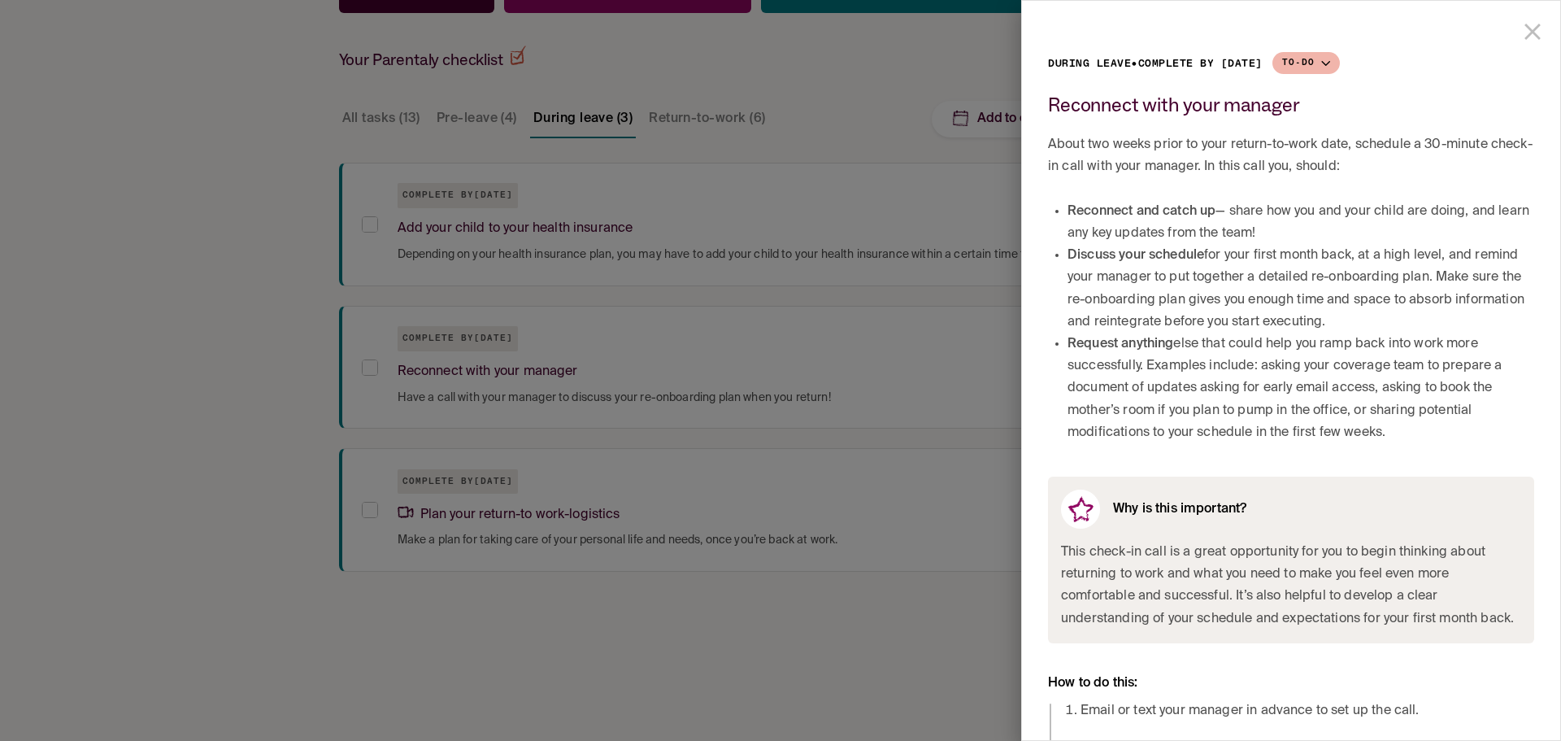
click at [168, 321] on div at bounding box center [780, 370] width 1561 height 741
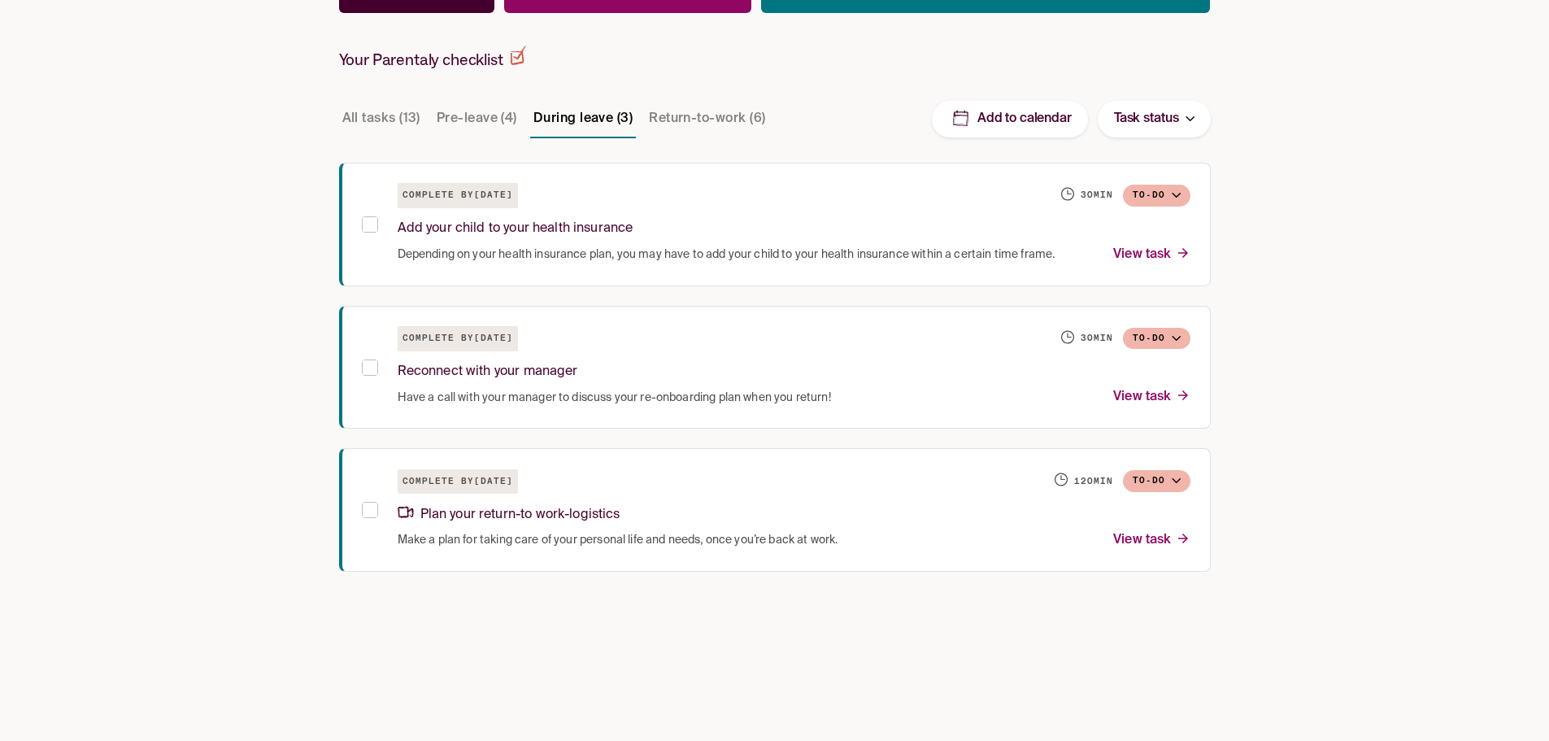
click at [750, 105] on button "Return-to-work (6)" at bounding box center [707, 118] width 123 height 39
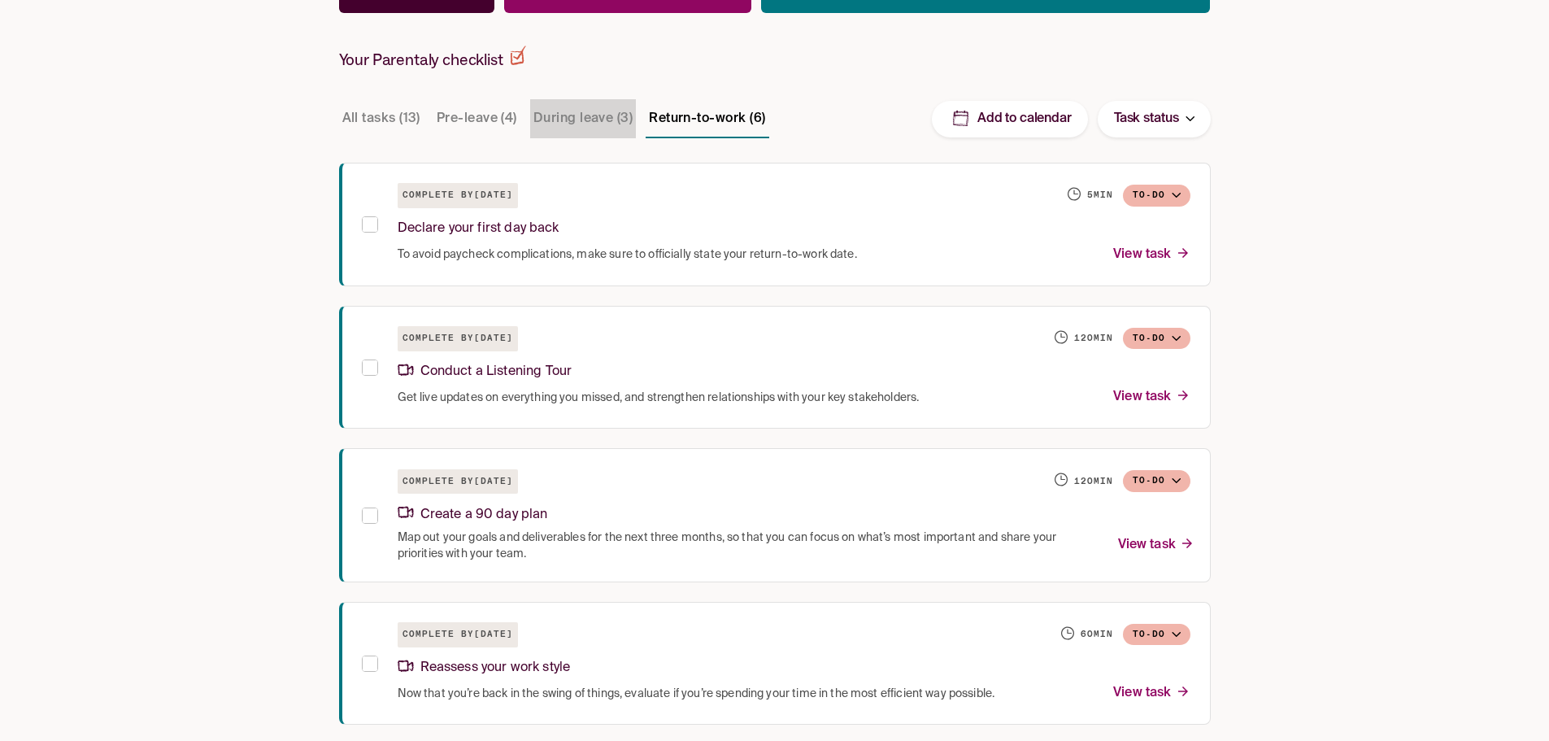
click at [585, 121] on button "During leave (3)" at bounding box center [583, 118] width 106 height 39
